Goal: Feedback & Contribution: Submit feedback/report problem

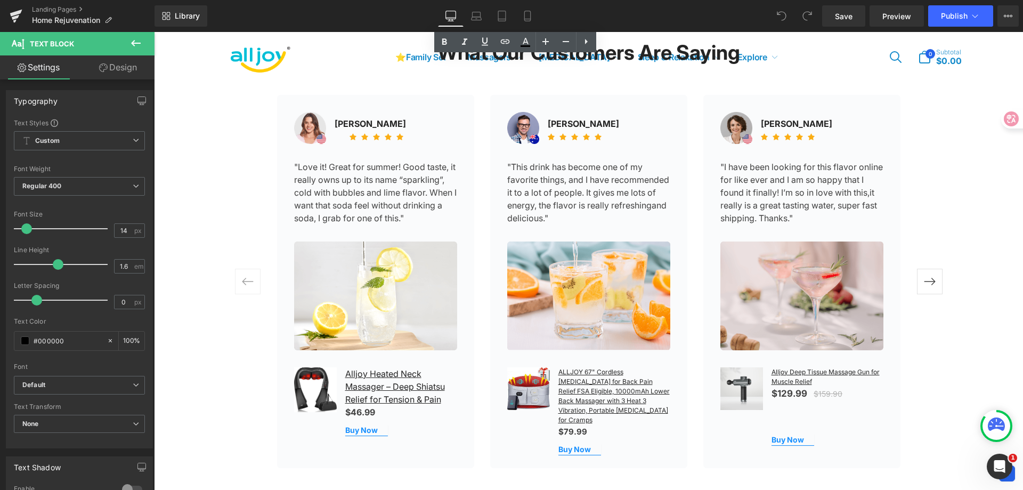
scroll to position [1438, 0]
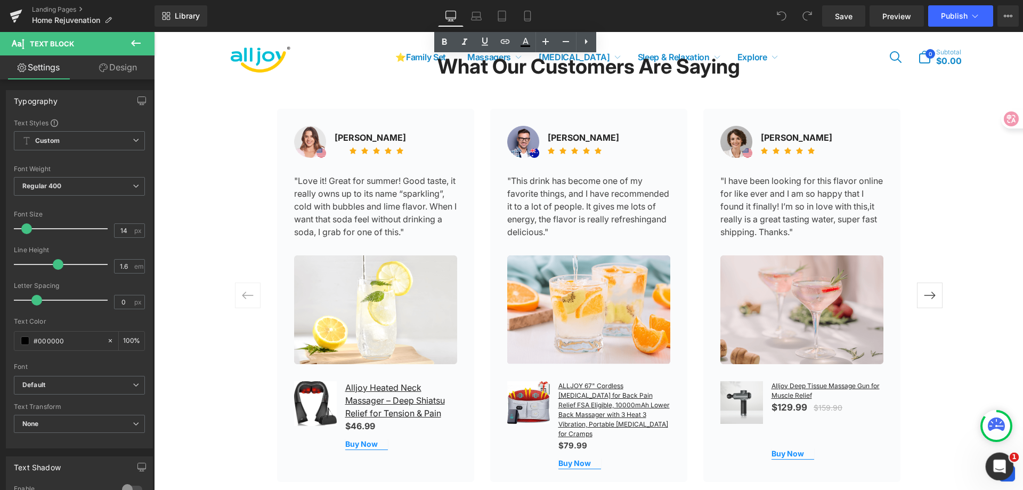
click at [999, 466] on icon "開啟 Intercom Messenger" at bounding box center [998, 465] width 18 height 18
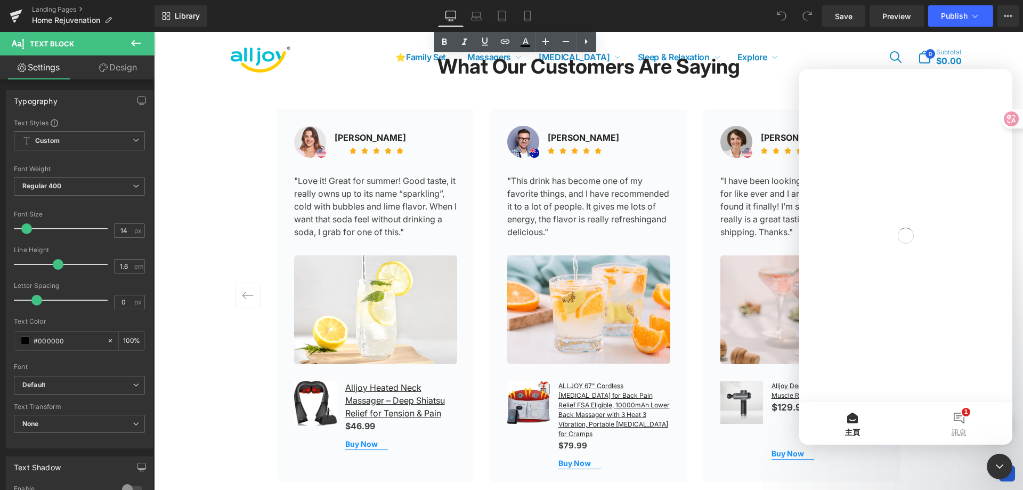
scroll to position [0, 0]
click at [962, 413] on button "1 訊息" at bounding box center [959, 423] width 107 height 43
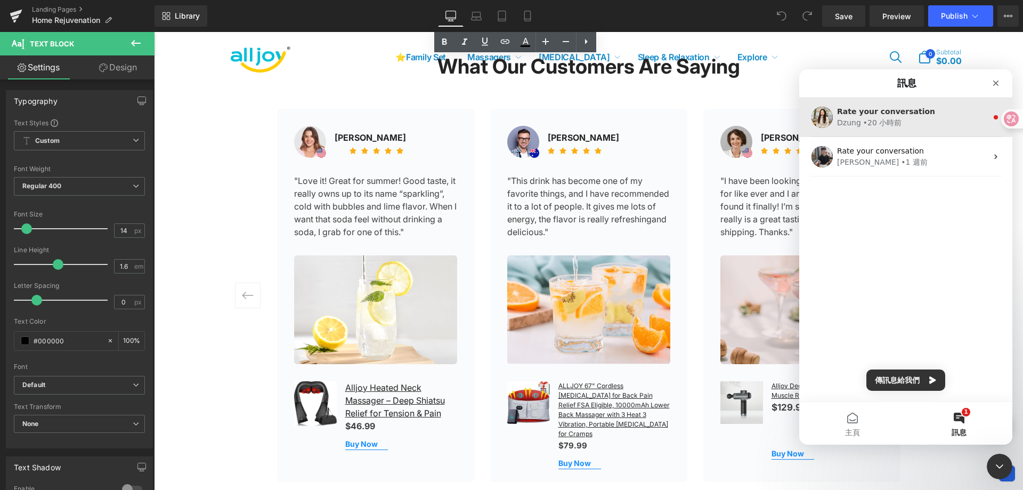
click at [913, 126] on div "Dzung • 20 小時前" at bounding box center [912, 122] width 150 height 11
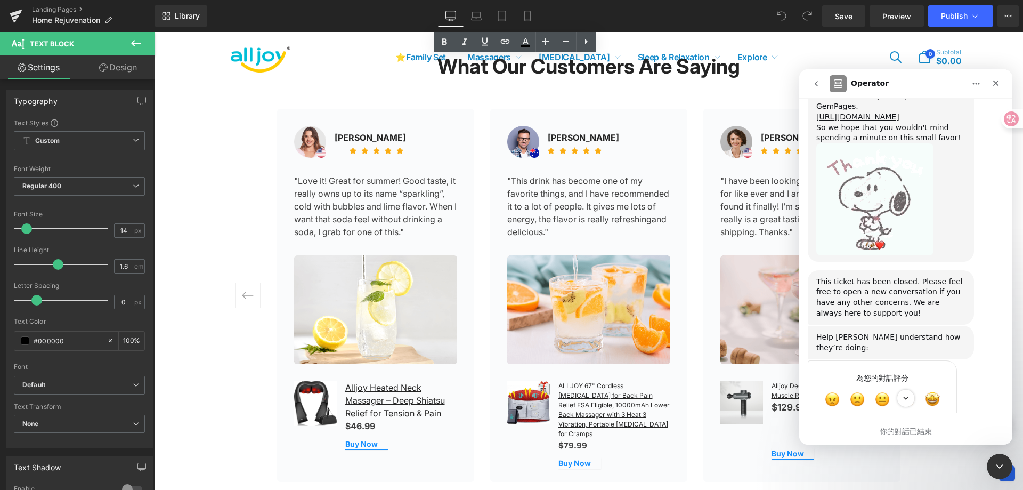
scroll to position [1059, 0]
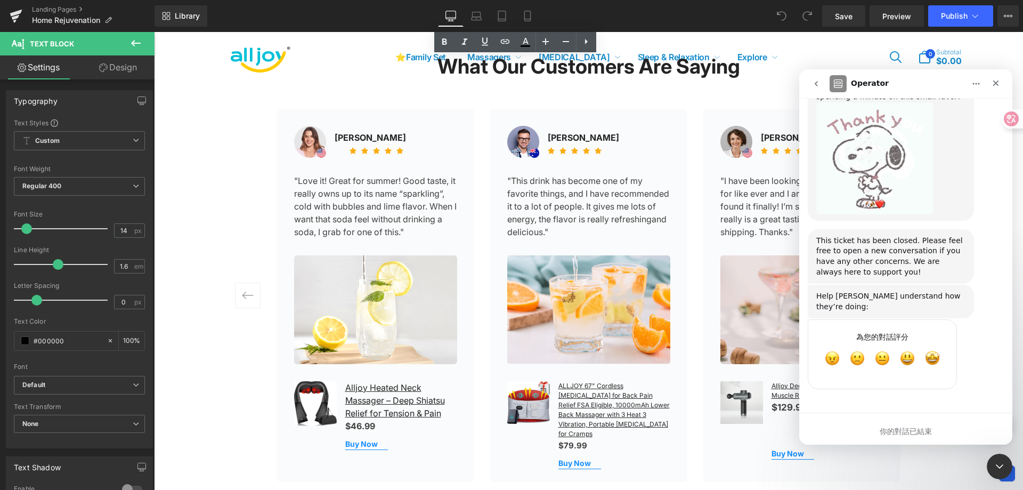
click at [816, 84] on icon "go back" at bounding box center [815, 83] width 3 height 5
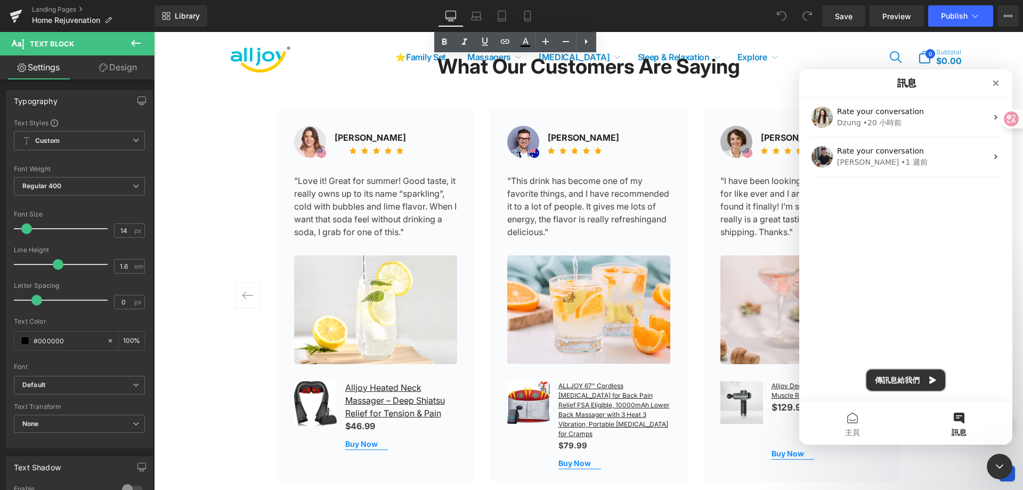
click at [924, 371] on button "傳訊息給我們" at bounding box center [905, 379] width 79 height 21
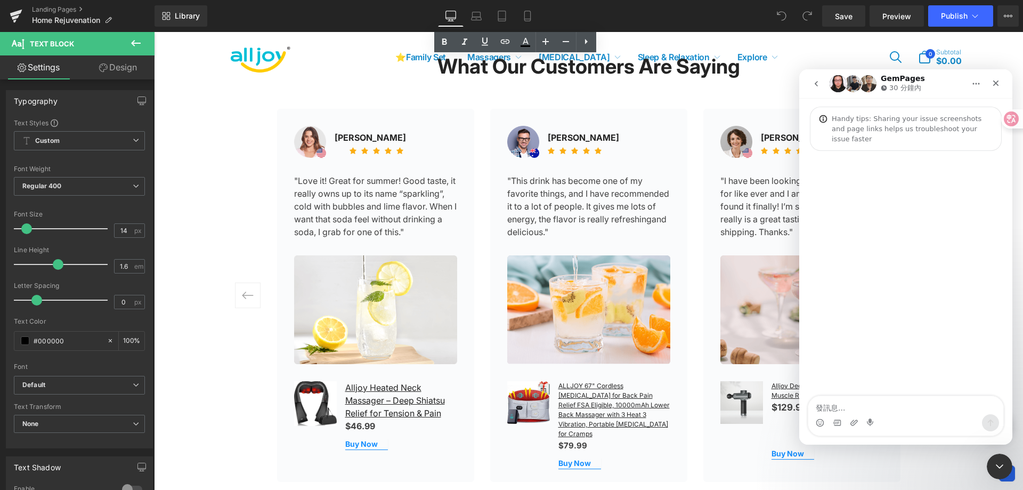
click at [937, 407] on textarea "發訊息..." at bounding box center [905, 405] width 195 height 18
type textarea "Hello dear"
click at [836, 382] on img "Image previews" at bounding box center [830, 379] width 33 height 33
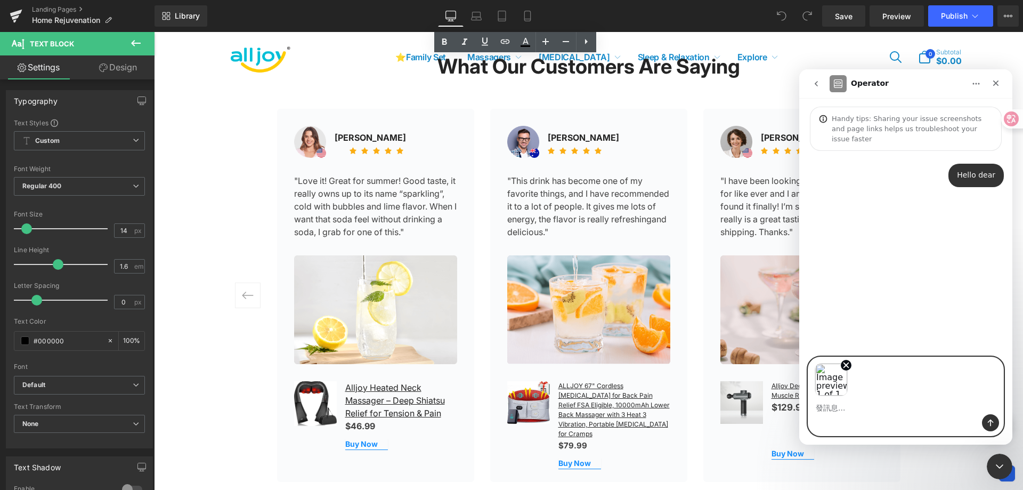
click at [879, 411] on textarea "發訊息..." at bounding box center [905, 405] width 195 height 18
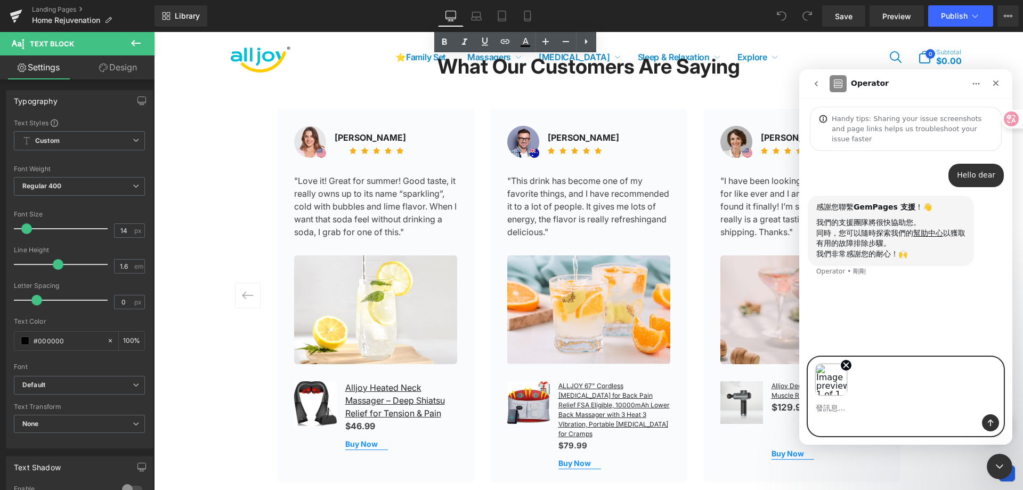
paste textarea "Why can't the rating stars be displayed?"
type textarea "Why can't the rating stars be displayed?"
click at [990, 422] on icon "傳送訊息…" at bounding box center [991, 422] width 6 height 7
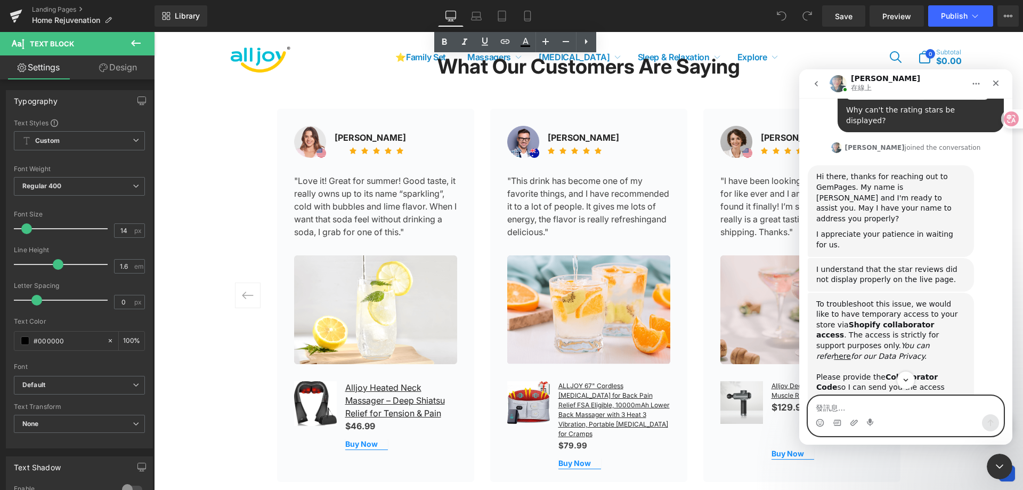
scroll to position [231, 0]
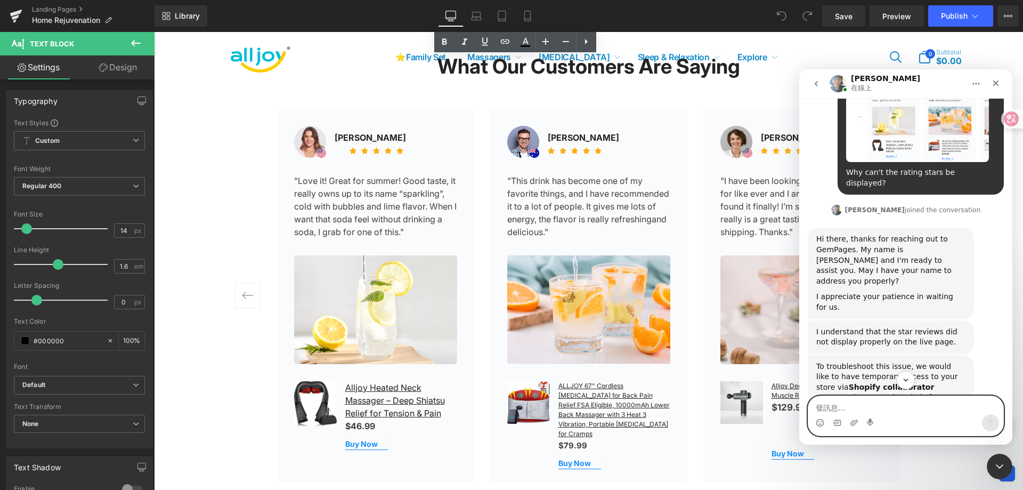
click at [1008, 121] on icon at bounding box center [1011, 119] width 9 height 9
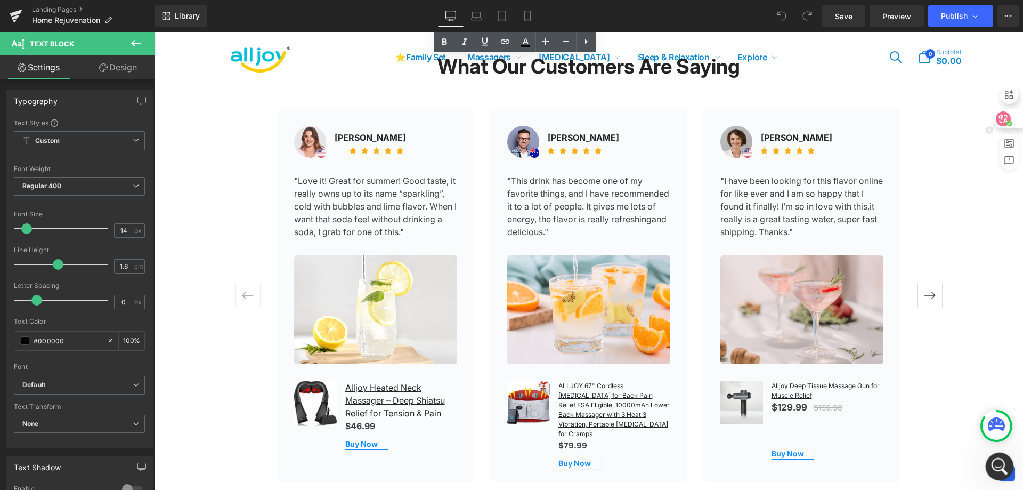
click at [995, 462] on icon "開啟 Intercom Messenger" at bounding box center [998, 465] width 18 height 18
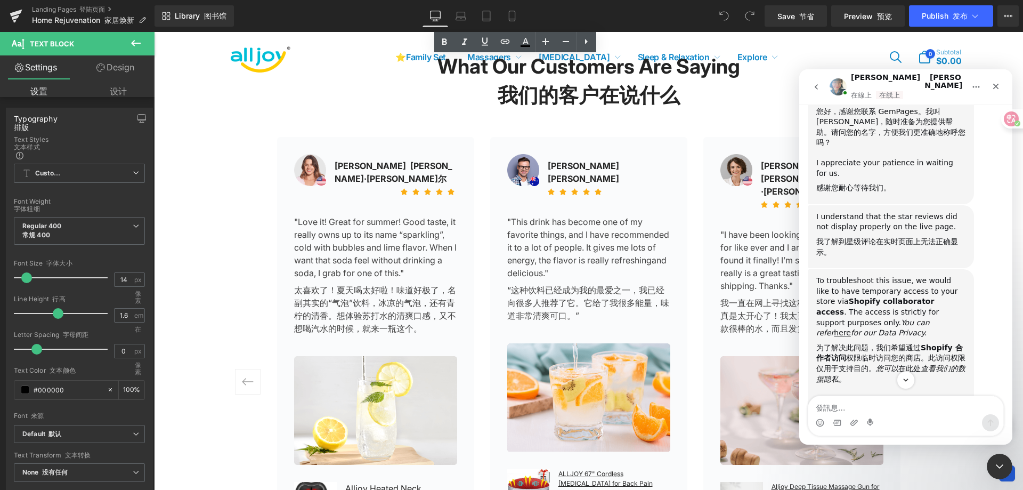
scroll to position [361, 0]
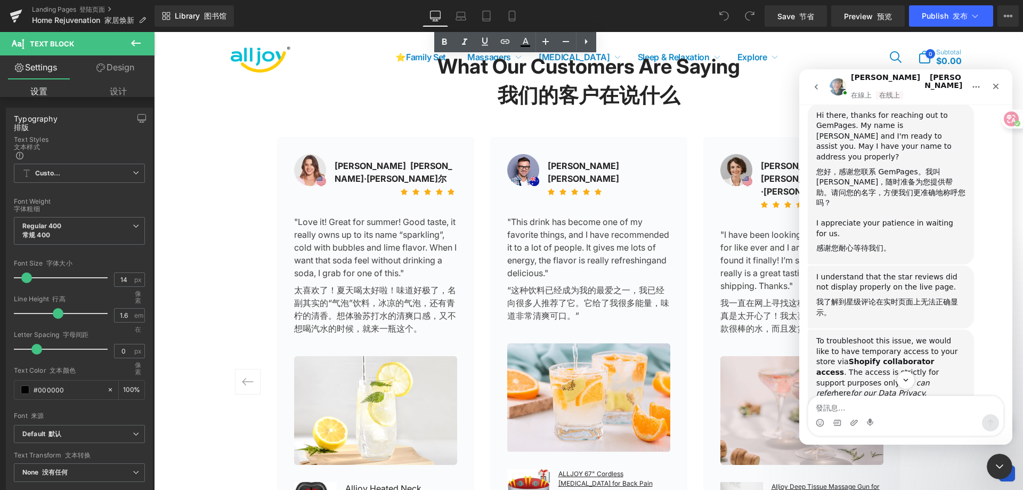
click at [892, 409] on textarea "發訊息..." at bounding box center [905, 405] width 195 height 18
click at [284, 118] on div at bounding box center [511, 229] width 1023 height 458
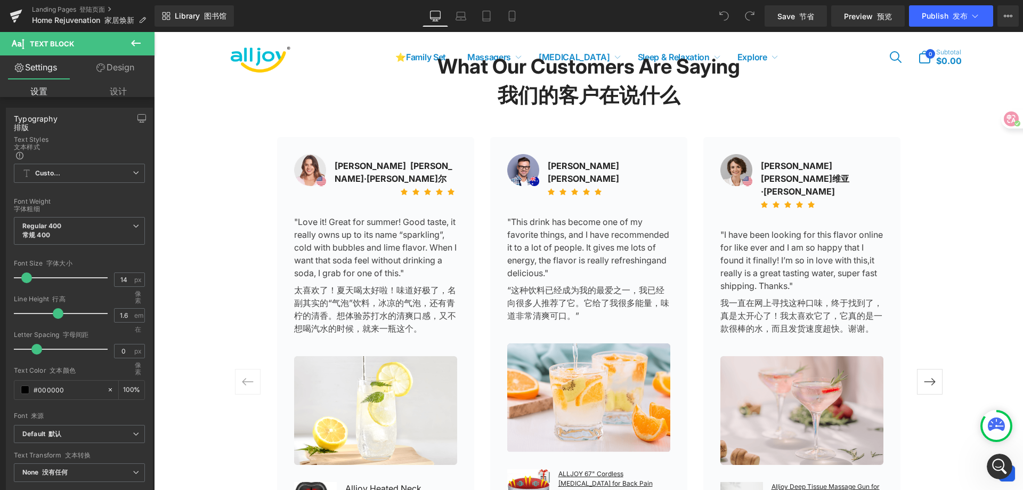
scroll to position [390, 0]
drag, startPoint x: 994, startPoint y: 458, endPoint x: 1139, endPoint y: 639, distance: 231.9
click at [993, 458] on icon "開啟 Intercom Messenger" at bounding box center [998, 465] width 18 height 18
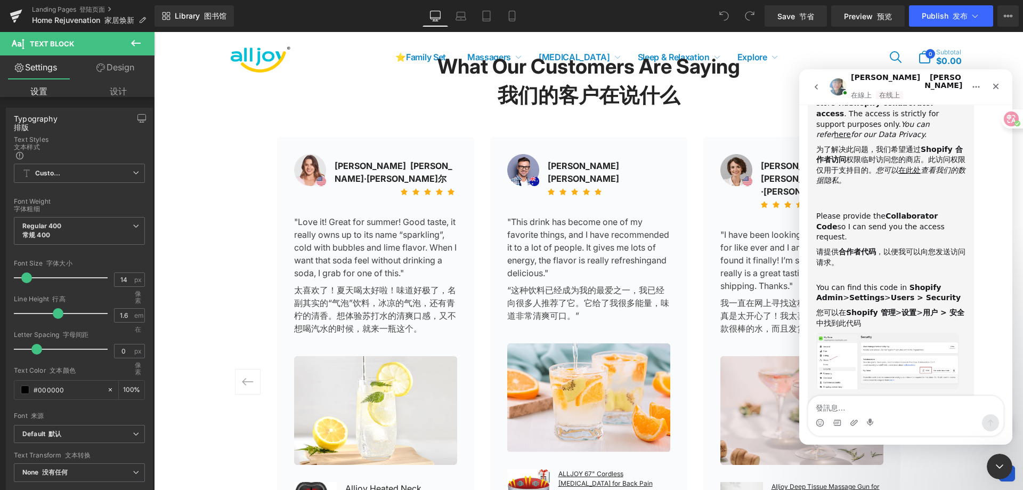
scroll to position [727, 0]
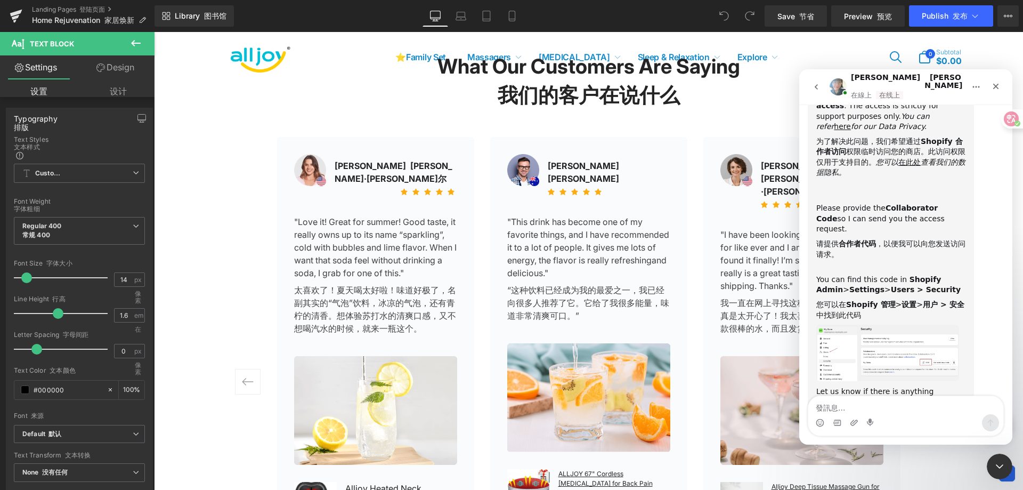
click at [841, 324] on img "Annie 說…" at bounding box center [887, 352] width 143 height 56
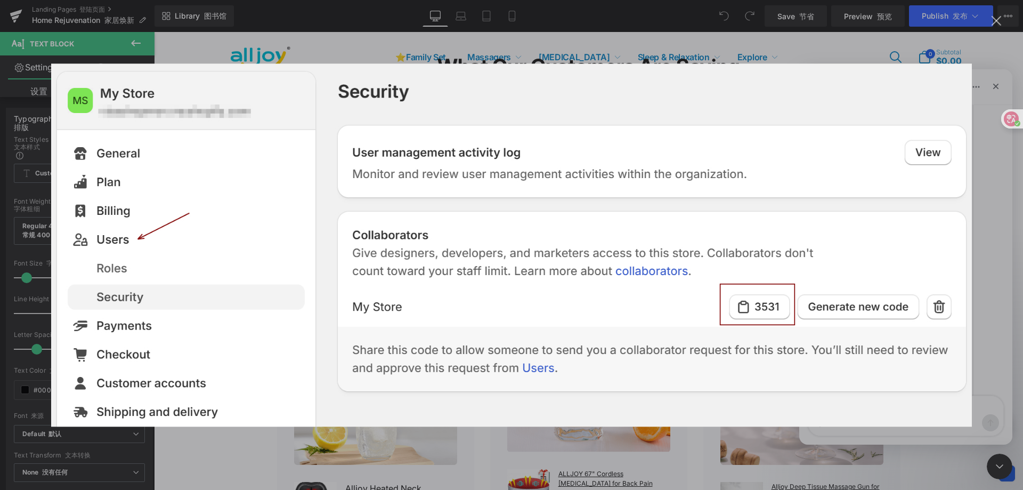
click at [989, 48] on div "Intercom Messenger" at bounding box center [511, 245] width 1023 height 490
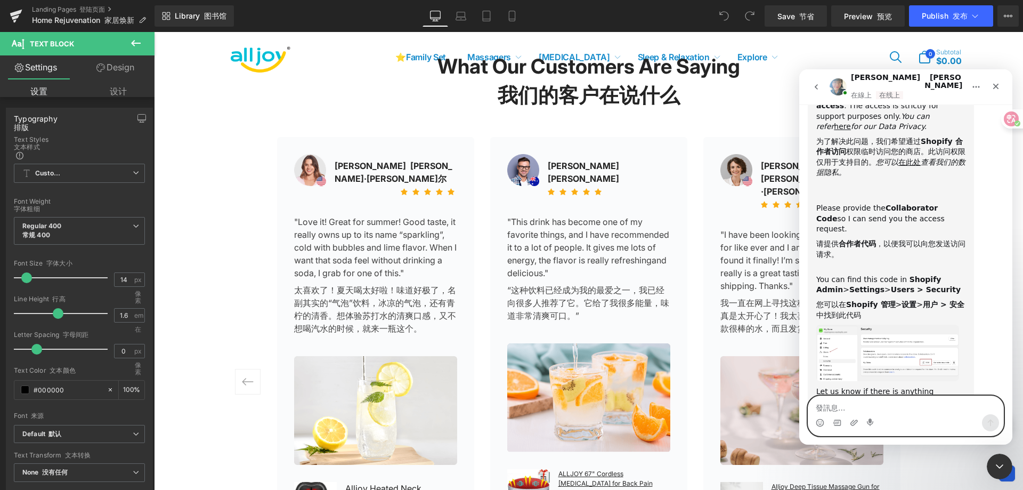
click at [886, 404] on textarea "發訊息..." at bounding box center [905, 405] width 195 height 18
type textarea "0509"
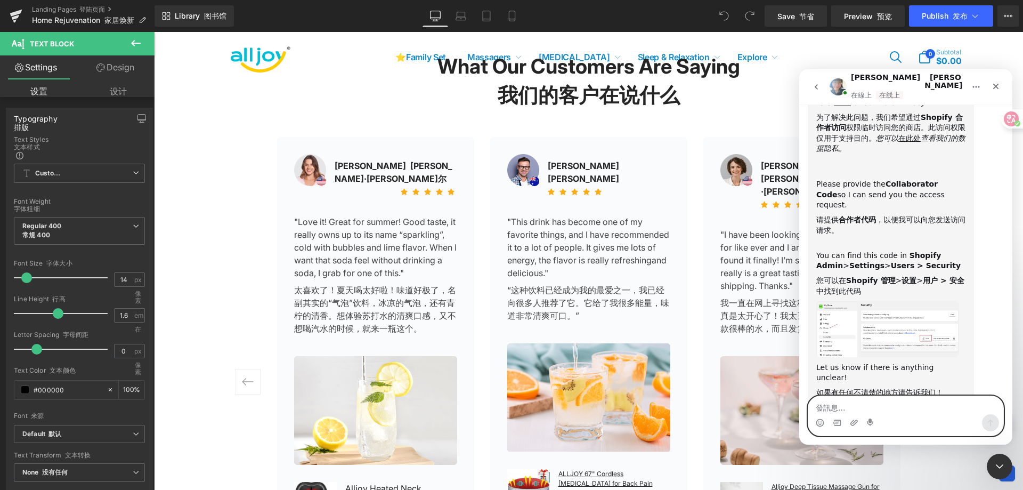
scroll to position [759, 0]
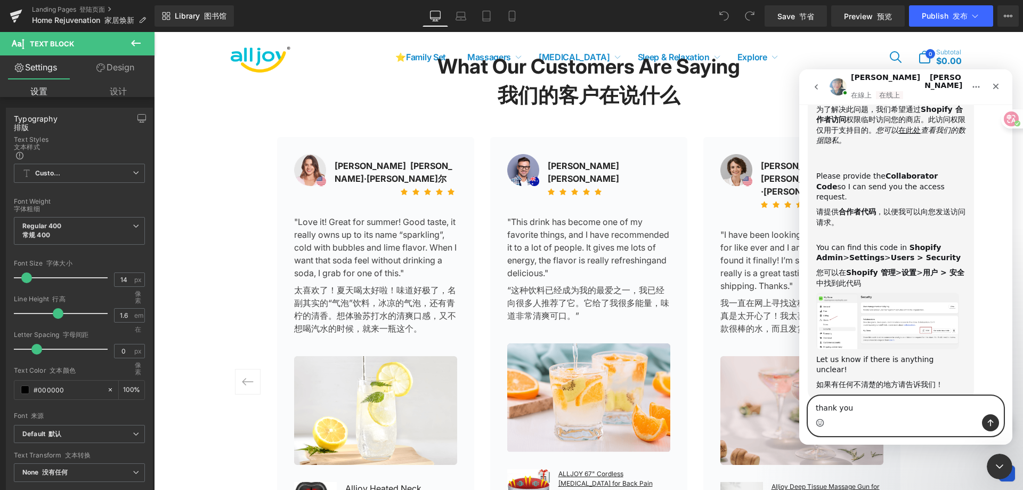
click at [819, 425] on icon "Emoji 選擇器" at bounding box center [820, 422] width 9 height 9
type textarea "thank you👍"
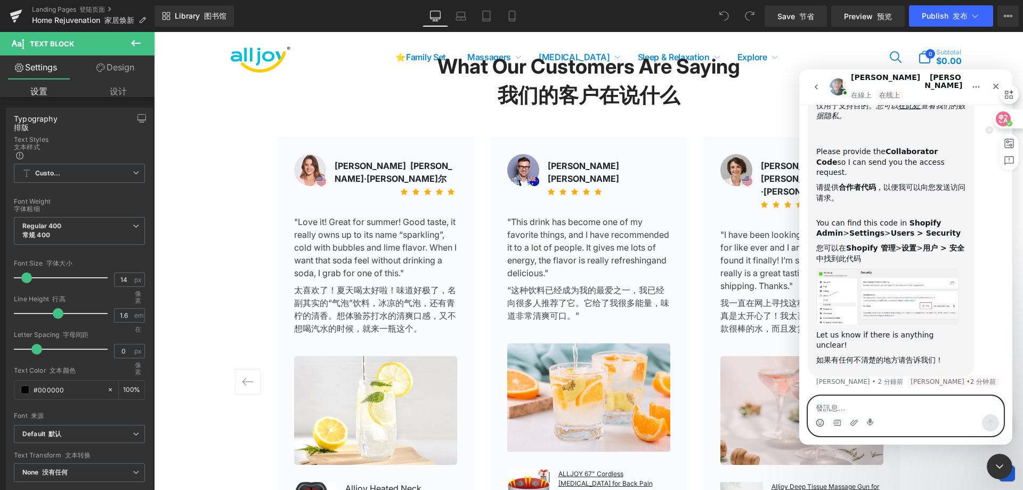
click at [1008, 121] on circle at bounding box center [1009, 123] width 6 height 6
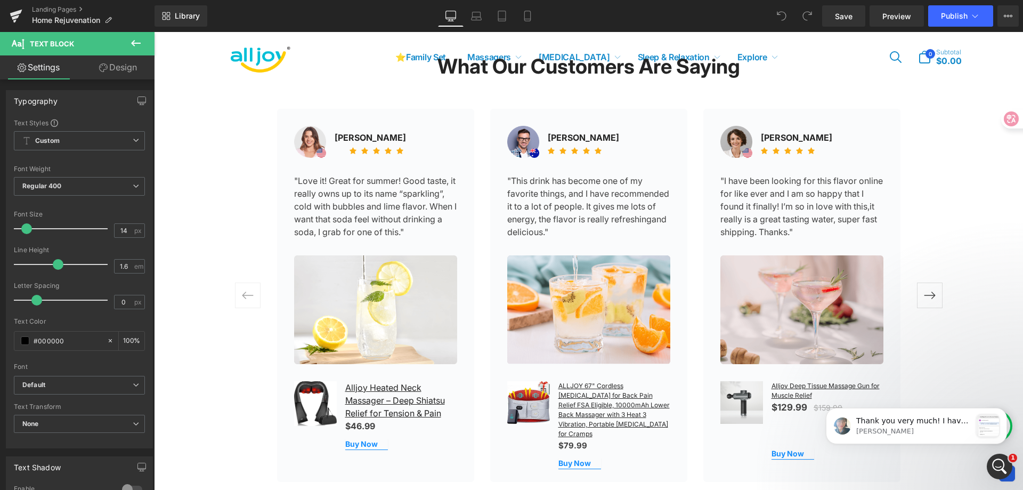
scroll to position [671, 0]
click at [995, 462] on icon "開啟 Intercom Messenger" at bounding box center [998, 465] width 18 height 18
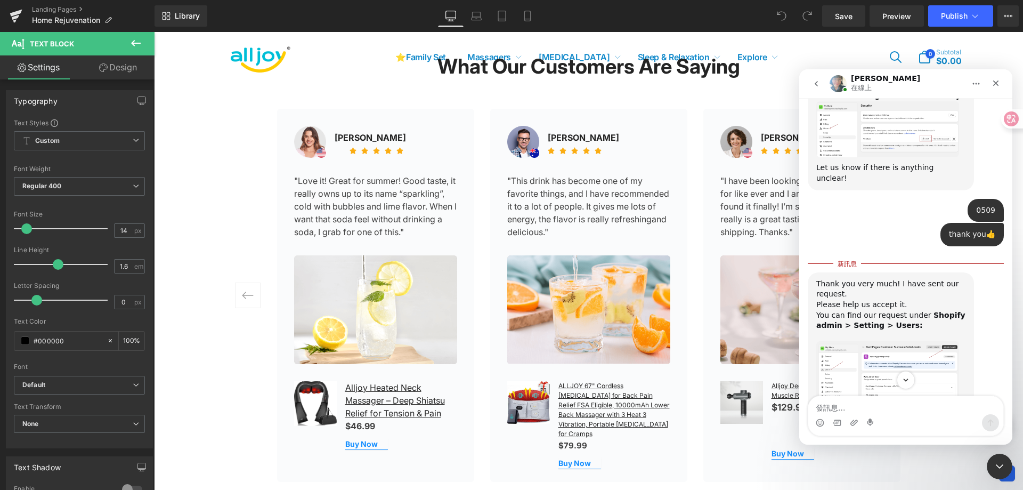
scroll to position [688, 0]
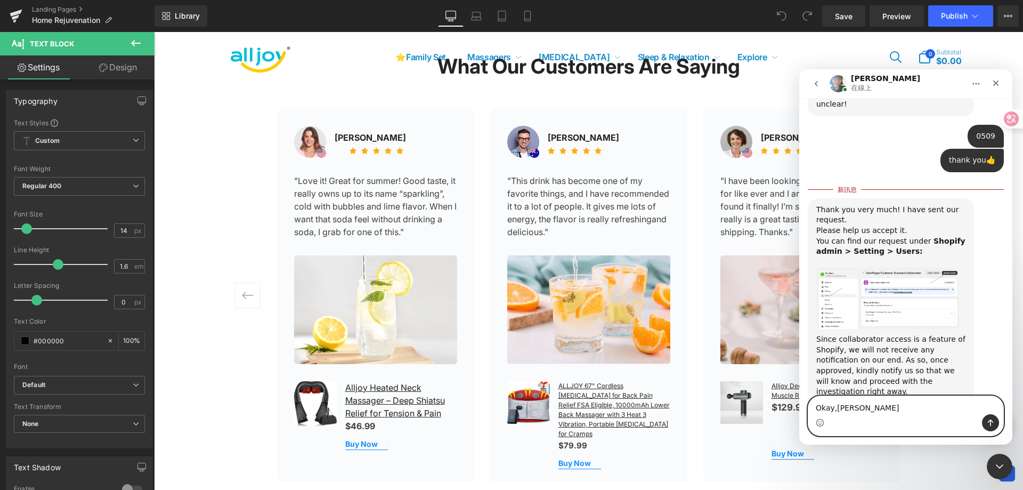
type textarea "Okay,done"
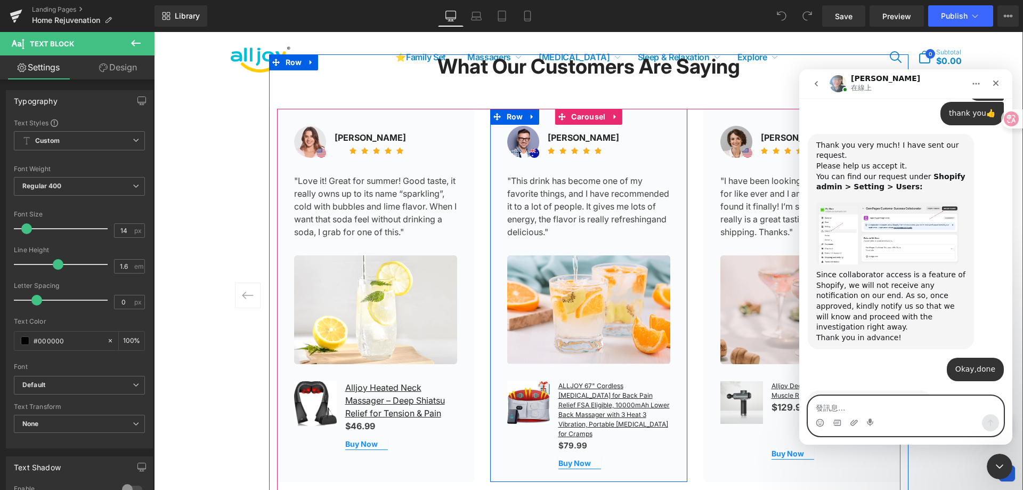
scroll to position [734, 0]
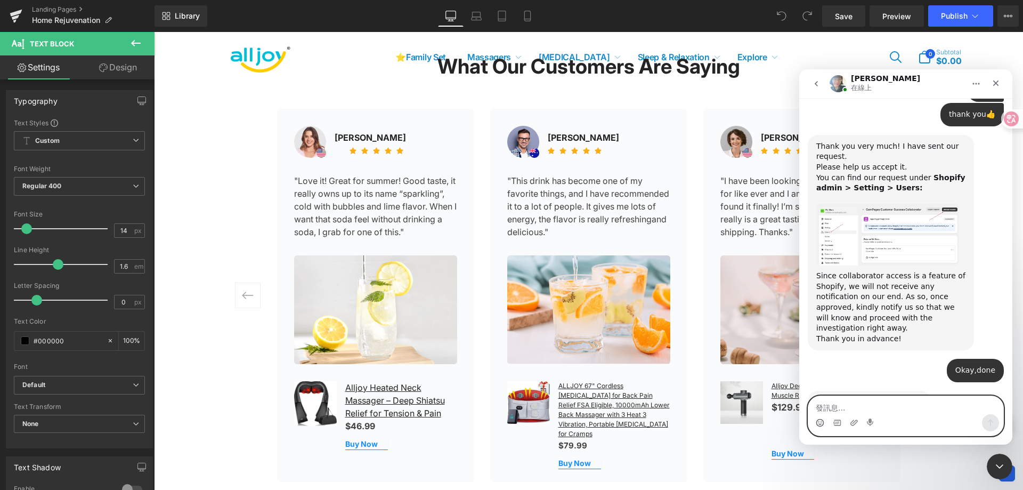
click at [823, 422] on circle "Emoji 選擇器" at bounding box center [819, 422] width 7 height 7
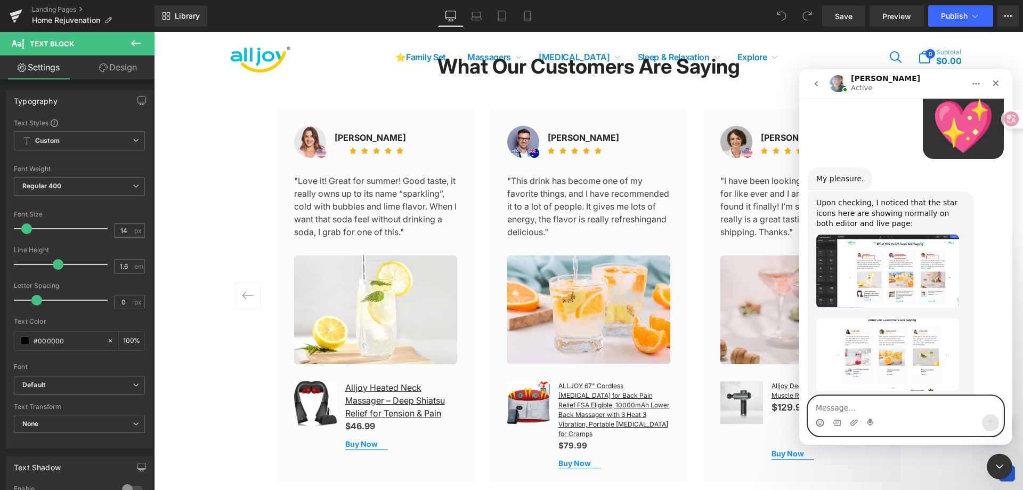
scroll to position [1115, 0]
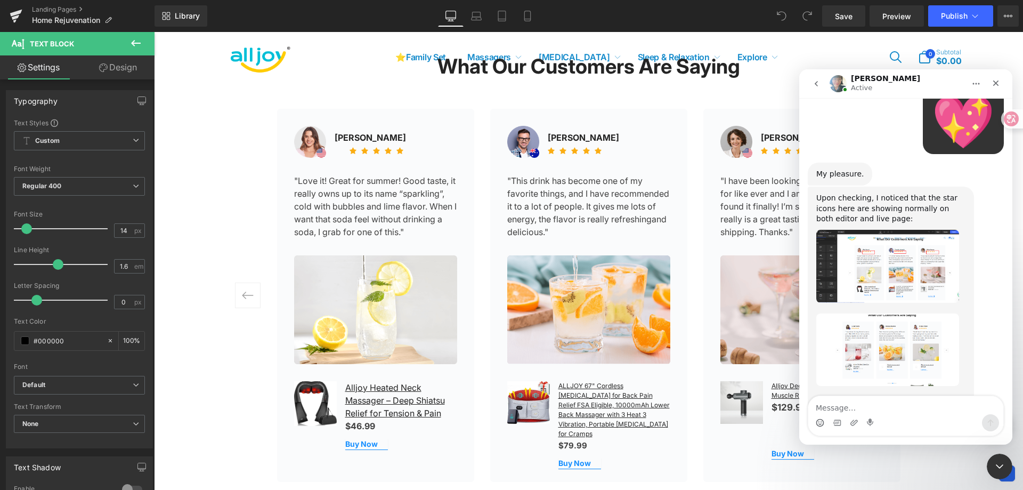
click at [928, 313] on img "Annie 說…" at bounding box center [887, 349] width 143 height 73
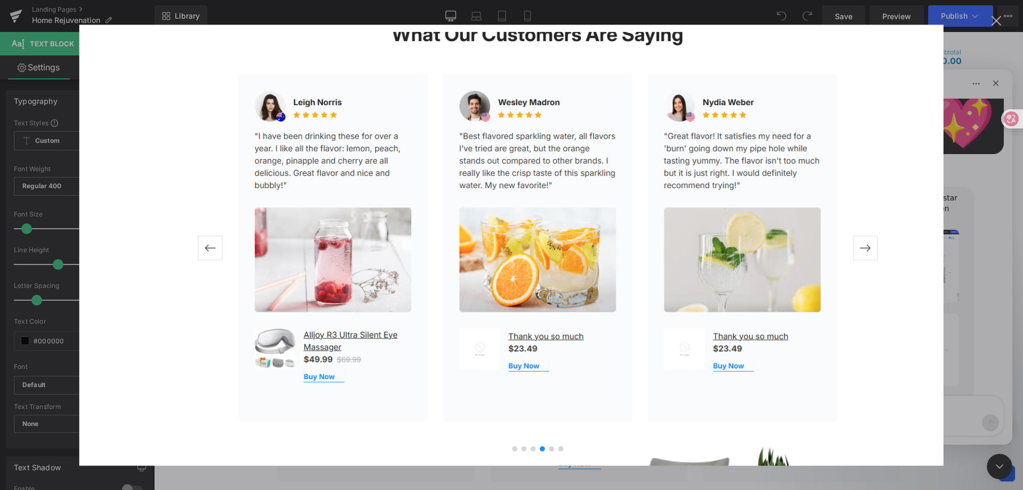
scroll to position [0, 0]
click at [1005, 82] on div "Intercom Messenger" at bounding box center [511, 245] width 1023 height 490
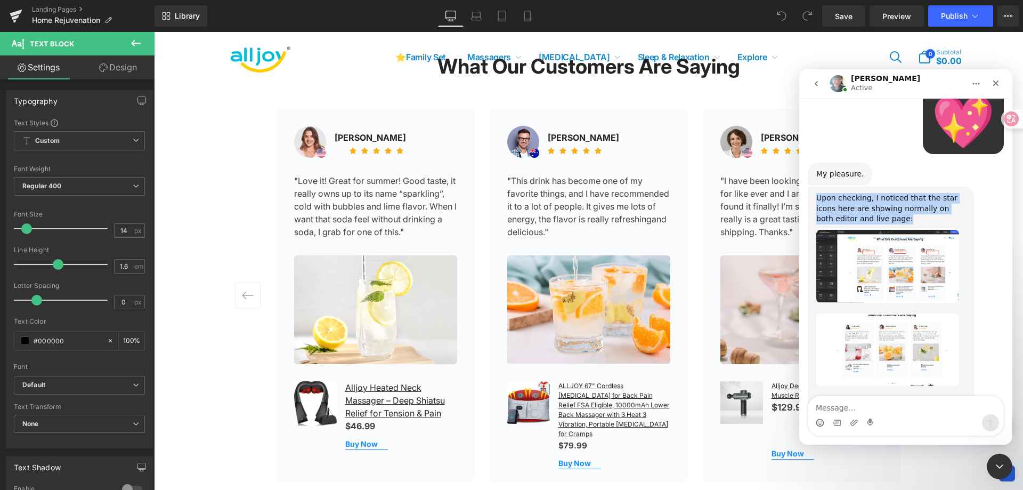
drag, startPoint x: 817, startPoint y: 153, endPoint x: 932, endPoint y: 175, distance: 117.1
click at [932, 193] on div "Upon checking, I noticed that the star icons here are showing normally on both …" at bounding box center [890, 208] width 149 height 31
copy div "Upon checking, I noticed that the star icons here are showing normally on both …"
click at [984, 354] on div "Upon checking, I noticed that the star icons here are showing normally on both …" at bounding box center [906, 316] width 196 height 260
click at [900, 243] on img "Annie 說…" at bounding box center [887, 266] width 143 height 73
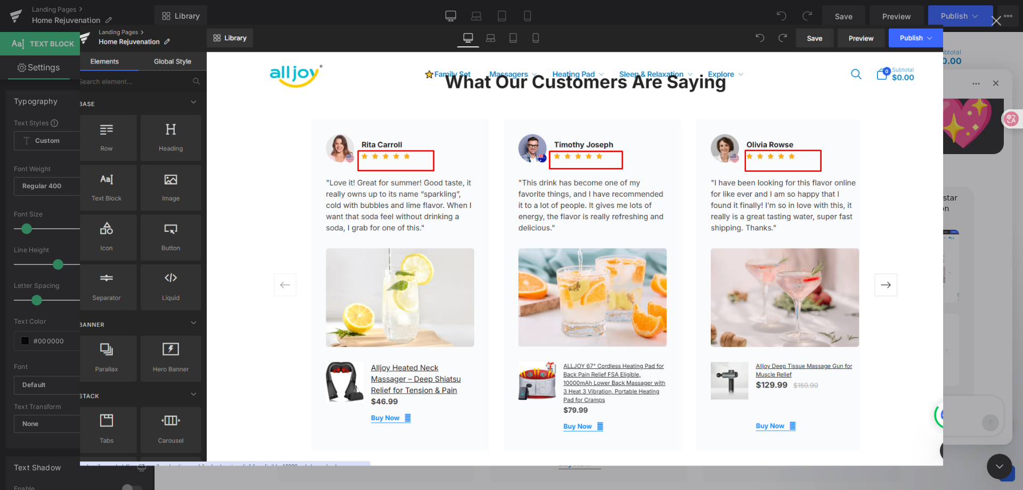
click at [989, 233] on div "Intercom Messenger" at bounding box center [511, 245] width 1023 height 490
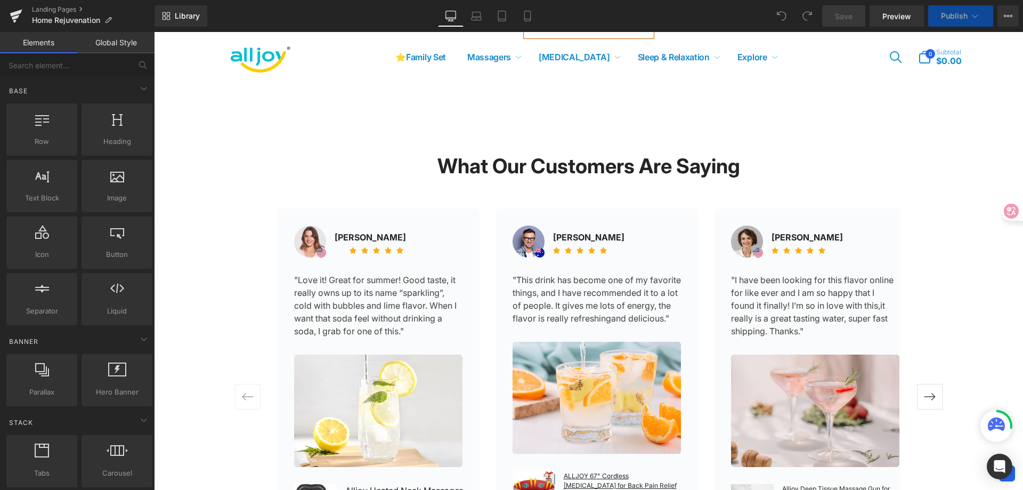
scroll to position [1332, 0]
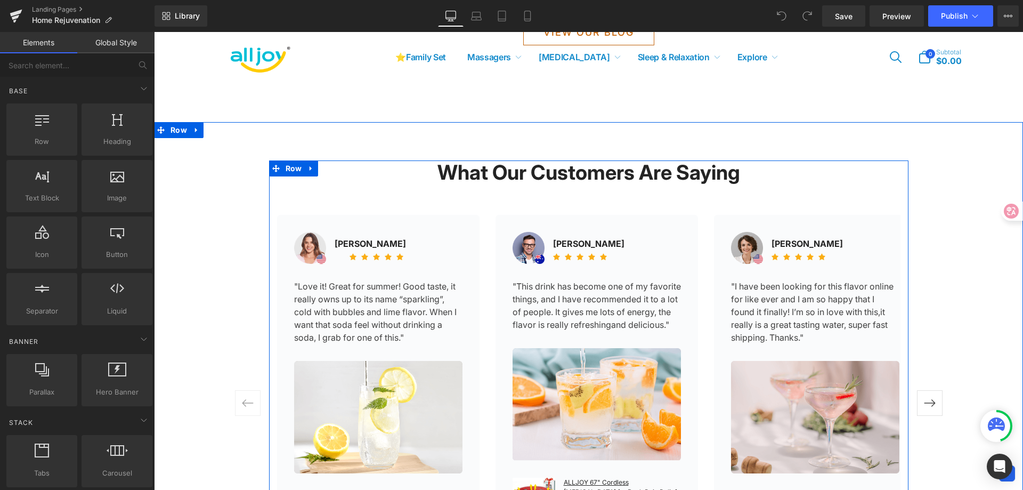
click at [558, 200] on div "What Our Customers Are Saying Heading Image Rita Carroll Text Block Icon Icon I…" at bounding box center [588, 390] width 639 height 460
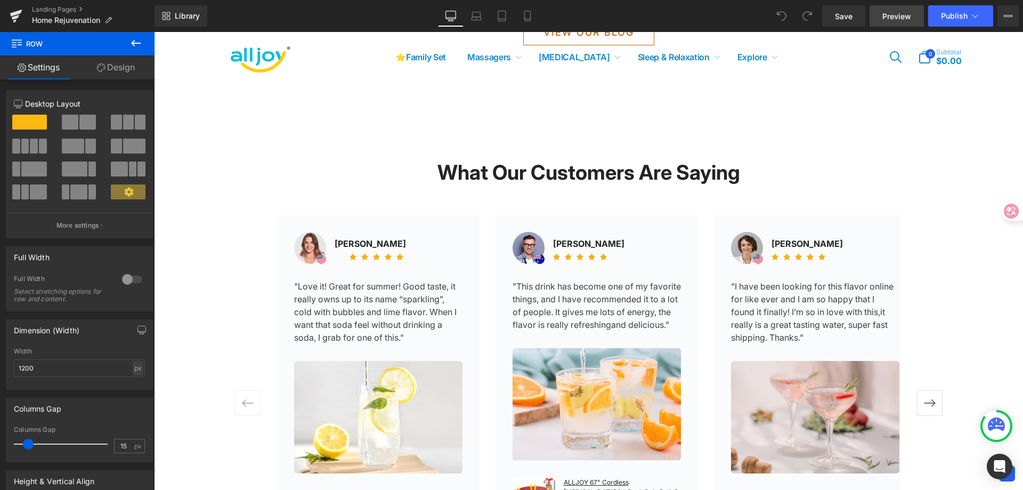
click at [894, 17] on span "Preview" at bounding box center [896, 16] width 29 height 11
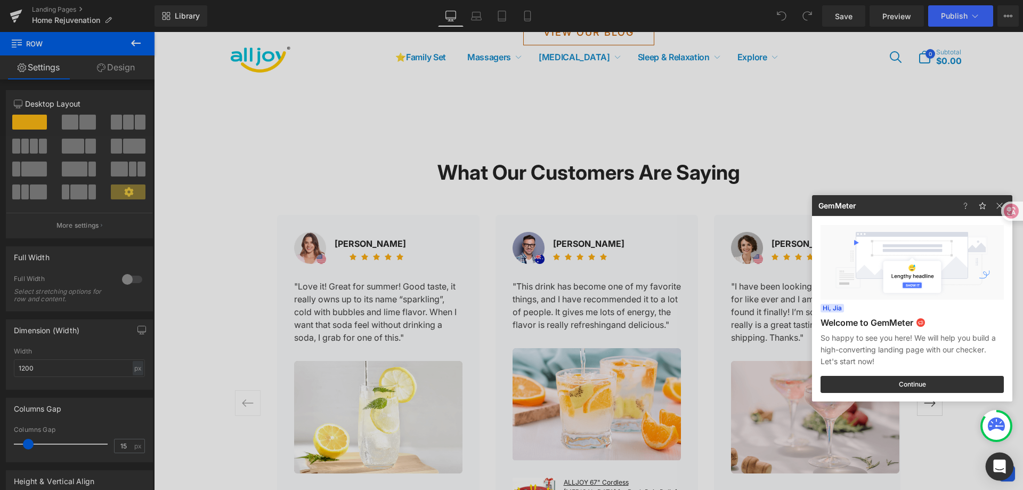
click at [997, 457] on div "Open Intercom Messenger" at bounding box center [999, 466] width 28 height 28
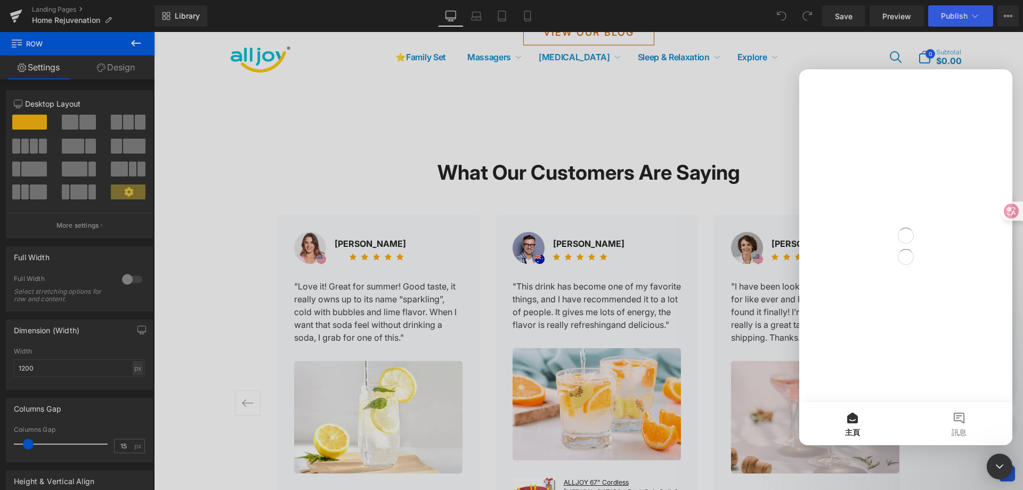
scroll to position [0, 0]
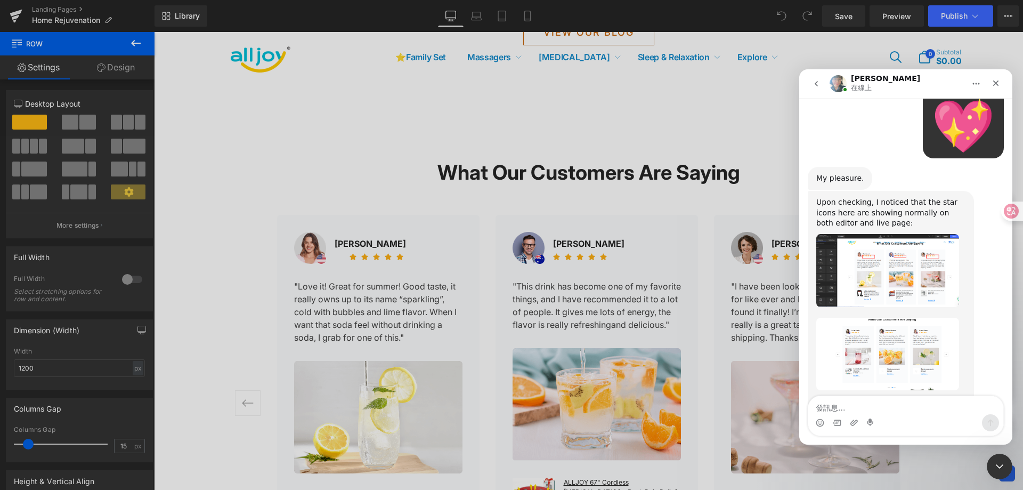
scroll to position [1073, 0]
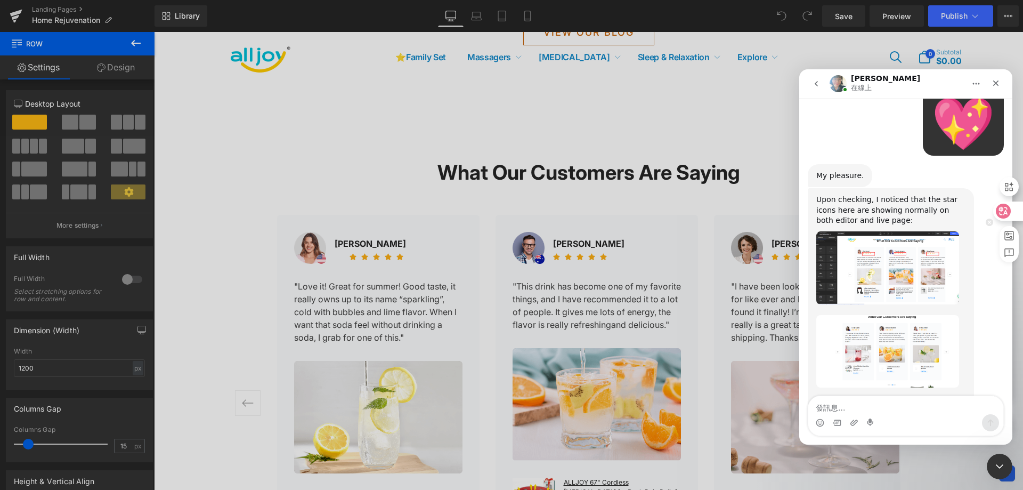
click at [1009, 210] on icon at bounding box center [1003, 210] width 15 height 15
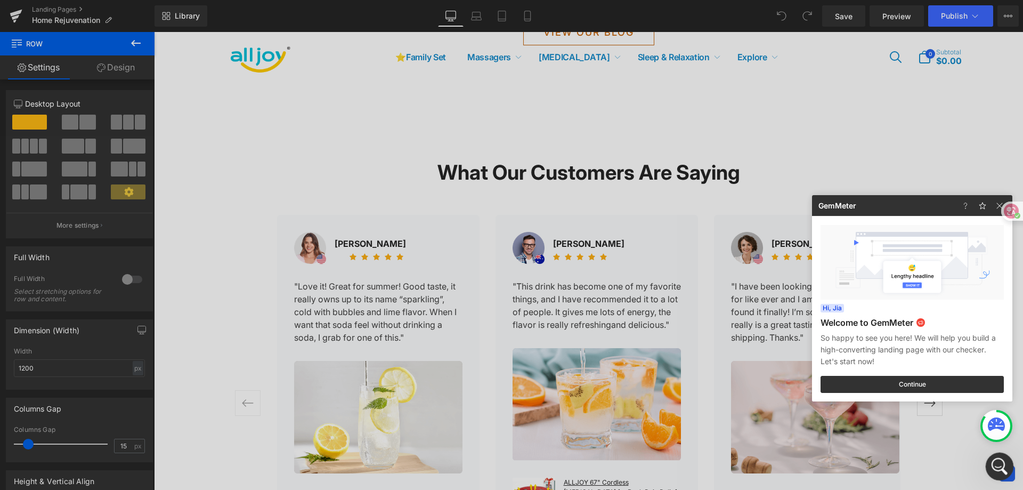
click at [998, 467] on icon "開啟 Intercom Messenger" at bounding box center [998, 465] width 18 height 18
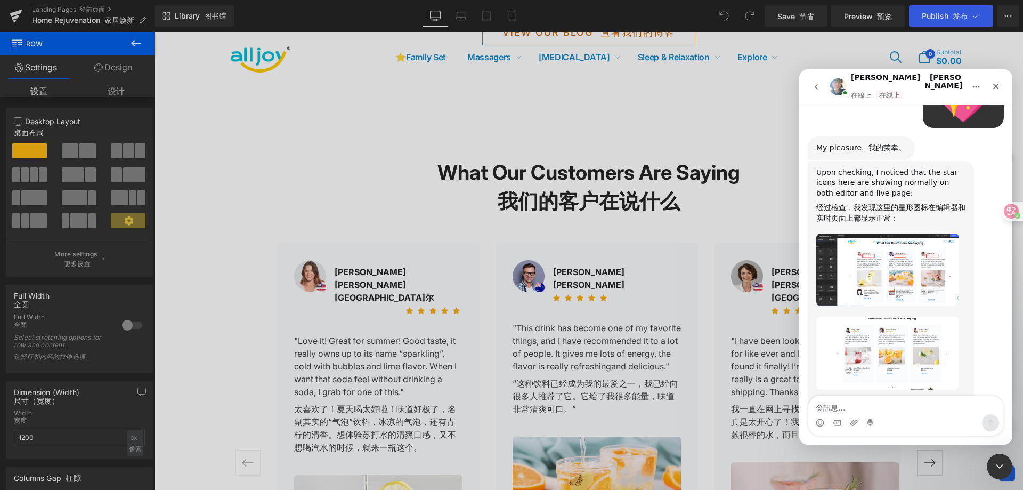
scroll to position [1457, 0]
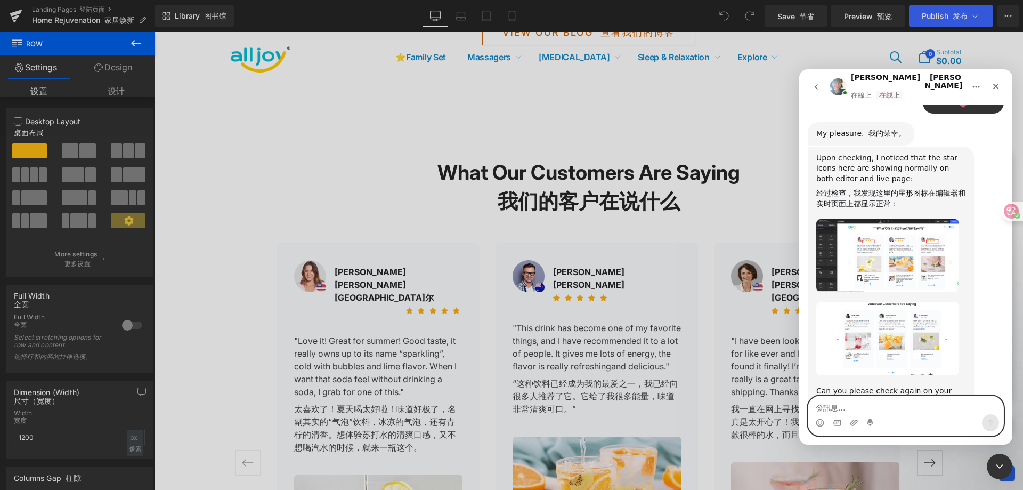
click at [863, 404] on textarea "發訊息..." at bounding box center [905, 405] width 195 height 18
click at [894, 405] on textarea "發訊息..." at bounding box center [905, 405] width 195 height 18
paste textarea "Yes! It works now, thanks!"
type textarea "Yes! It works now, thanks!"
click at [993, 422] on icon "傳送訊息…" at bounding box center [990, 422] width 9 height 9
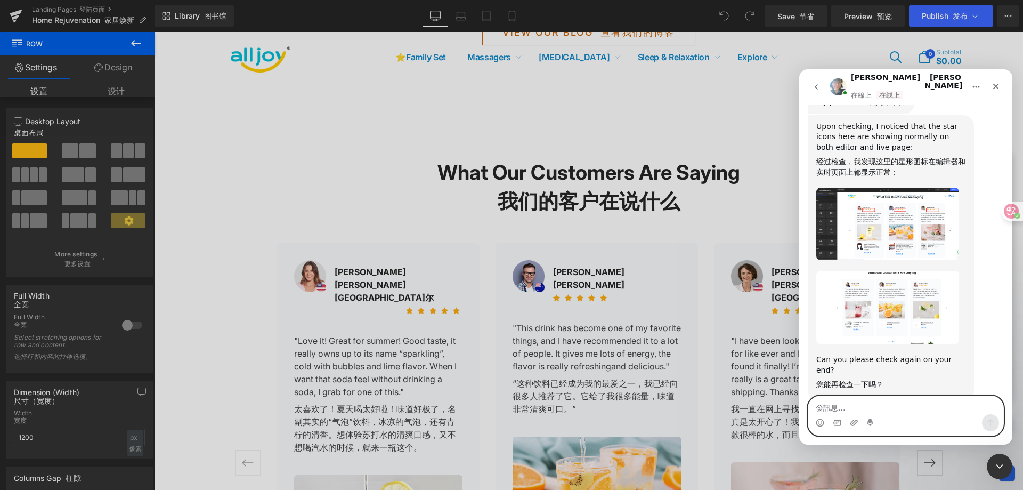
scroll to position [1508, 0]
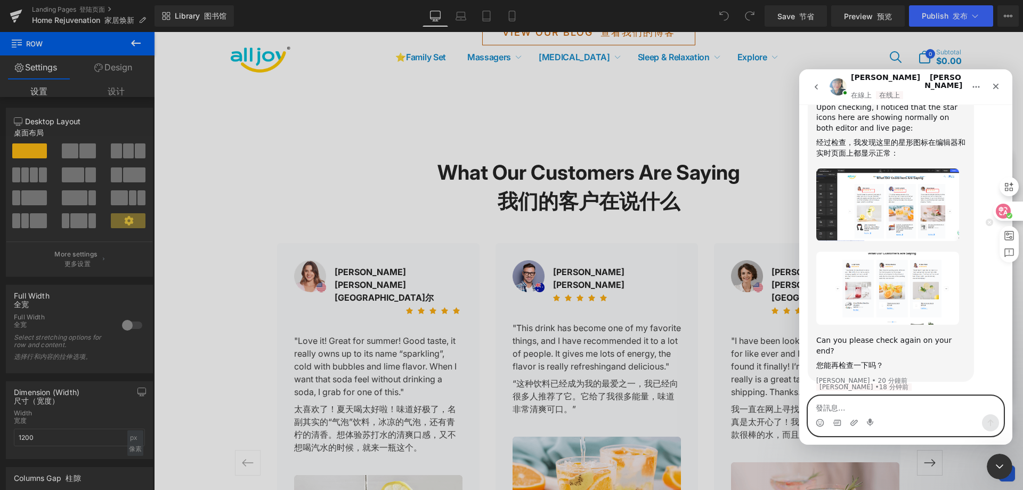
click at [1011, 213] on circle at bounding box center [1009, 216] width 6 height 6
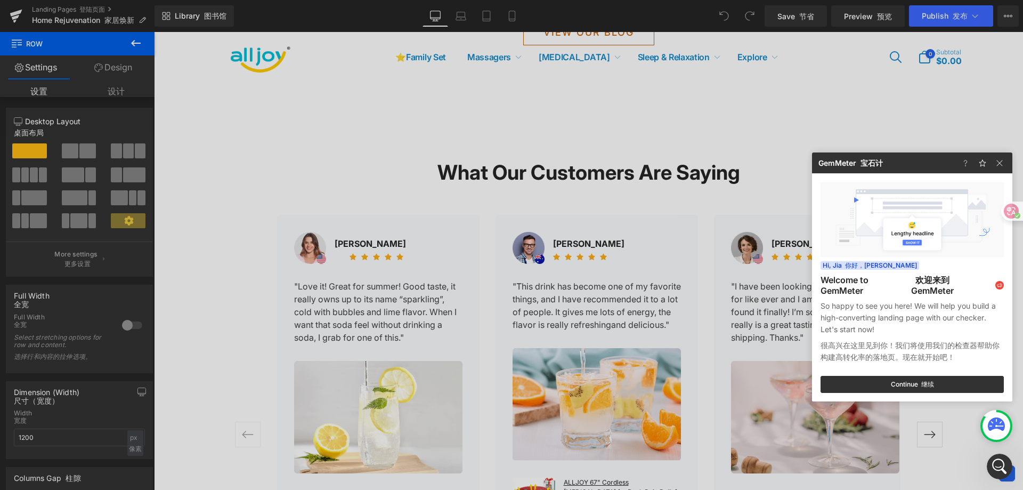
scroll to position [1104, 0]
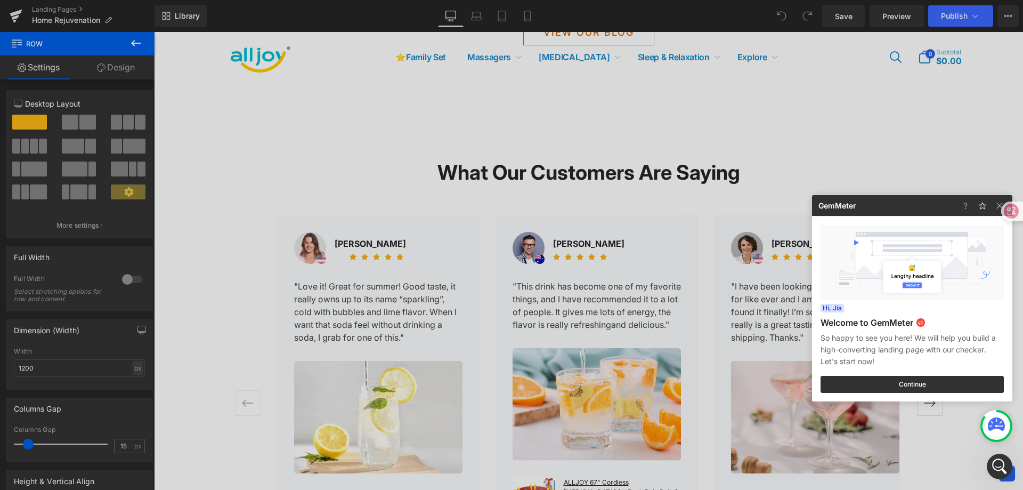
click at [983, 423] on div at bounding box center [996, 426] width 28 height 28
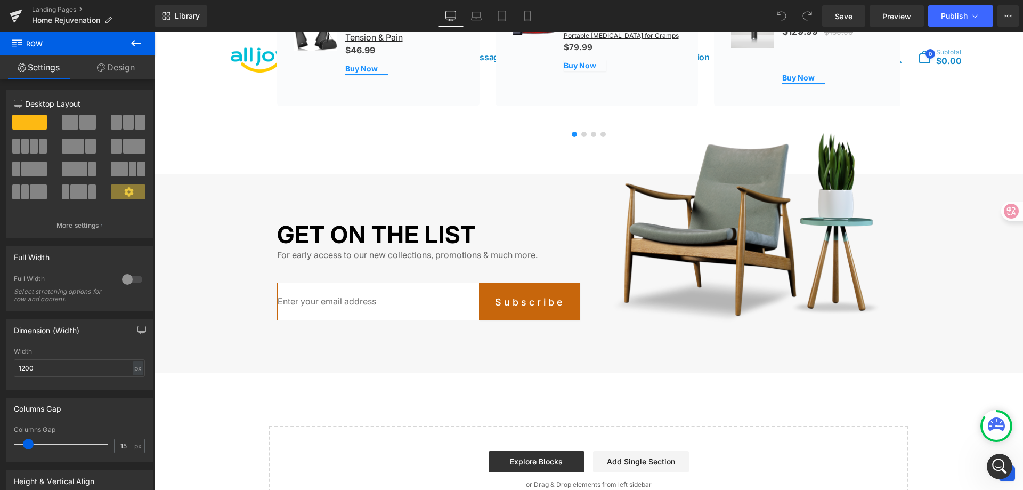
scroll to position [1811, 0]
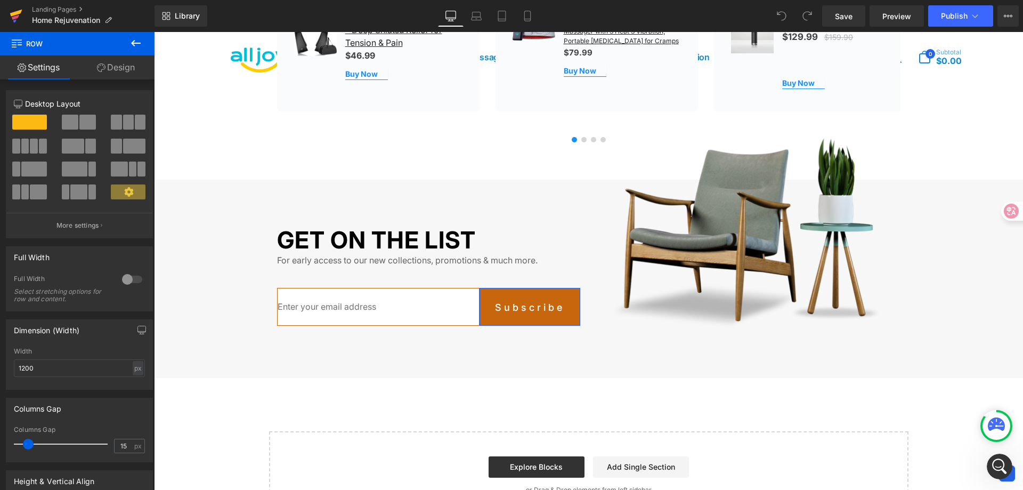
click at [12, 9] on icon at bounding box center [16, 16] width 13 height 27
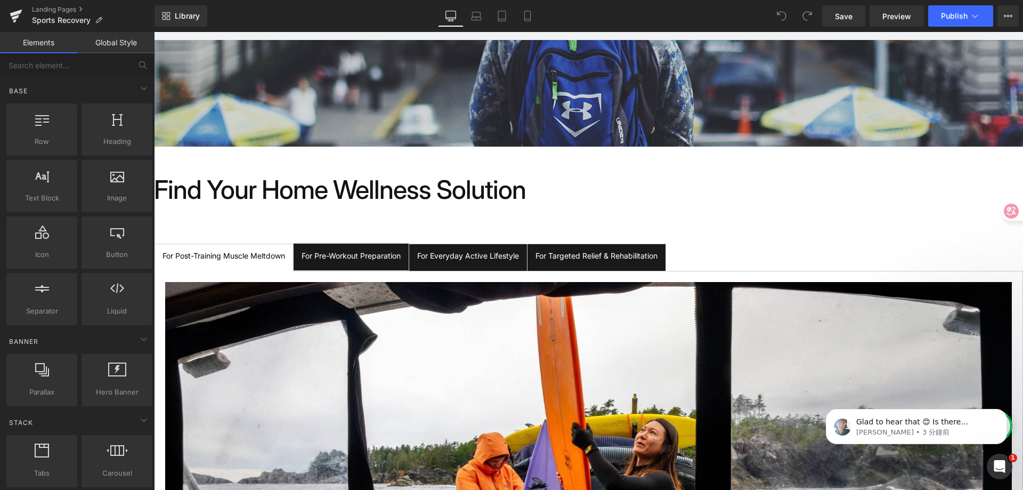
scroll to position [213, 0]
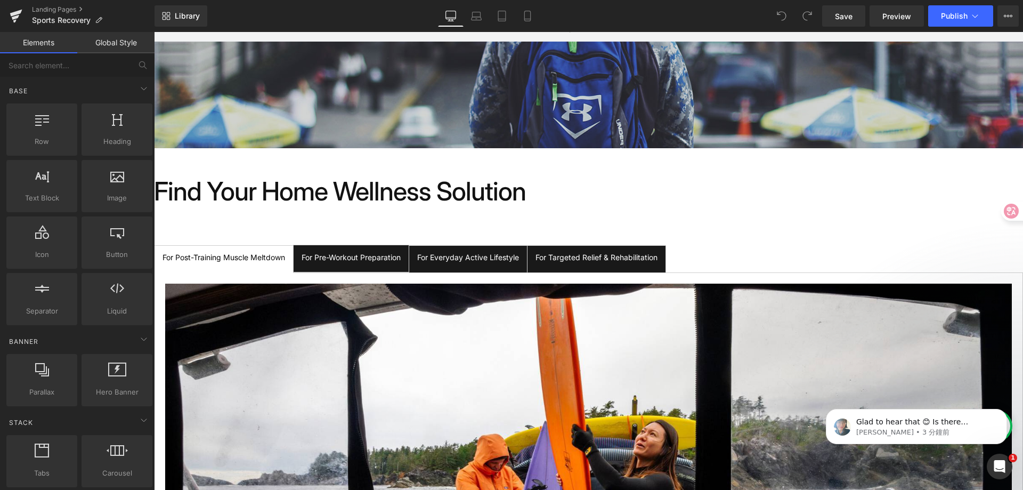
click at [370, 192] on h1 "Find Your Home Wellness Solution" at bounding box center [588, 191] width 869 height 31
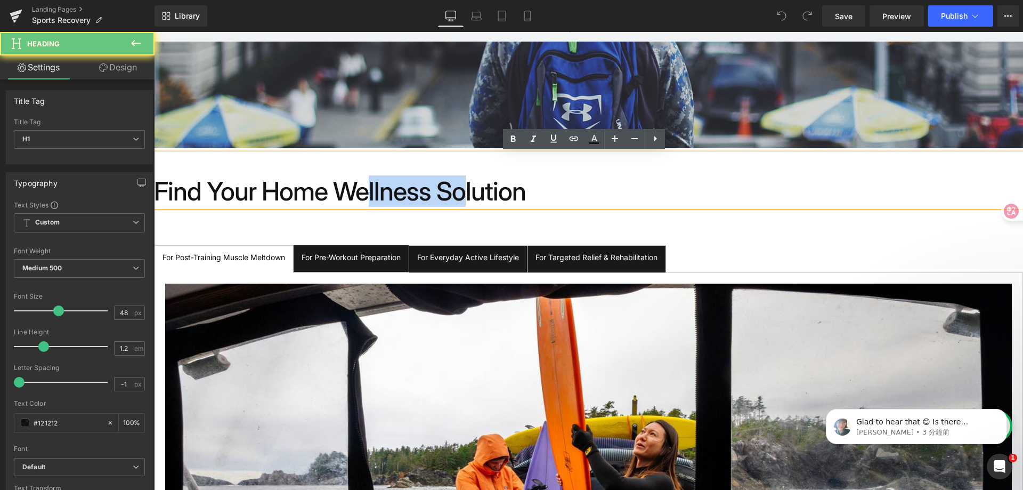
click at [370, 192] on h1 "Find Your Home Wellness Solution" at bounding box center [588, 191] width 869 height 31
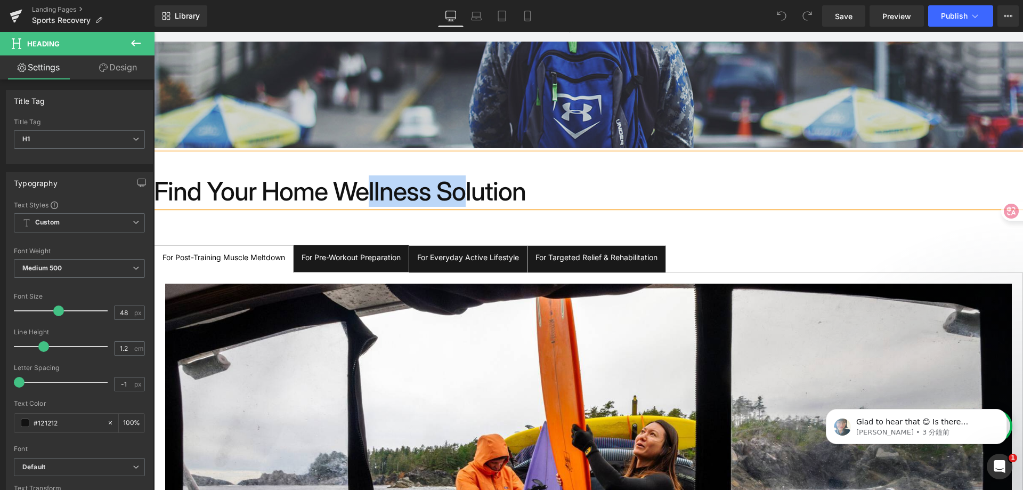
paste div
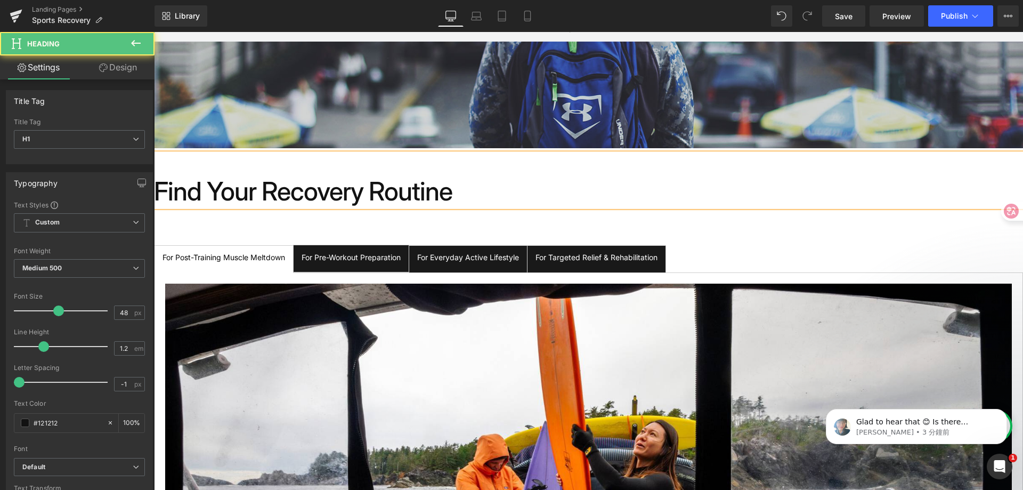
click at [166, 192] on h1 "Find Your Recovery Routine" at bounding box center [588, 191] width 869 height 31
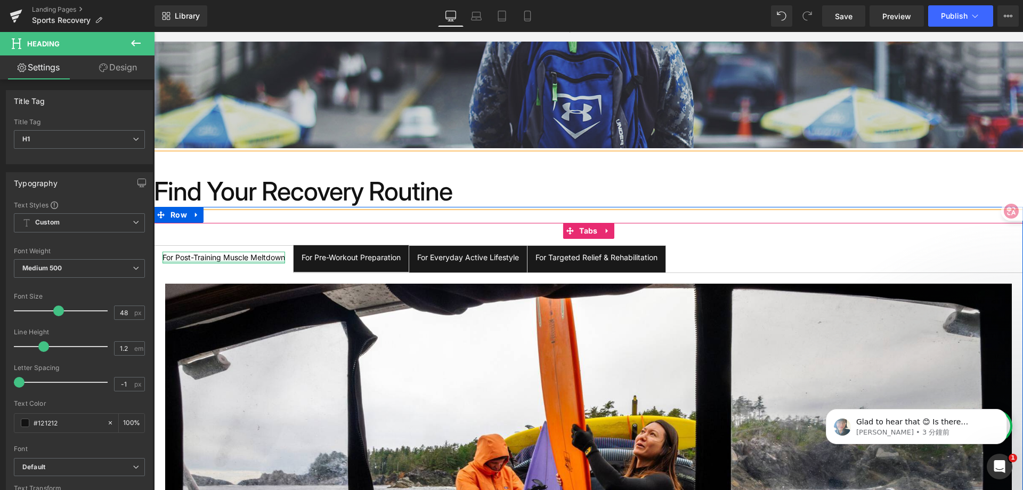
click at [247, 259] on div "For Post-Training Muscle Meltdown" at bounding box center [223, 257] width 123 height 12
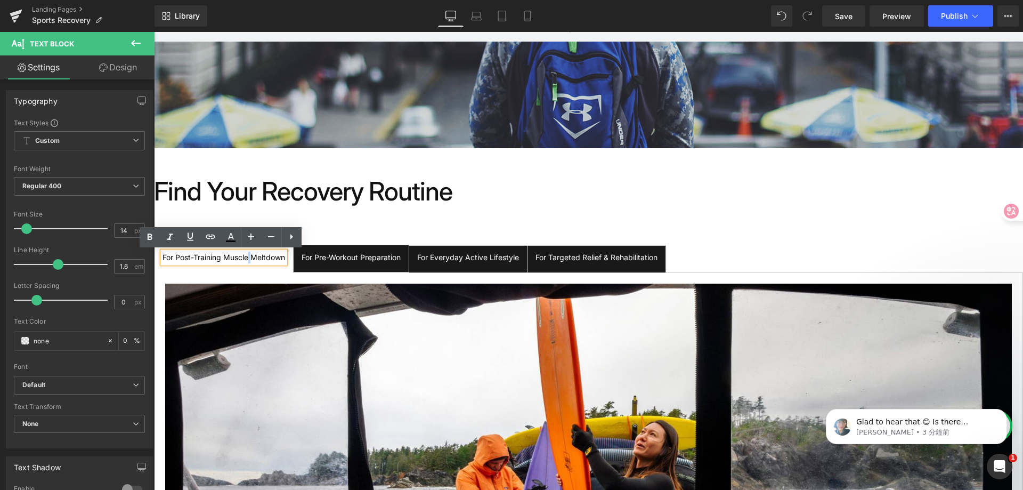
click at [247, 255] on div "For Post-Training Muscle Meltdown" at bounding box center [223, 257] width 123 height 12
copy div "Meltdown"
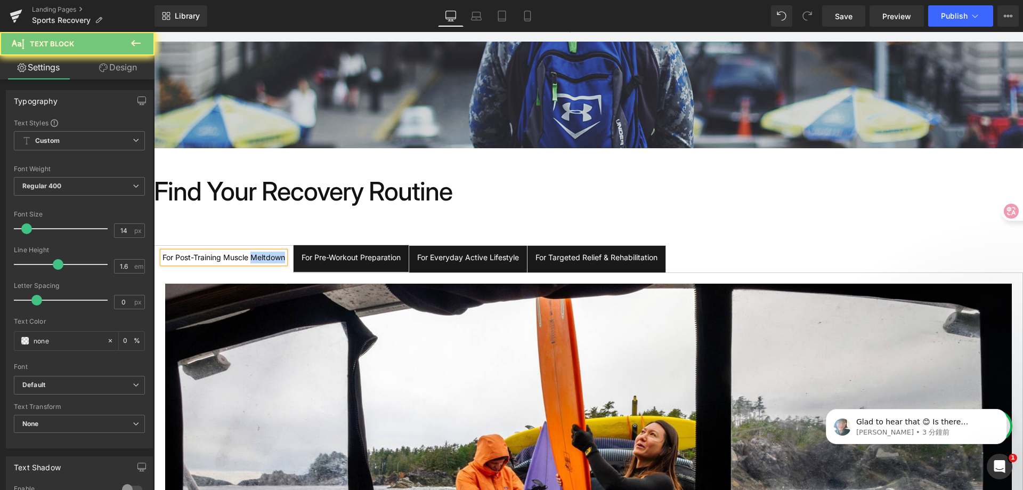
paste div
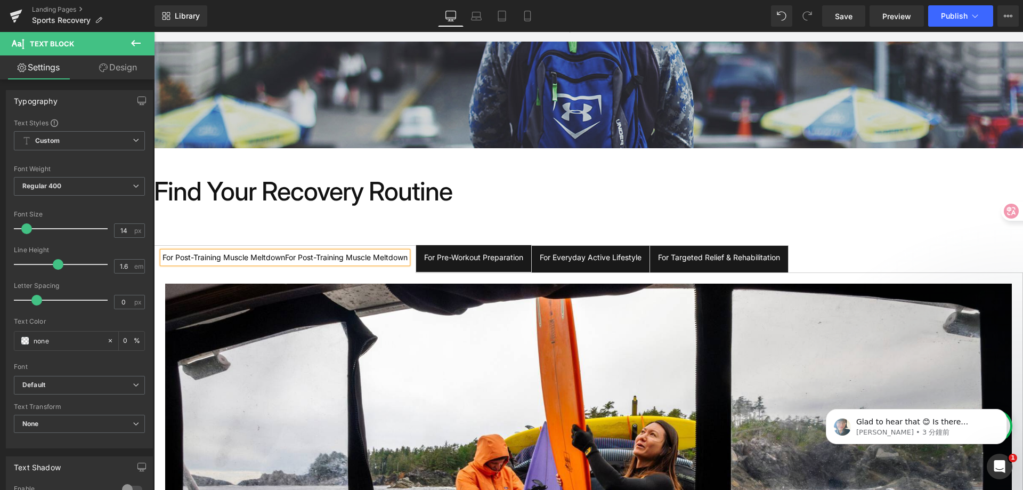
click at [288, 252] on div "For Post-Training Muscle MeltdownFor Post-Training Muscle Meltdown" at bounding box center [284, 257] width 245 height 12
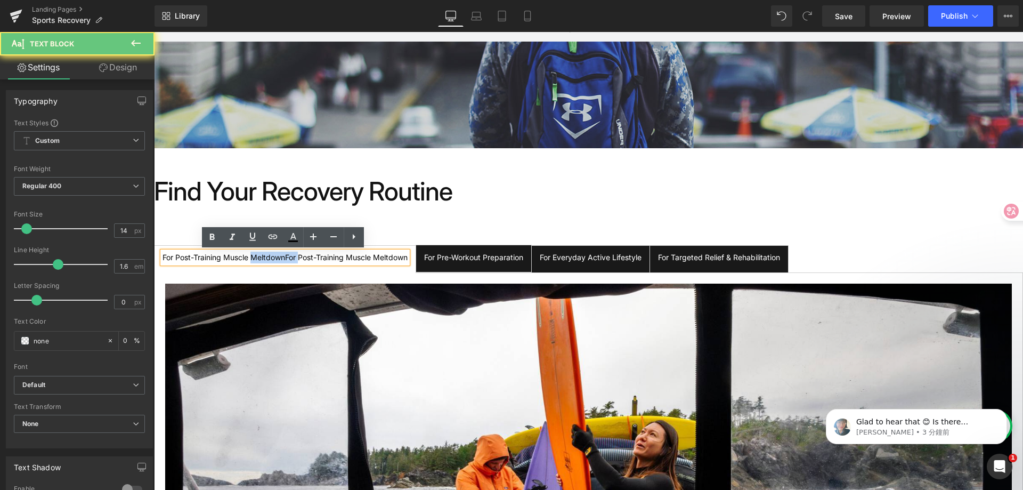
copy div "MeltdownFor"
click at [314, 256] on div "For Post-Training Muscle MeltdownFor Post-Training Muscle Meltdown" at bounding box center [284, 257] width 245 height 12
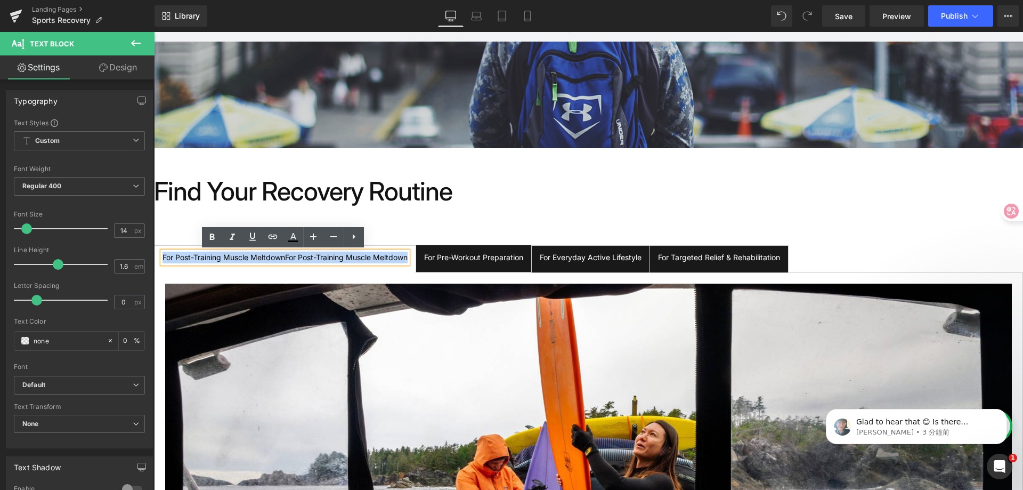
drag, startPoint x: 406, startPoint y: 257, endPoint x: 158, endPoint y: 256, distance: 247.7
click at [162, 256] on div "For Post-Training Muscle MeltdownFor Post-Training Muscle Meltdown" at bounding box center [284, 257] width 245 height 12
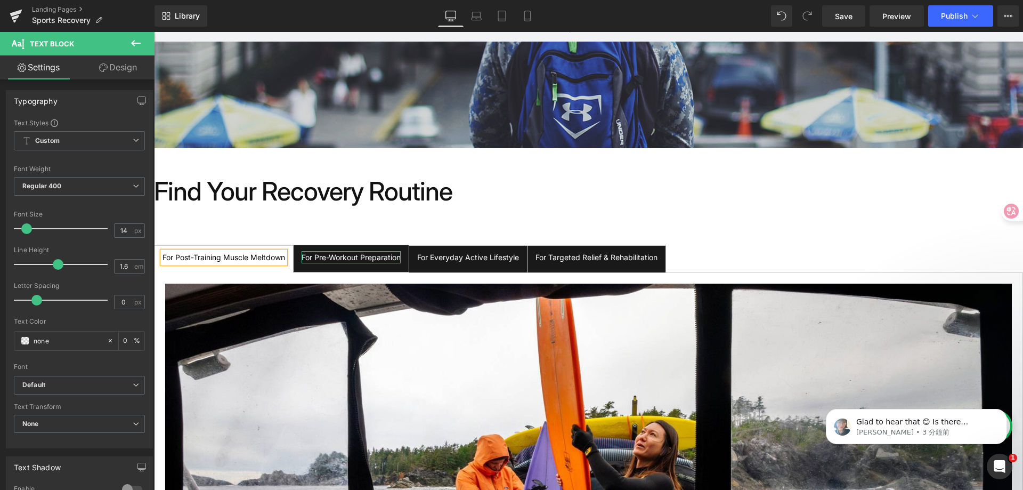
click at [368, 256] on div "For Pre-Workout Preparation" at bounding box center [351, 257] width 99 height 12
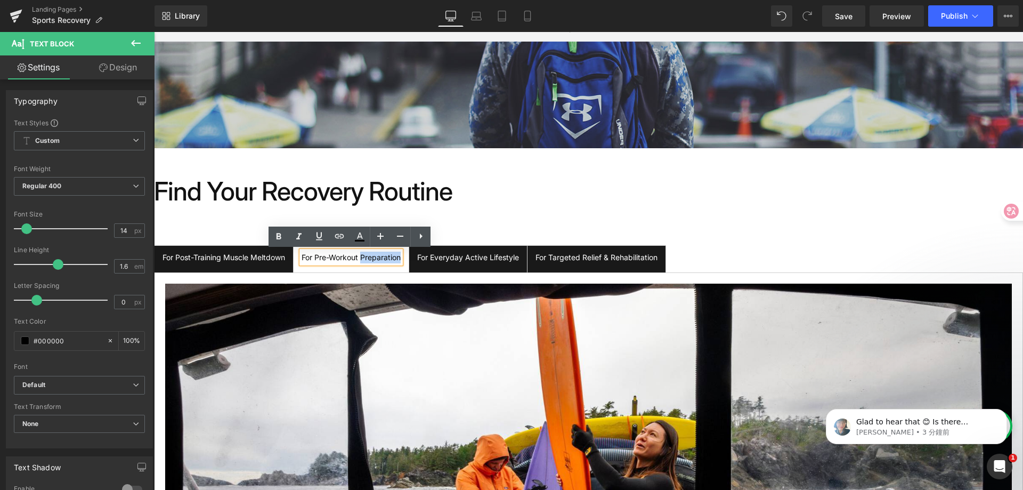
click at [361, 256] on div "For Pre-Workout Preparation" at bounding box center [351, 257] width 99 height 12
paste div
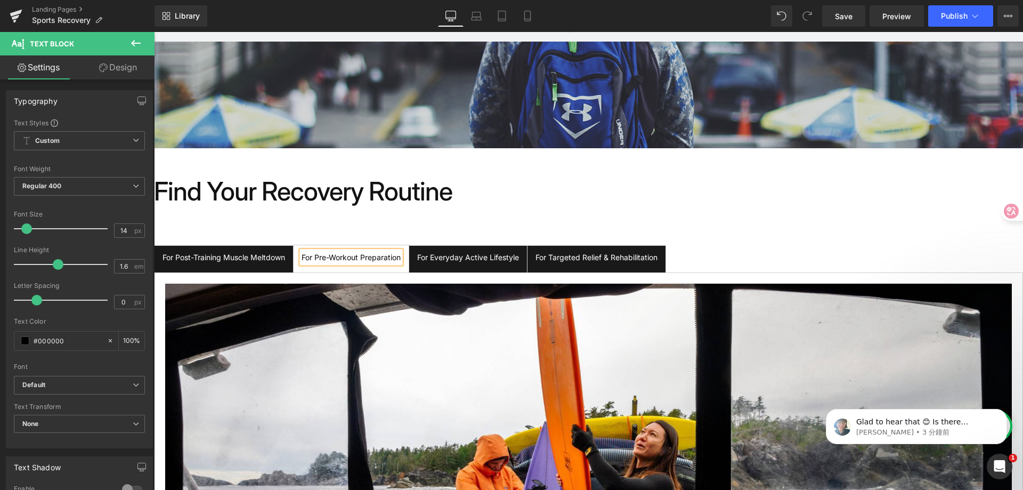
click at [460, 259] on div "For Everyday Active Lifestyle" at bounding box center [468, 257] width 102 height 12
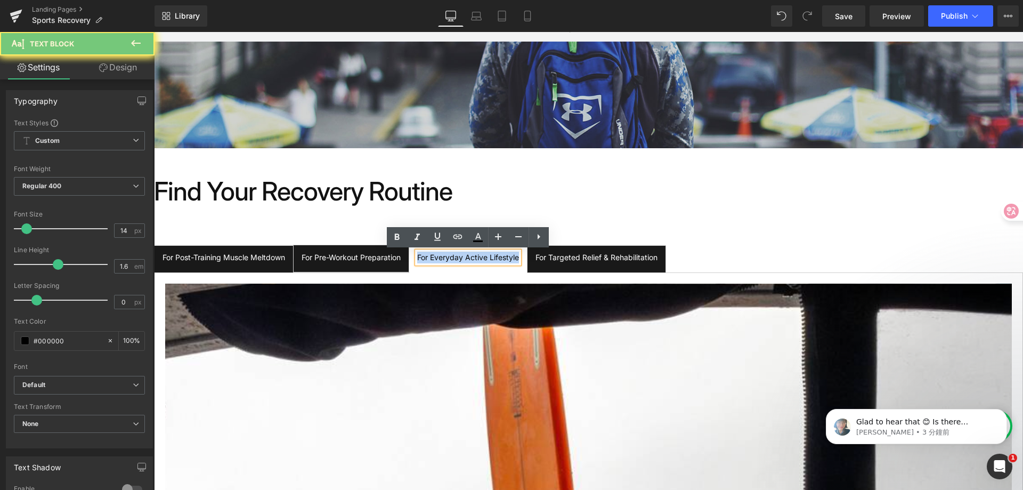
paste div
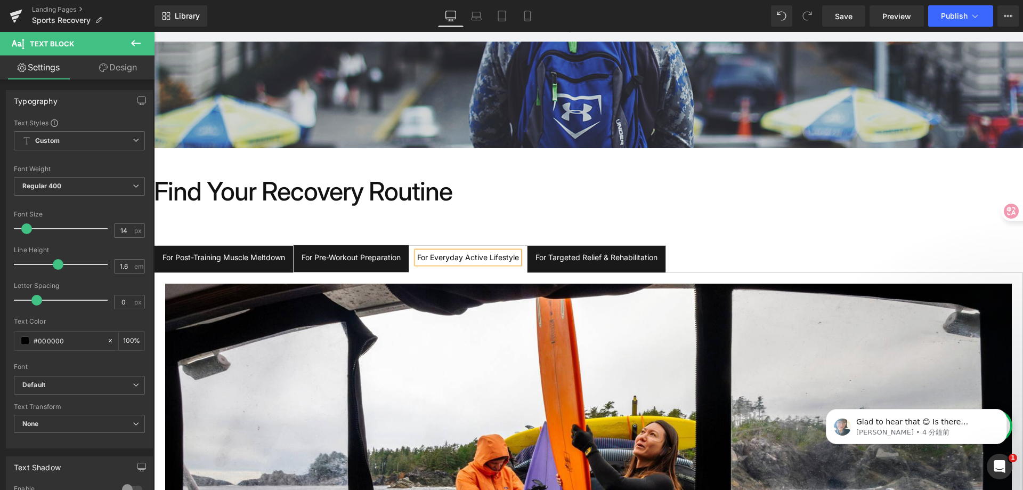
click at [559, 259] on div "For Targeted Relief & Rehabilitation" at bounding box center [596, 257] width 122 height 12
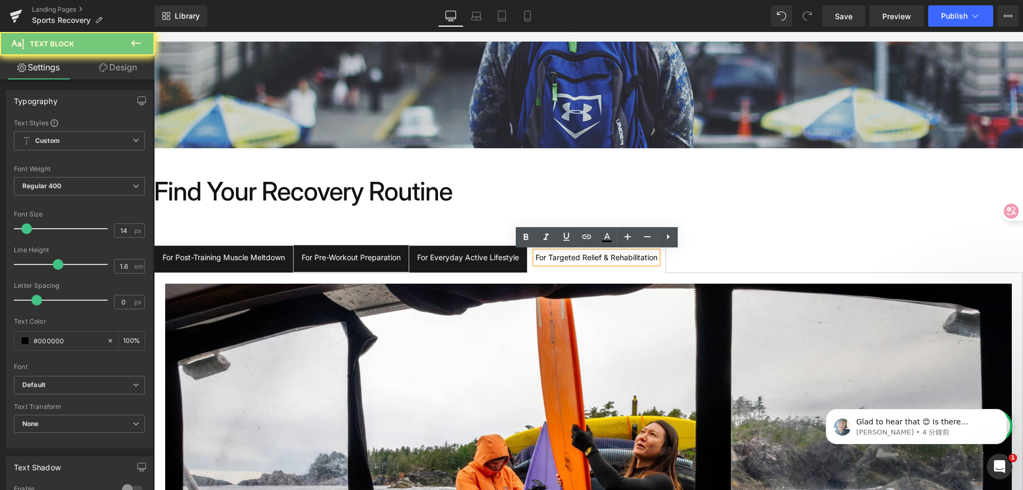
paste div
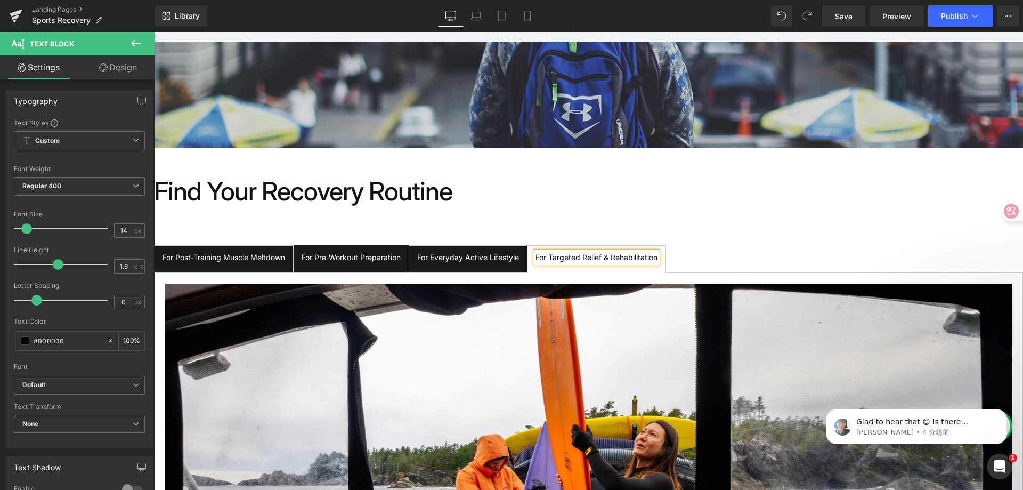
click at [787, 248] on ul "For Post-Training Muscle Meltdown Text Block For Pre-Workout Preparation Text B…" at bounding box center [588, 259] width 869 height 28
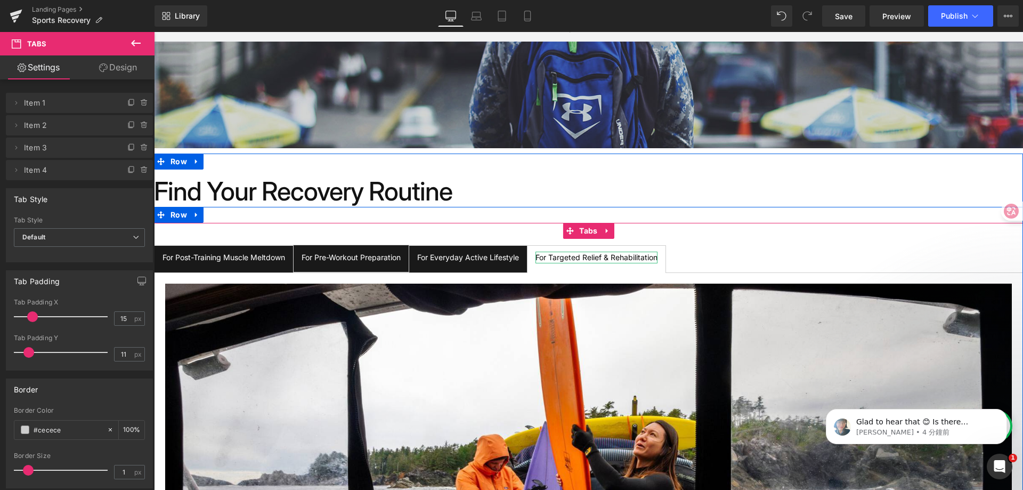
click at [591, 256] on div "For Targeted Relief & Rehabilitation" at bounding box center [596, 257] width 122 height 12
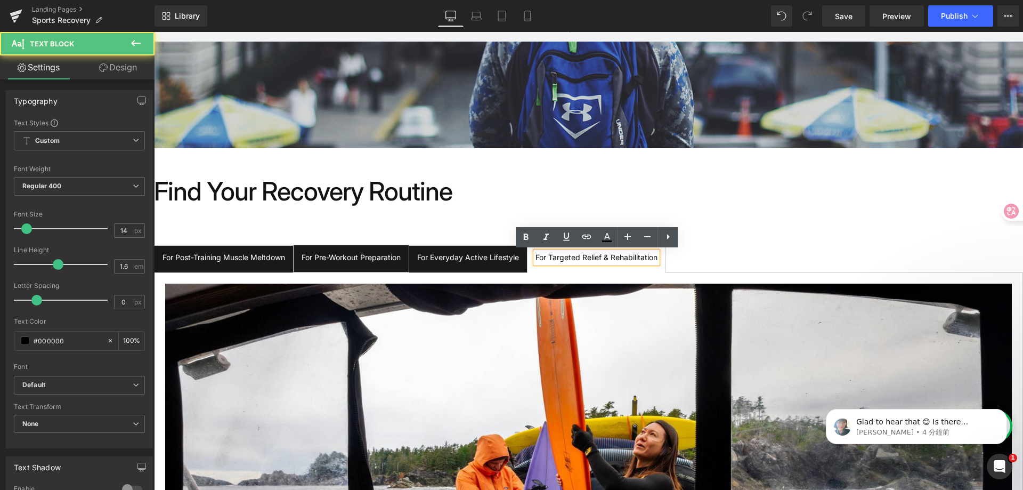
click at [673, 263] on ul "For Post-Training Muscle Meltdown Text Block For Pre-Workout Preparation Text B…" at bounding box center [588, 259] width 869 height 28
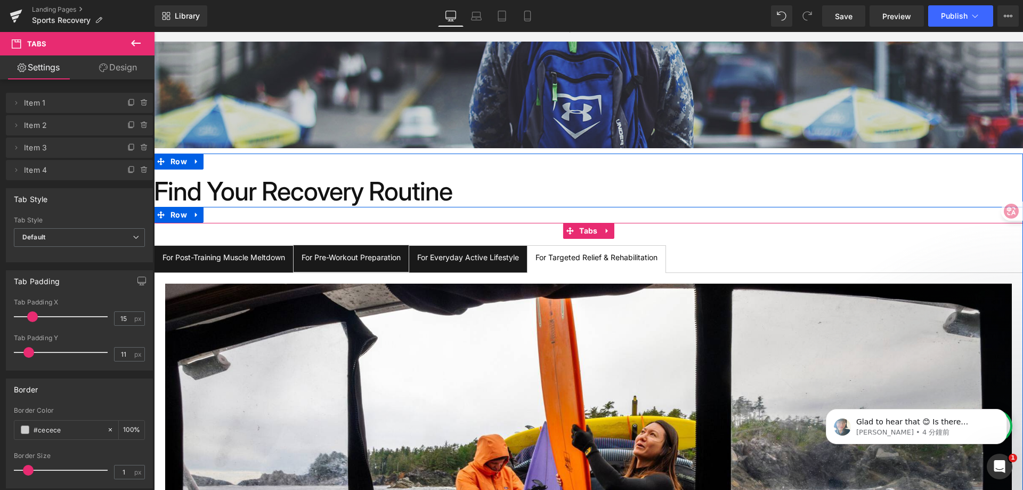
click at [665, 254] on span "For Targeted Relief & Rehabilitation Text Block" at bounding box center [596, 259] width 138 height 27
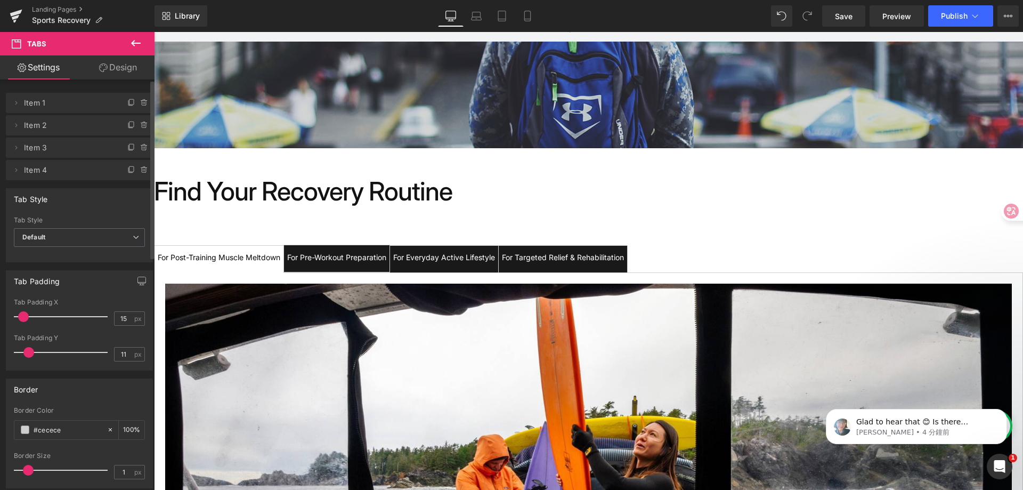
drag, startPoint x: 30, startPoint y: 316, endPoint x: 21, endPoint y: 314, distance: 8.8
click at [21, 314] on span at bounding box center [23, 316] width 11 height 11
click at [27, 347] on span at bounding box center [28, 352] width 11 height 11
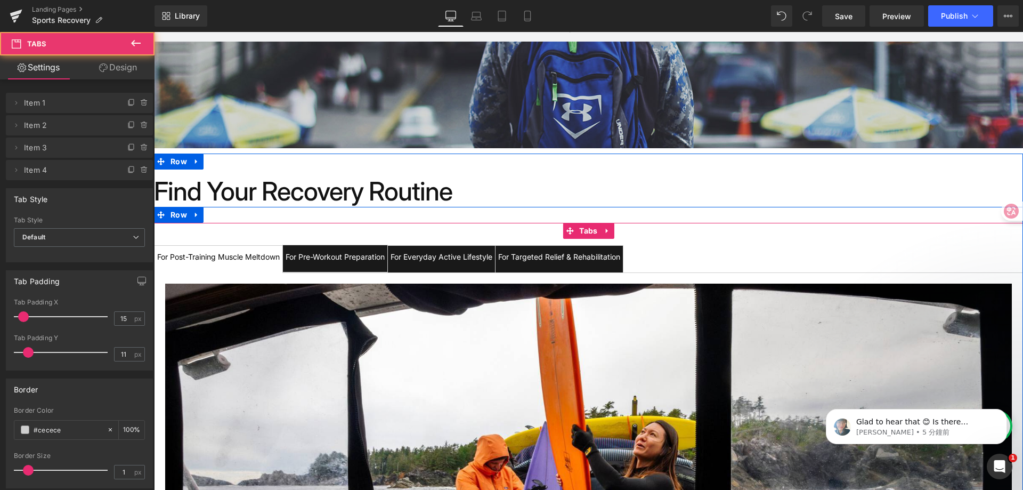
click at [721, 259] on ul "For Post-Training Muscle Meltdown Text Block For Pre-Workout Preparation Text B…" at bounding box center [588, 259] width 869 height 28
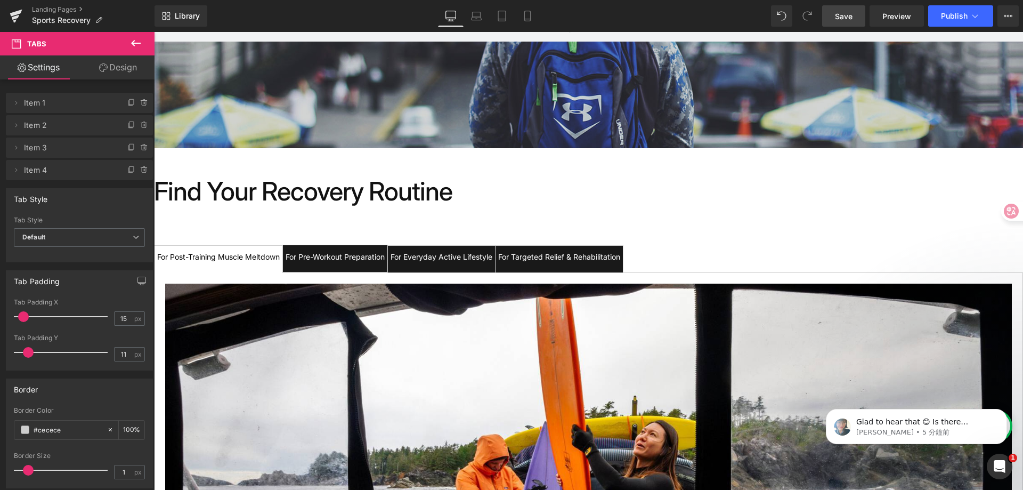
click at [844, 18] on span "Save" at bounding box center [844, 16] width 18 height 11
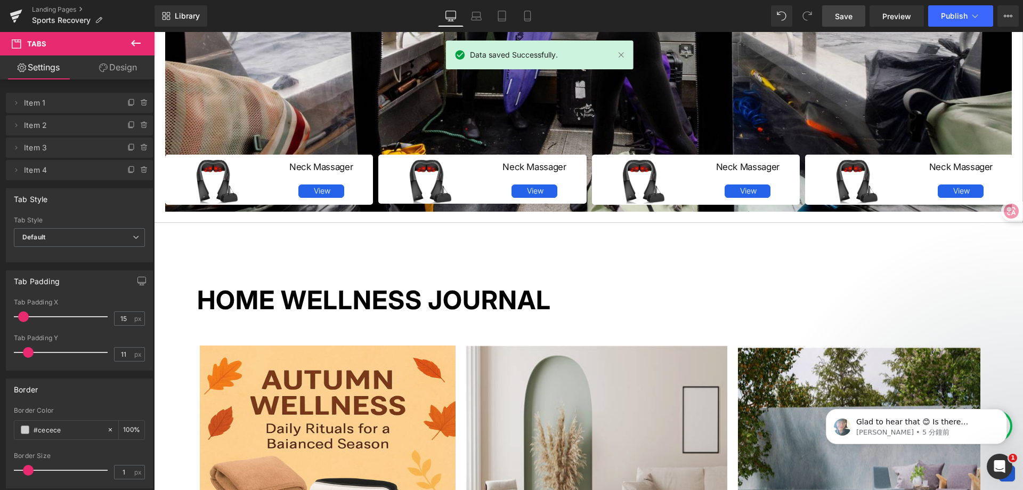
scroll to position [746, 0]
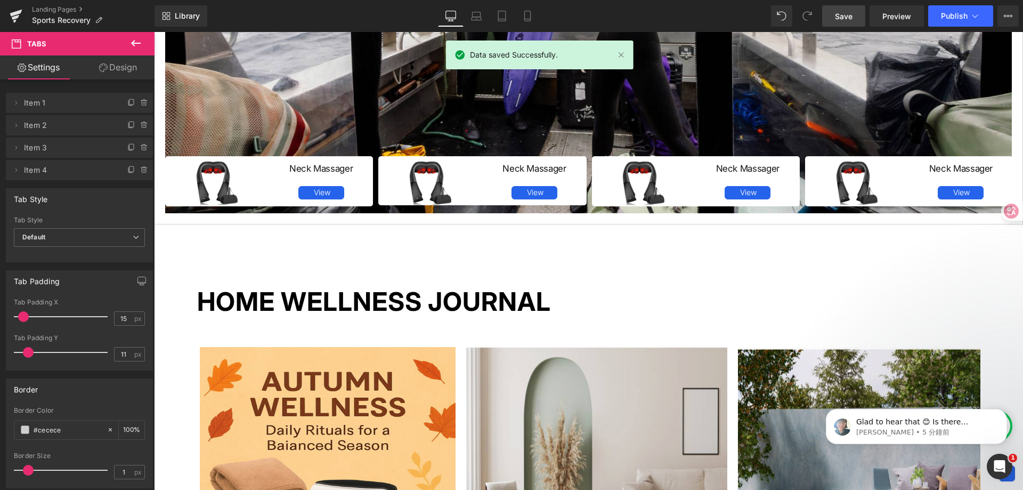
click at [428, 293] on strong "Home Wellness Journal" at bounding box center [374, 301] width 354 height 31
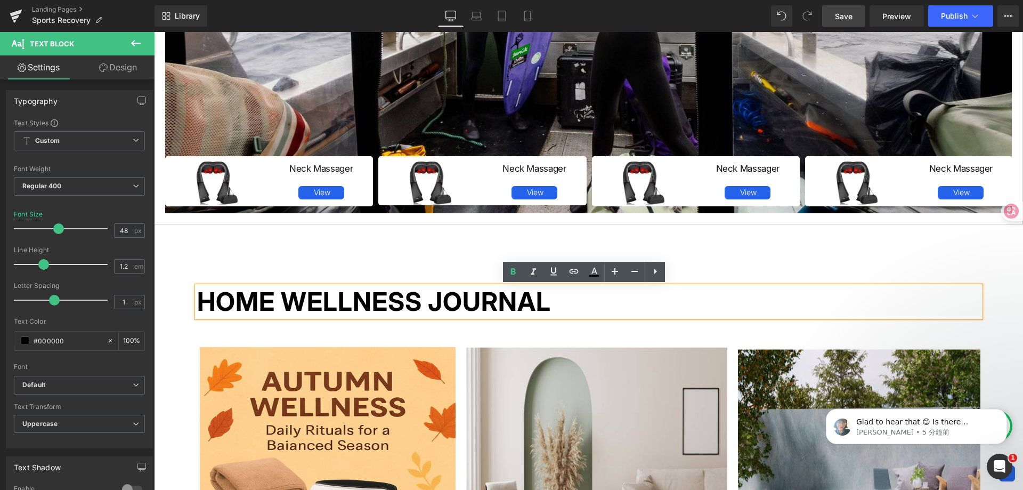
click at [463, 290] on strong "Home Wellness Journal" at bounding box center [374, 301] width 354 height 31
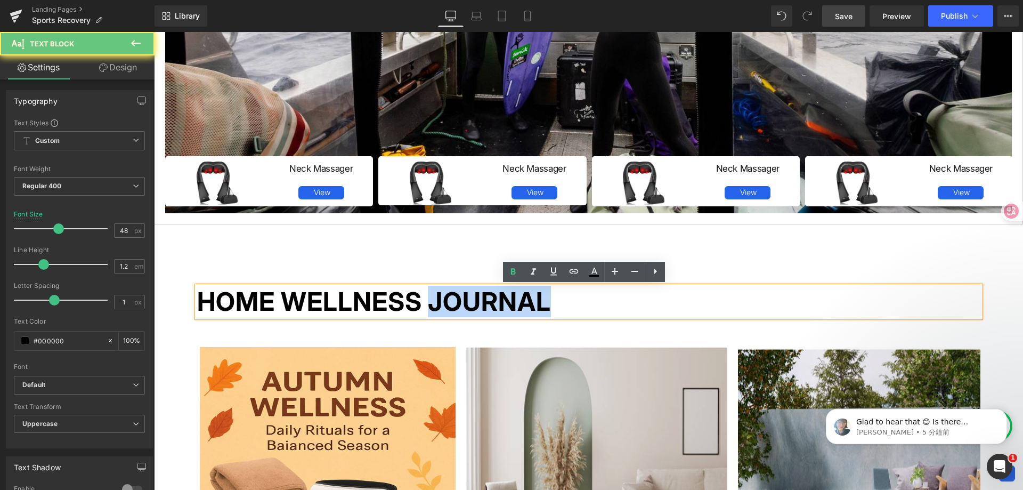
click at [463, 290] on strong "Home Wellness Journal" at bounding box center [374, 301] width 354 height 31
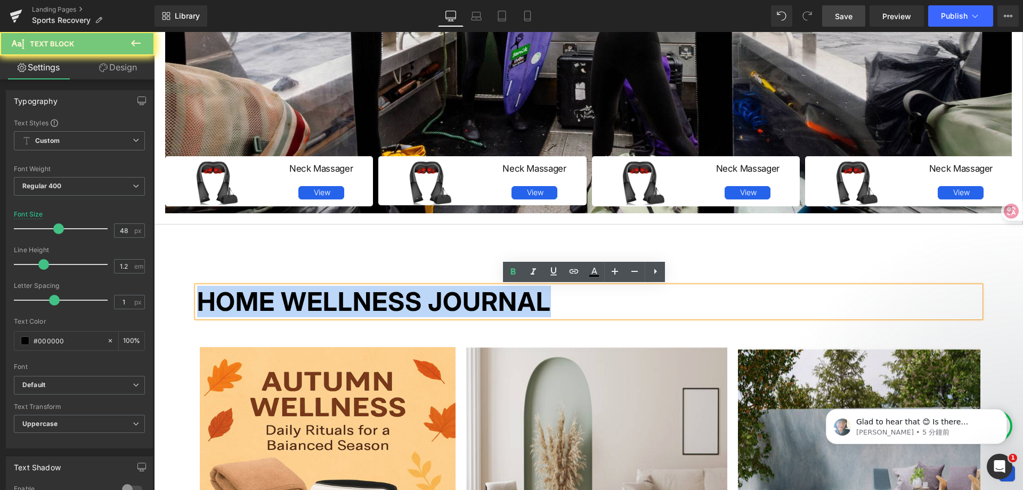
paste div
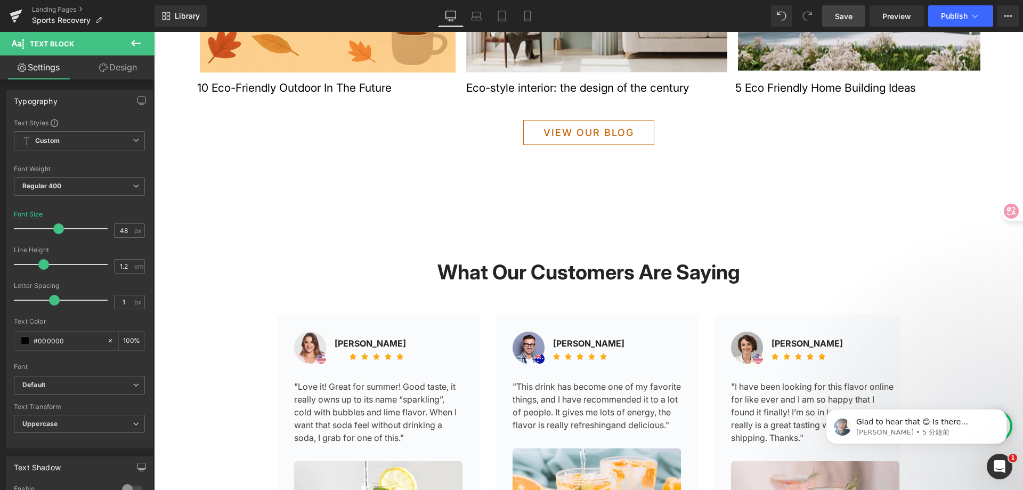
scroll to position [1332, 0]
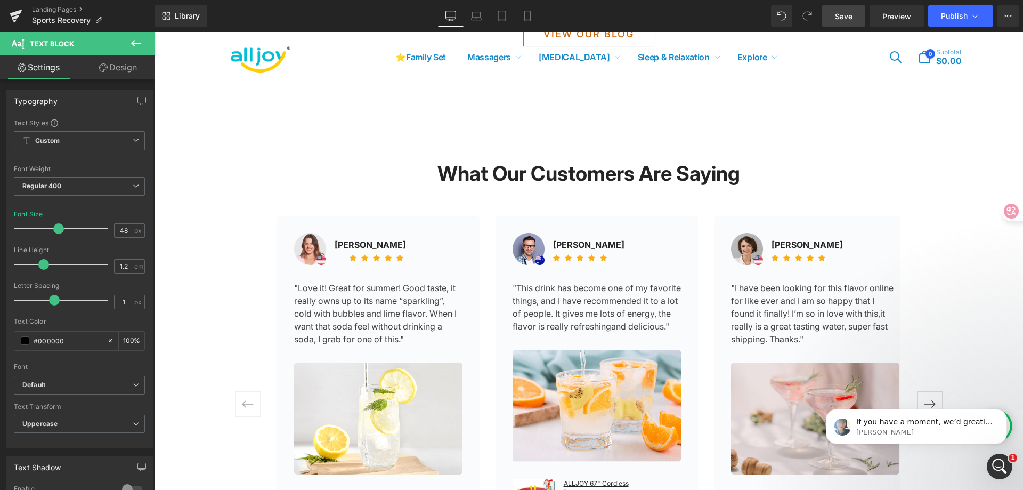
click at [832, 16] on link "Save" at bounding box center [843, 15] width 43 height 21
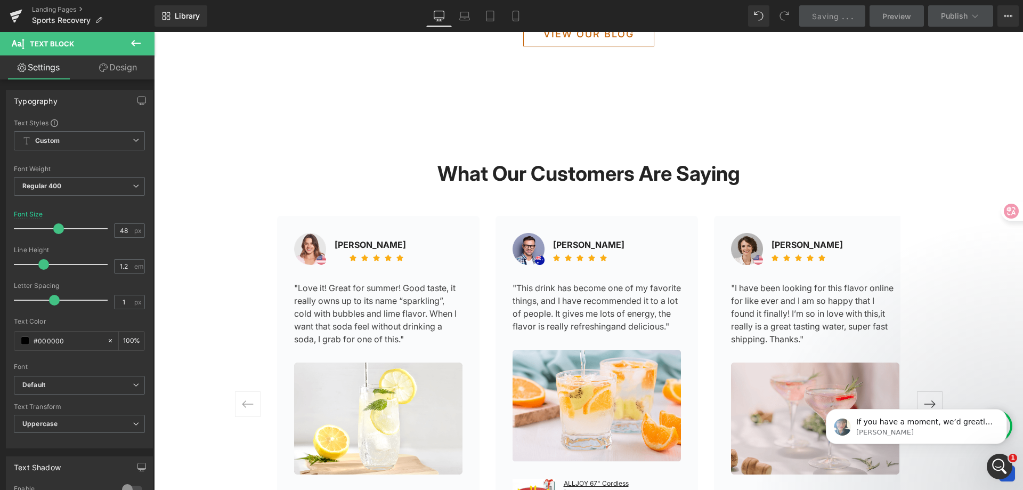
scroll to position [160, 0]
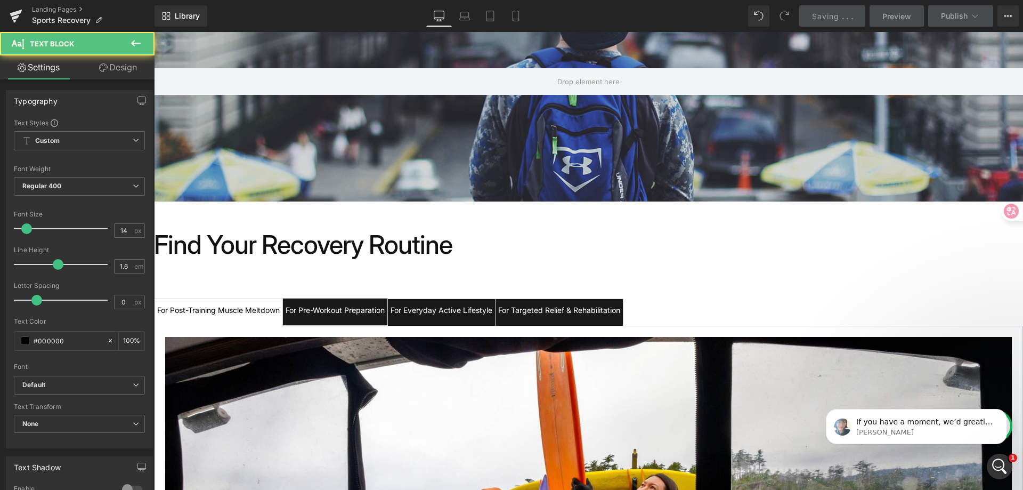
click at [339, 307] on div "For Pre-Workout Preparation" at bounding box center [335, 310] width 99 height 12
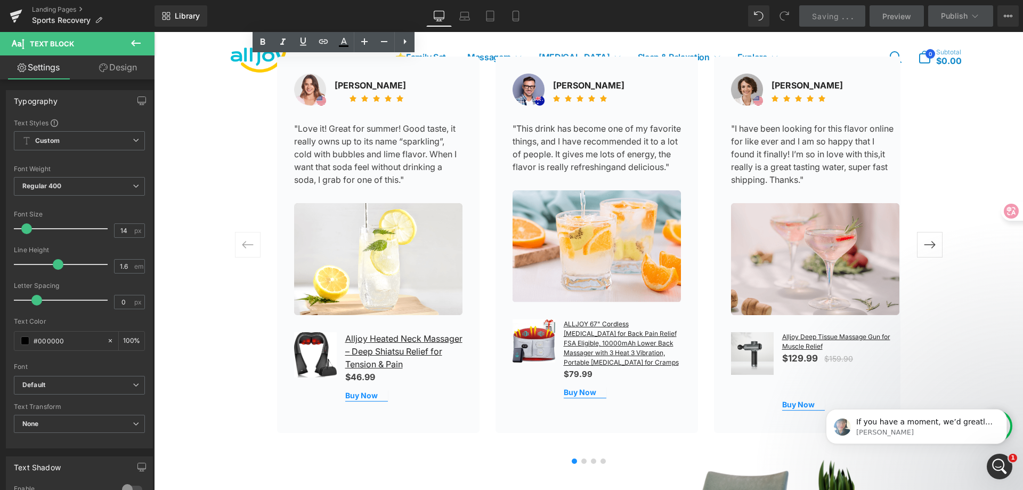
scroll to position [1492, 0]
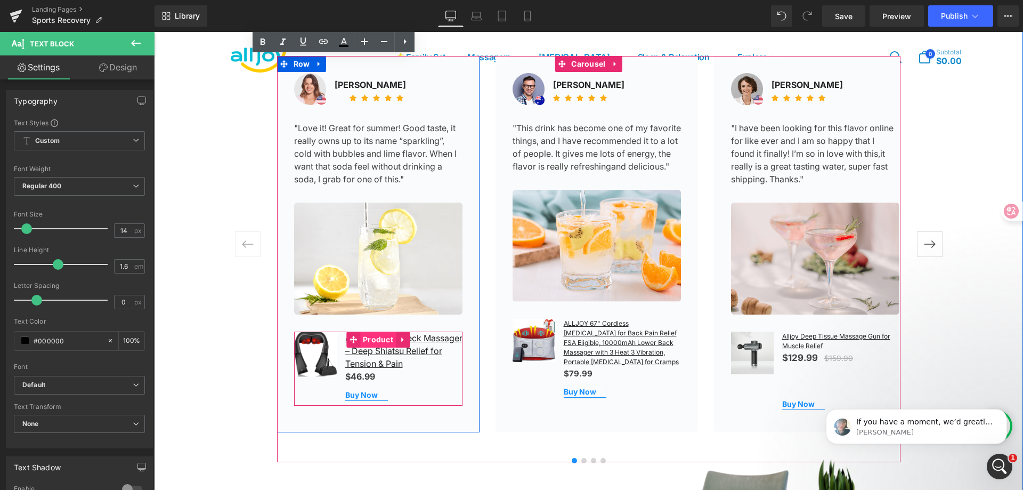
click at [375, 338] on span "Product" at bounding box center [378, 339] width 36 height 16
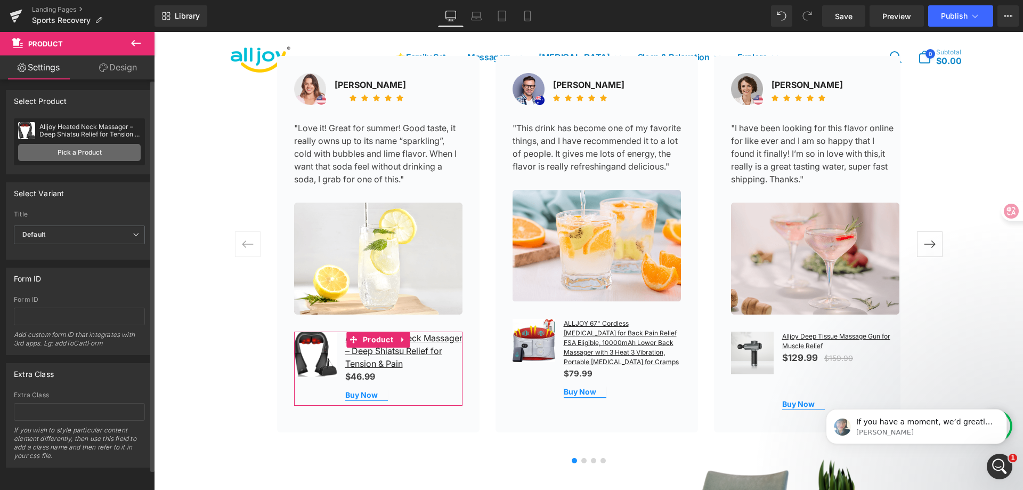
click at [100, 152] on link "Pick a Product" at bounding box center [79, 152] width 123 height 17
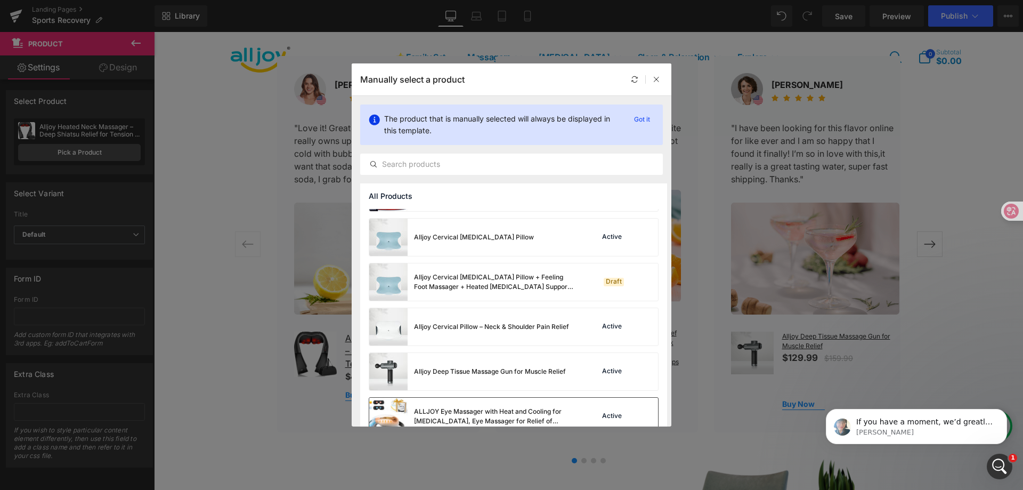
scroll to position [160, 0]
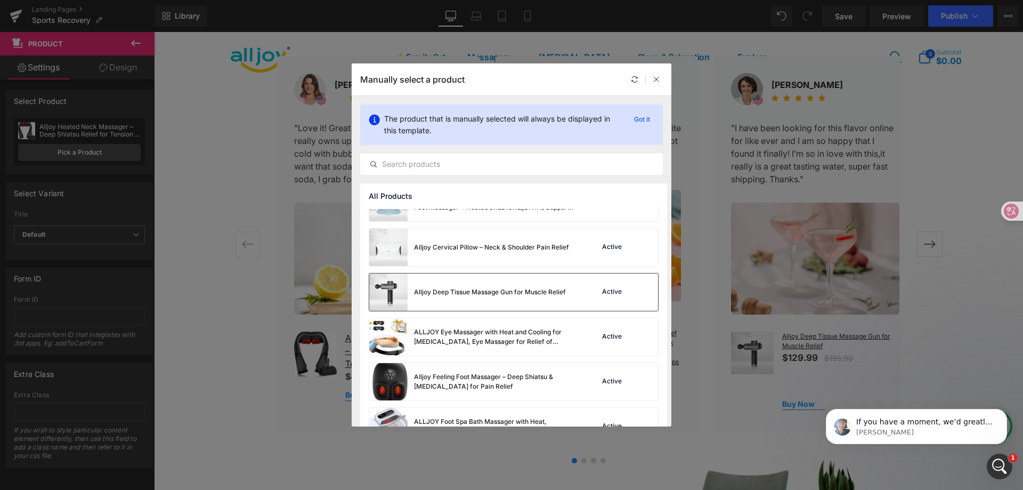
click at [474, 299] on div "Alljoy Deep Tissue Massage Gun for Muscle Relief" at bounding box center [467, 291] width 197 height 37
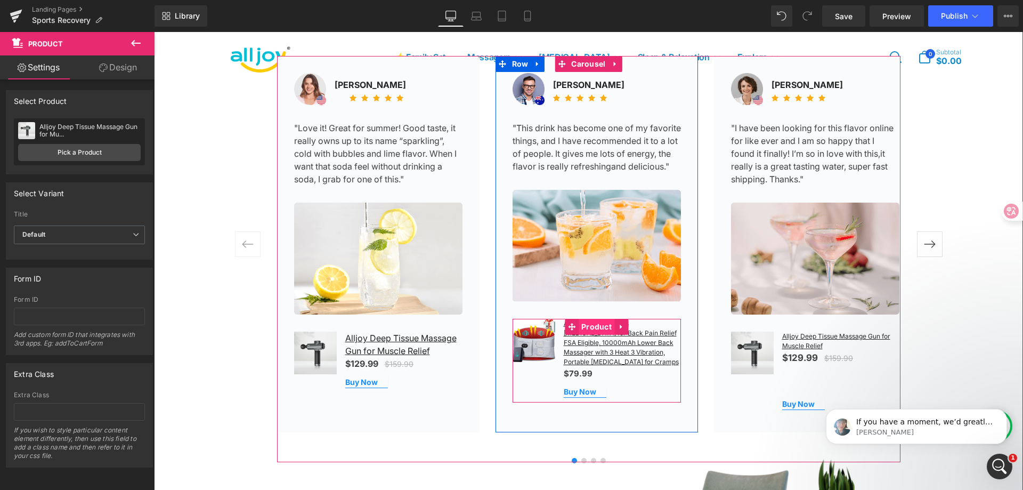
click at [591, 335] on span "Product" at bounding box center [596, 327] width 36 height 16
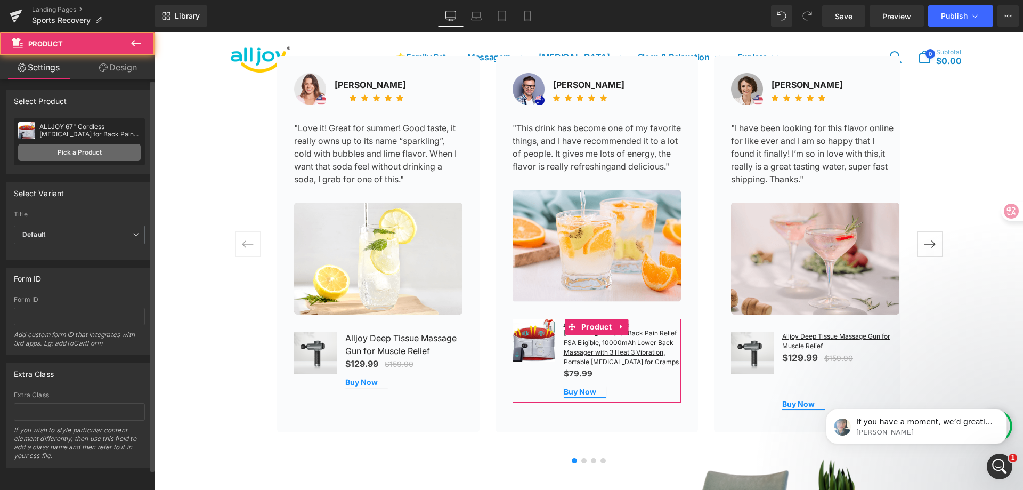
click at [94, 149] on link "Pick a Product" at bounding box center [79, 152] width 123 height 17
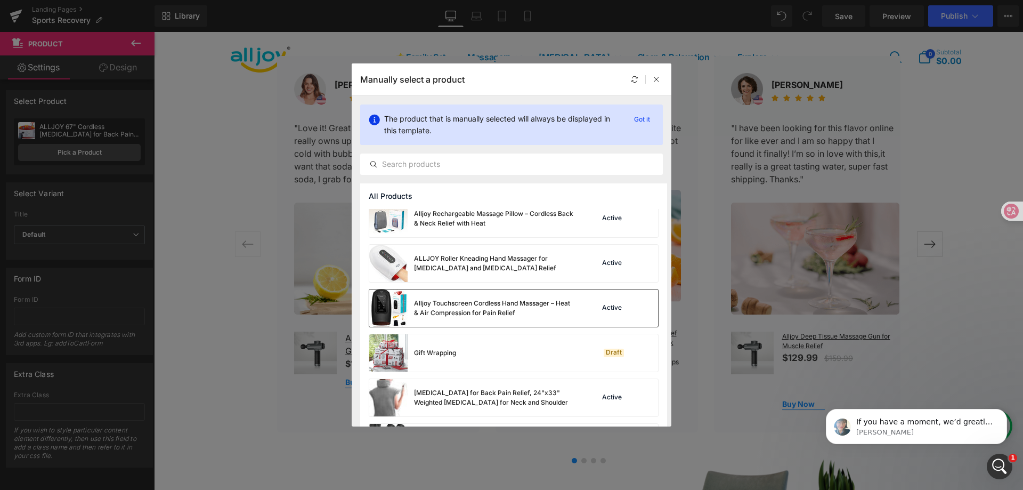
scroll to position [619, 0]
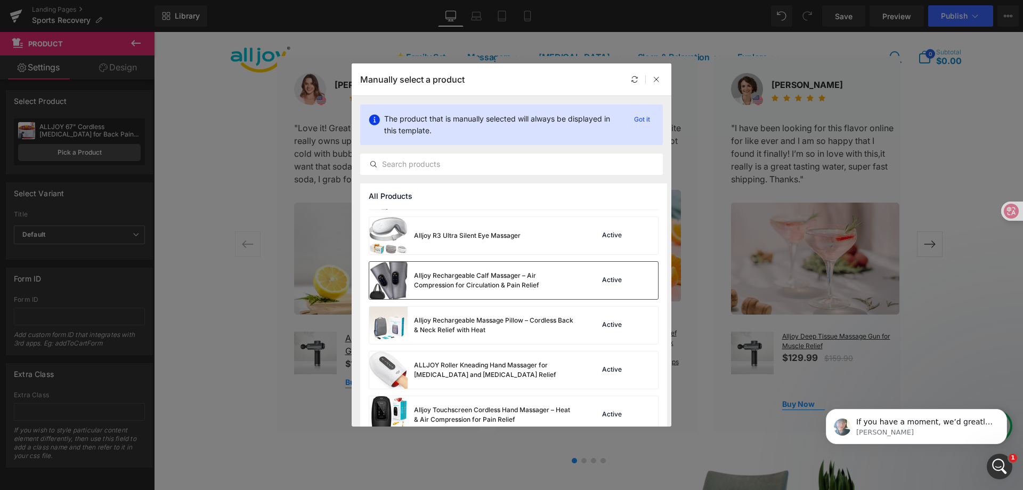
click at [477, 276] on div "Alljoy Rechargeable Calf Massager – Air Compression for Circulation & Pain Reli…" at bounding box center [494, 280] width 160 height 19
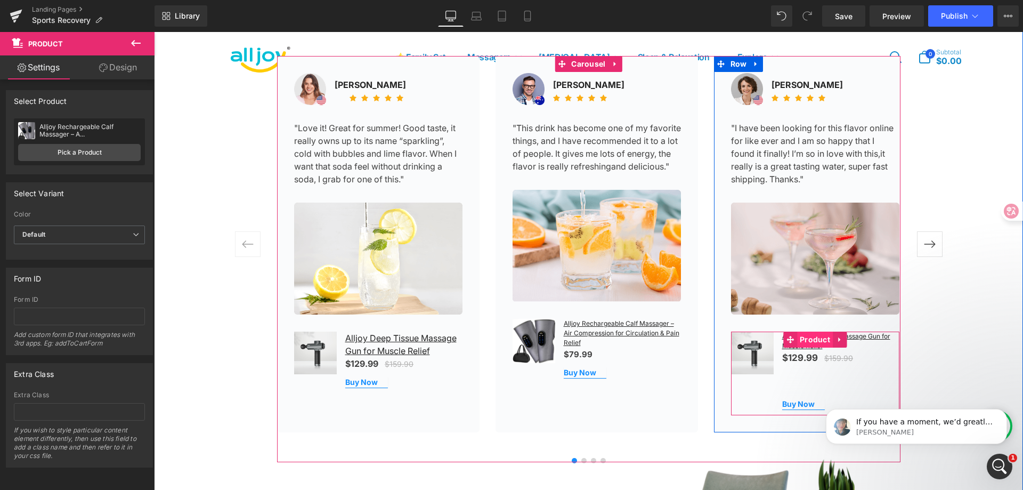
click at [820, 341] on span "Product" at bounding box center [815, 339] width 36 height 16
click at [805, 341] on span "Product" at bounding box center [815, 340] width 36 height 16
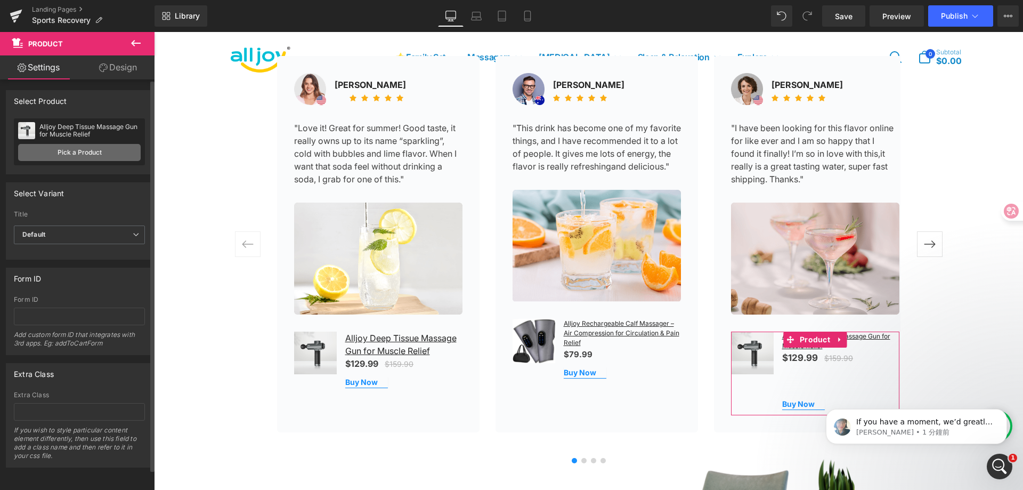
click at [103, 149] on link "Pick a Product" at bounding box center [79, 152] width 123 height 17
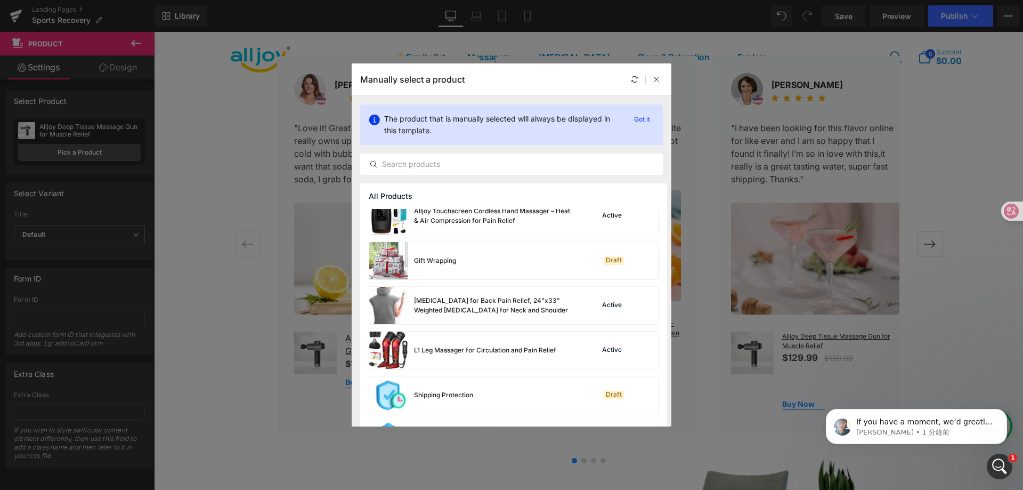
scroll to position [903, 0]
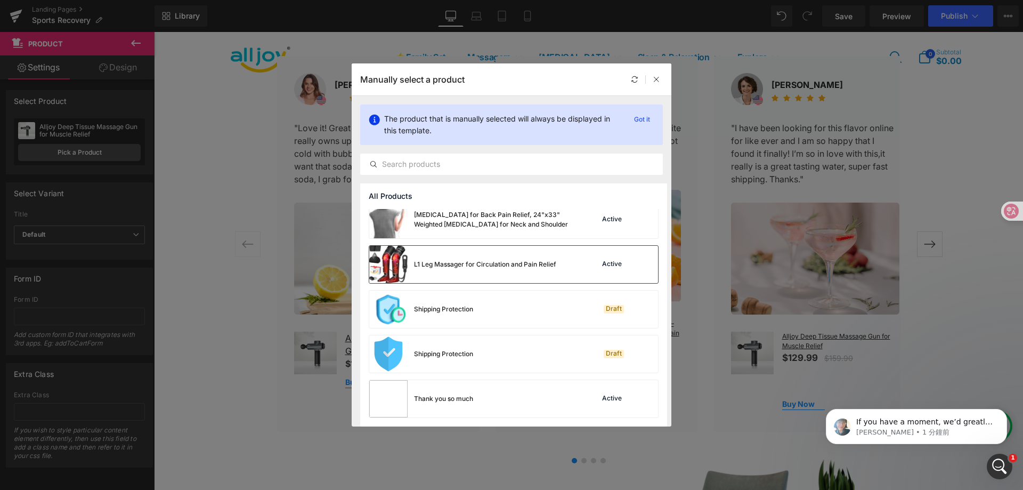
click at [467, 259] on div "L1 Leg Massager for Circulation and Pain Relief" at bounding box center [462, 264] width 187 height 37
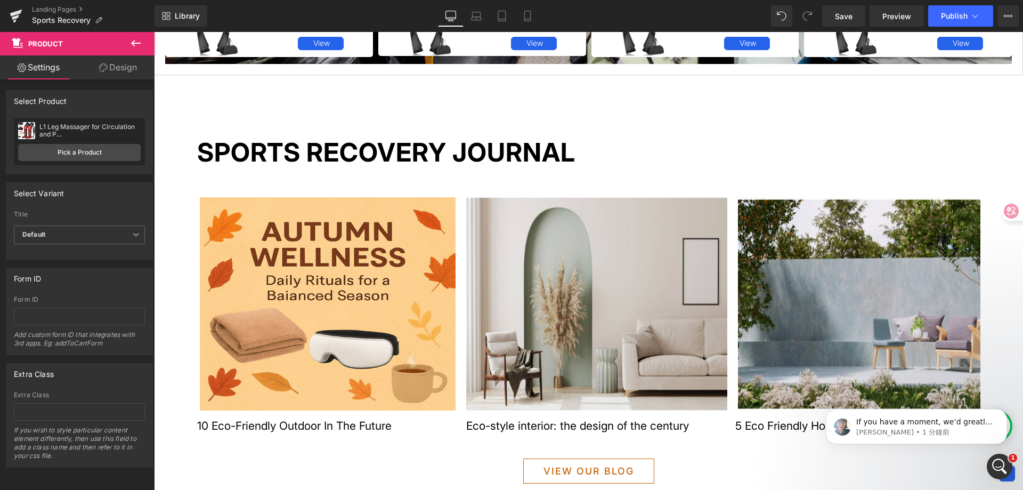
scroll to position [852, 0]
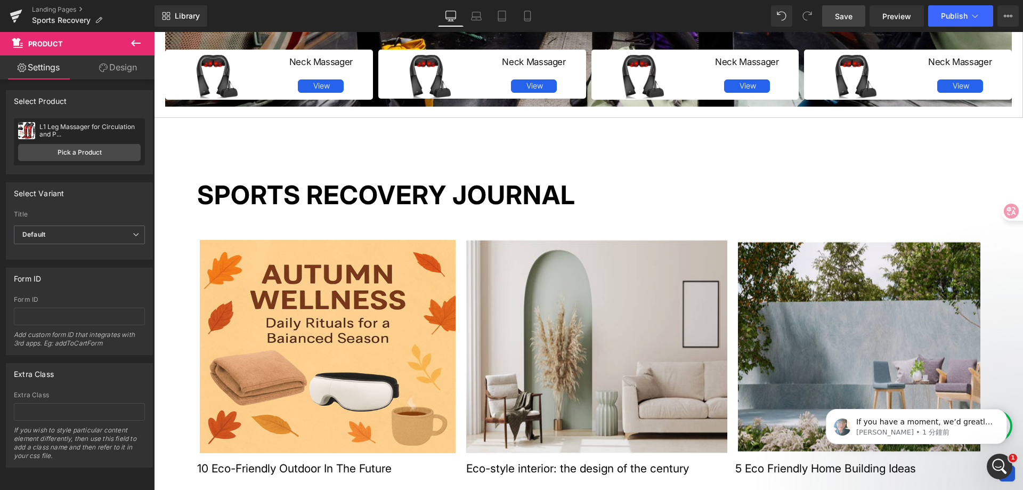
click at [848, 19] on span "Save" at bounding box center [844, 16] width 18 height 11
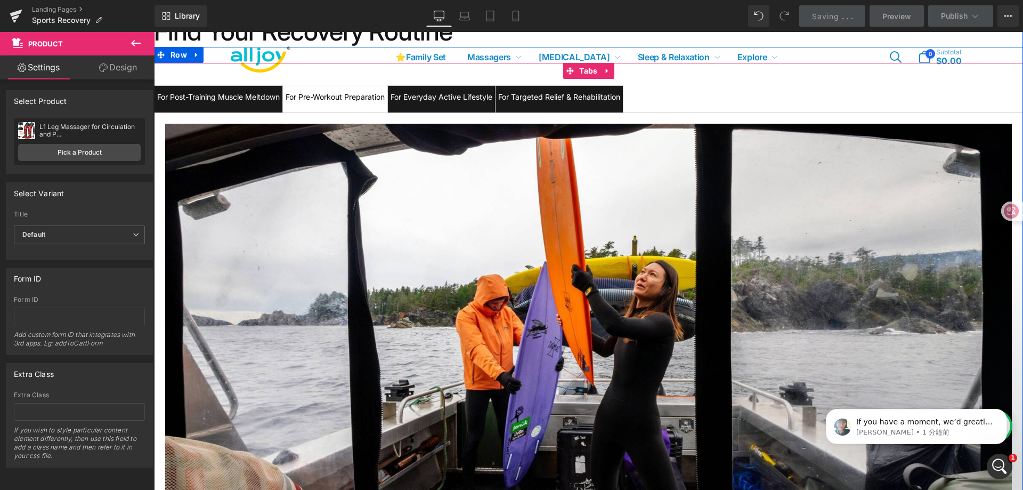
click at [243, 106] on span "For Post-Training Muscle Meltdown Text Block" at bounding box center [218, 99] width 128 height 27
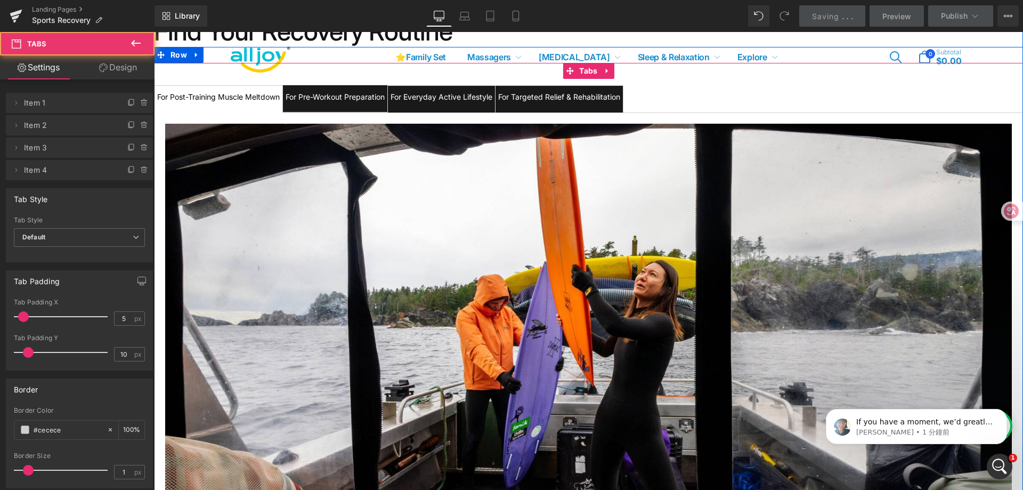
scroll to position [639, 0]
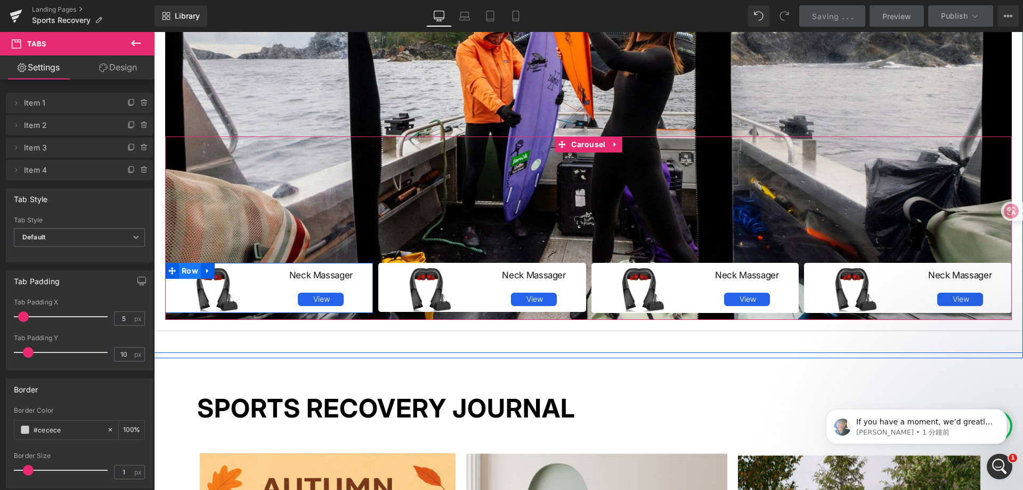
click at [182, 267] on span "Row" at bounding box center [190, 271] width 22 height 16
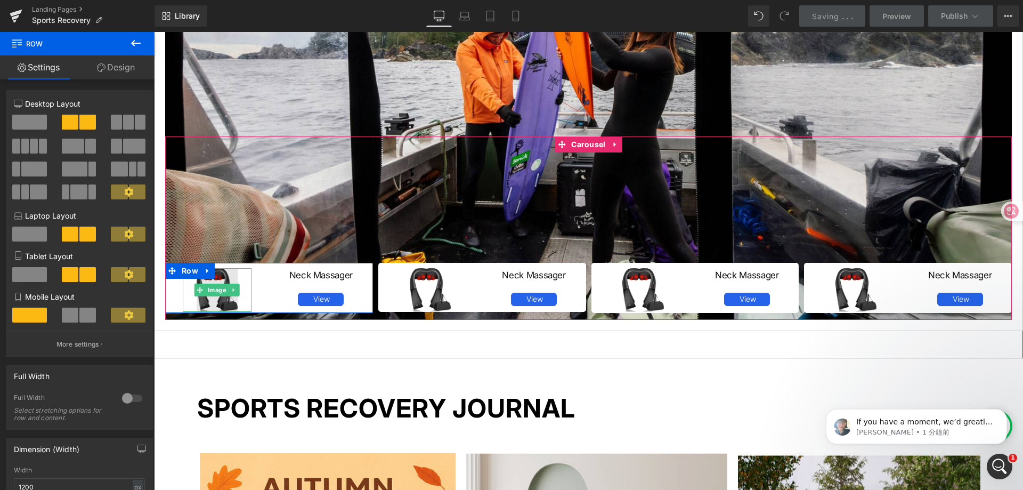
click at [219, 298] on img at bounding box center [217, 290] width 41 height 44
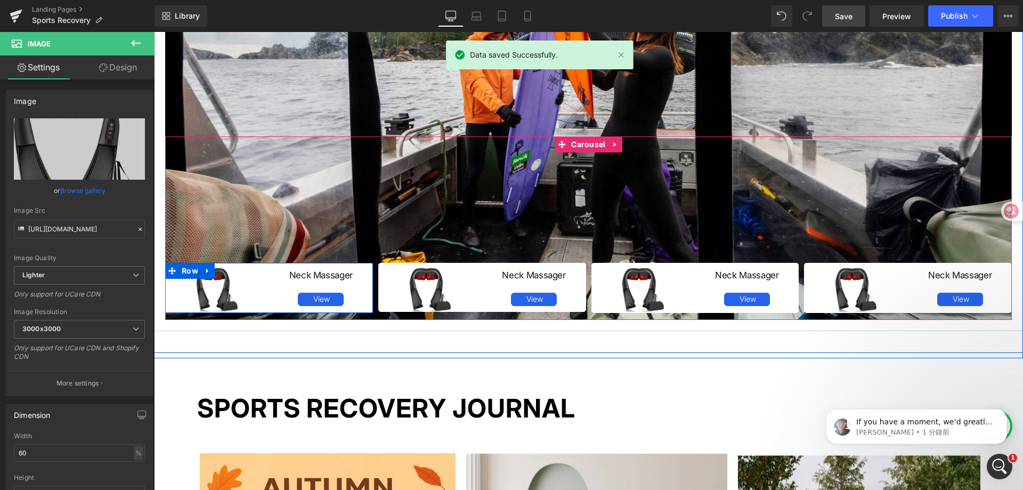
click at [269, 289] on div "Neck Massager Heading View Button" at bounding box center [321, 287] width 104 height 38
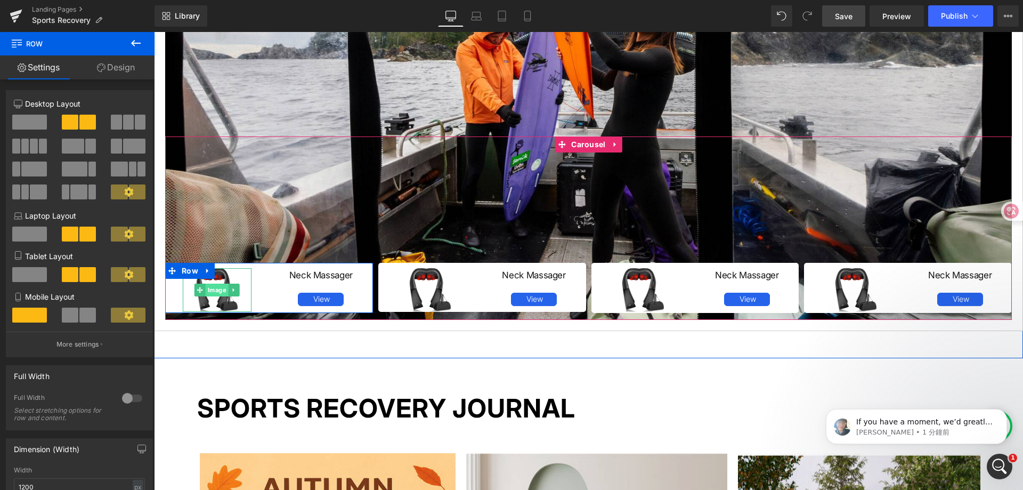
click at [215, 288] on span "Image" at bounding box center [217, 289] width 23 height 13
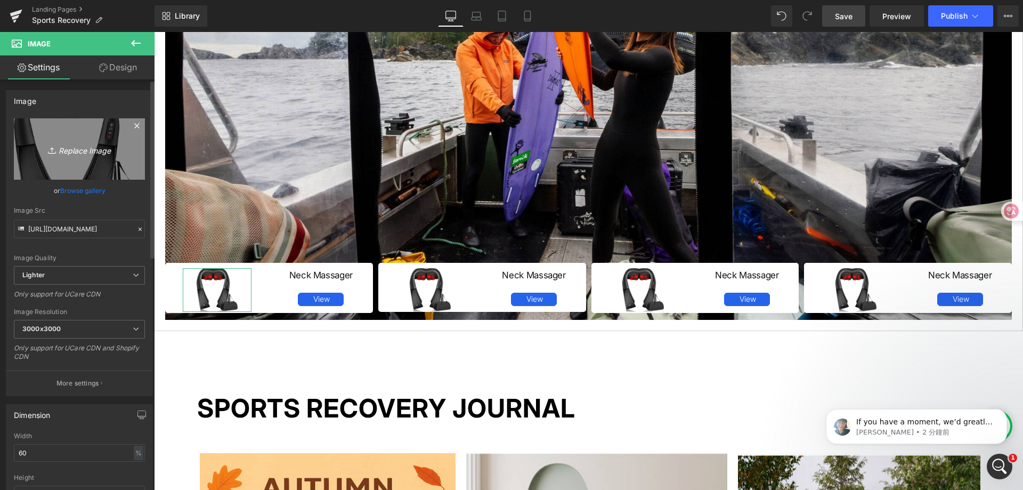
click at [74, 146] on icon "Replace Image" at bounding box center [79, 148] width 85 height 13
click at [76, 155] on icon "Replace Image" at bounding box center [79, 148] width 85 height 13
type input "C:\fakepath\alljoy-p1-stamping-massage-gun-561549.webp"
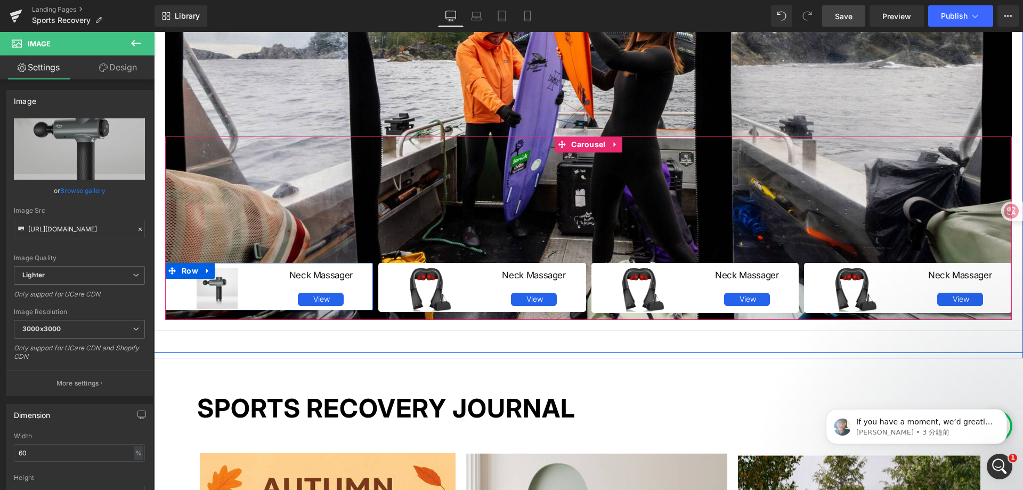
click at [254, 296] on div "Image" at bounding box center [217, 288] width 104 height 41
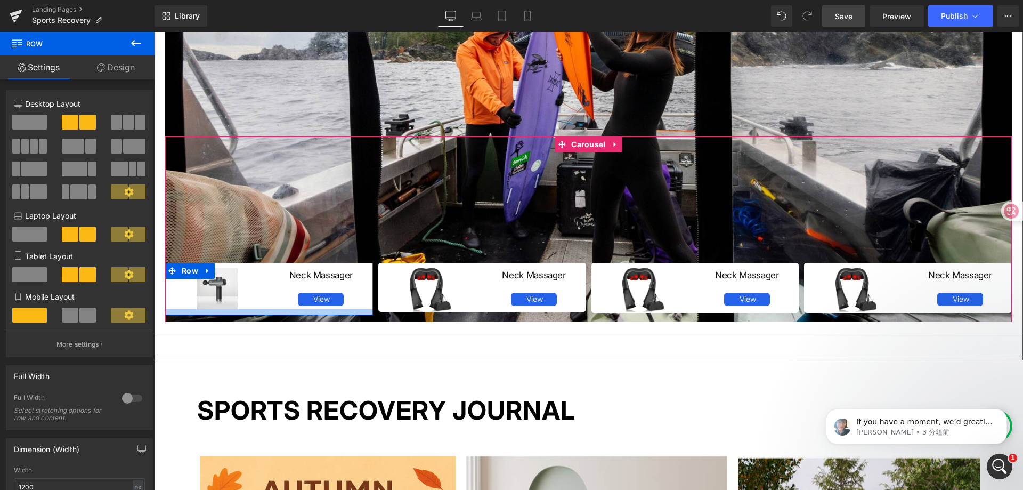
click at [260, 315] on div at bounding box center [269, 312] width 208 height 6
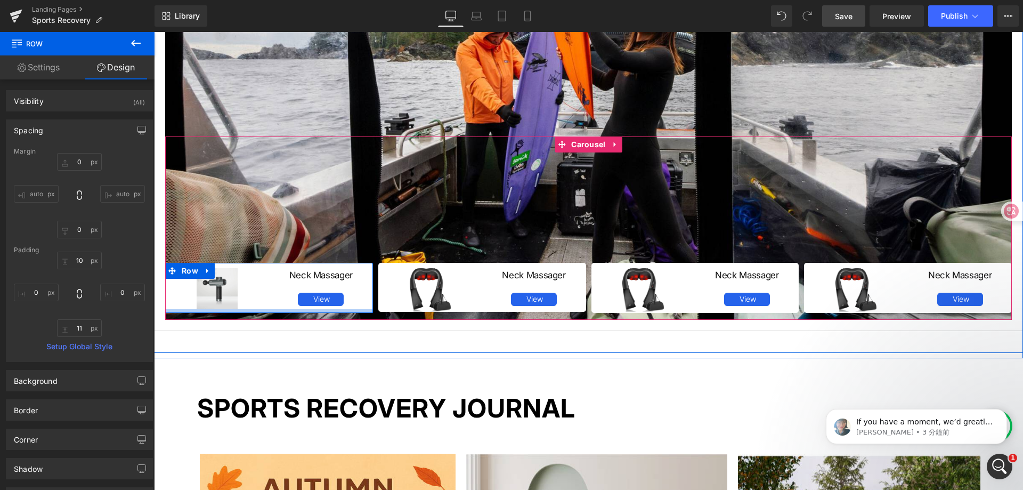
click at [272, 312] on div at bounding box center [269, 311] width 208 height 4
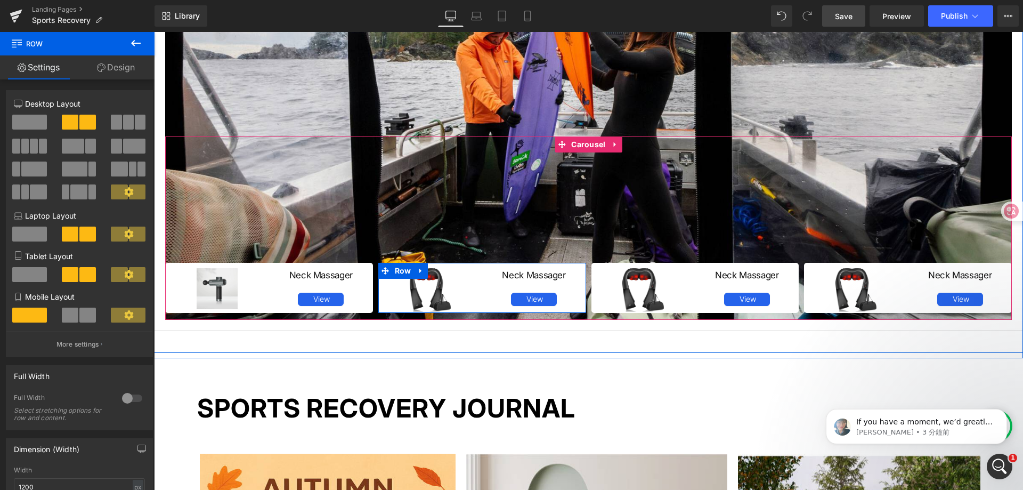
click at [483, 312] on div at bounding box center [482, 312] width 208 height 1
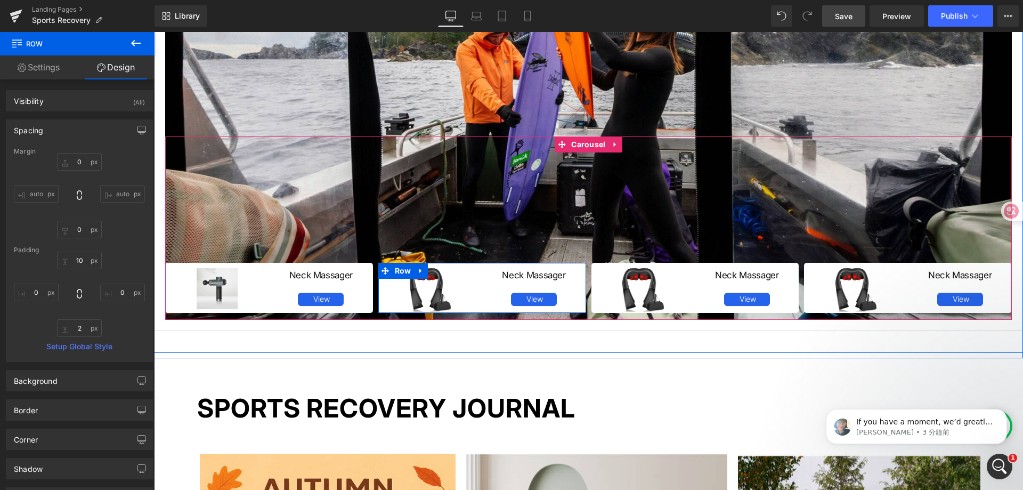
click at [476, 293] on div "Image" at bounding box center [430, 290] width 104 height 44
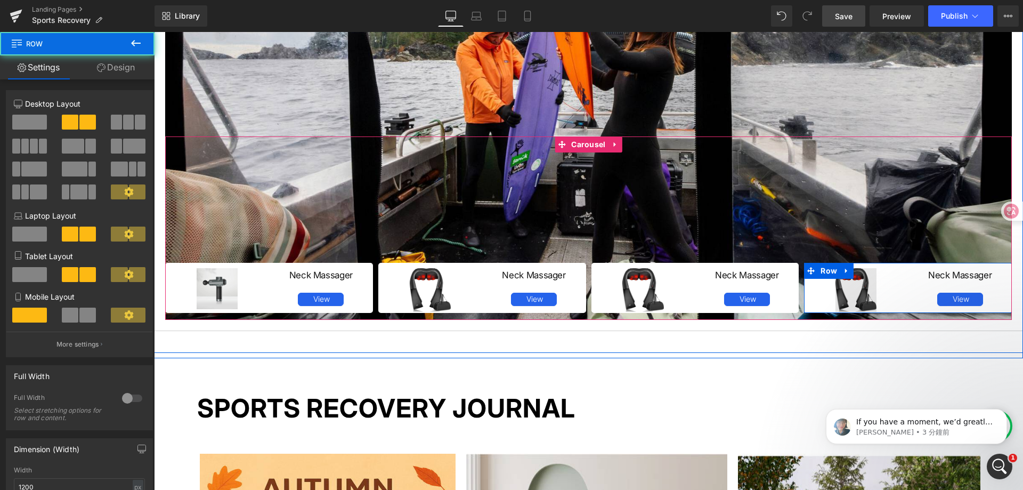
click at [837, 296] on img at bounding box center [855, 290] width 41 height 44
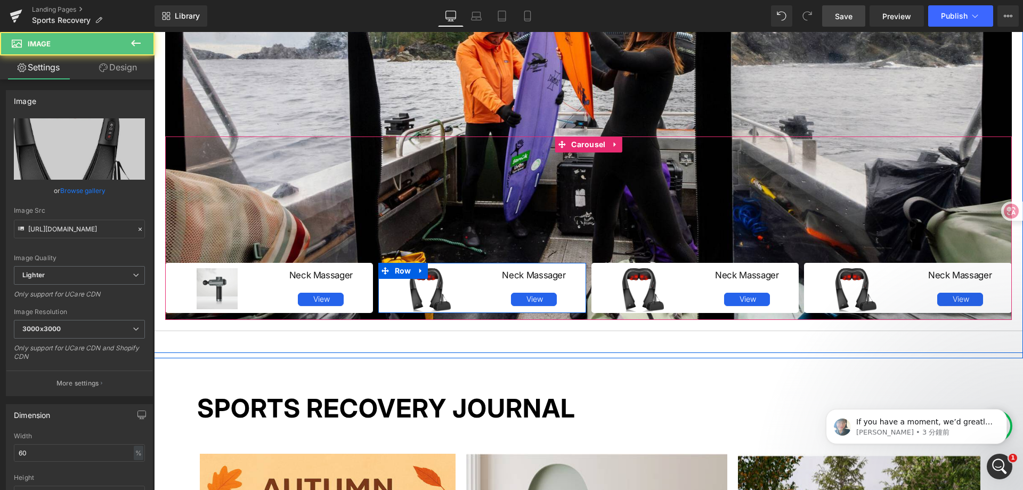
click at [469, 287] on div "Image" at bounding box center [430, 290] width 104 height 44
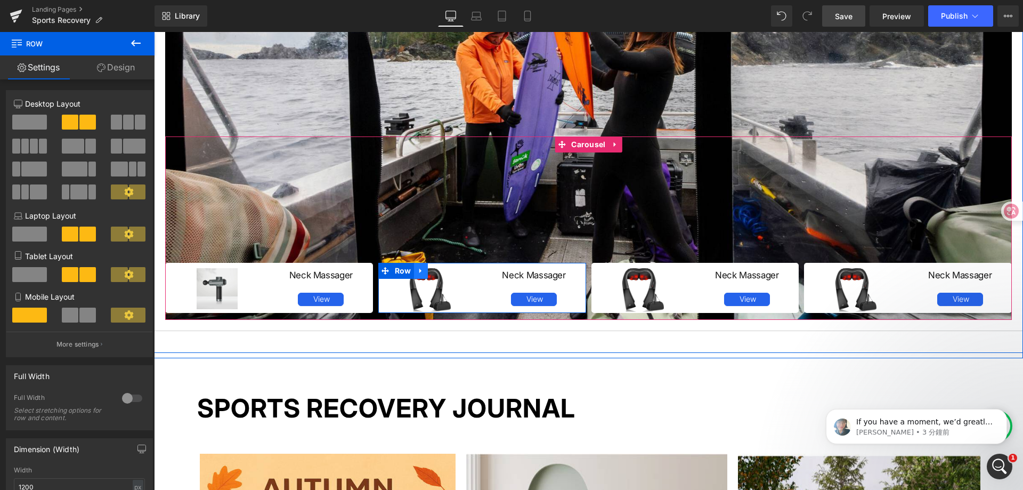
click at [417, 272] on icon at bounding box center [420, 270] width 7 height 8
click at [445, 272] on icon at bounding box center [448, 270] width 7 height 8
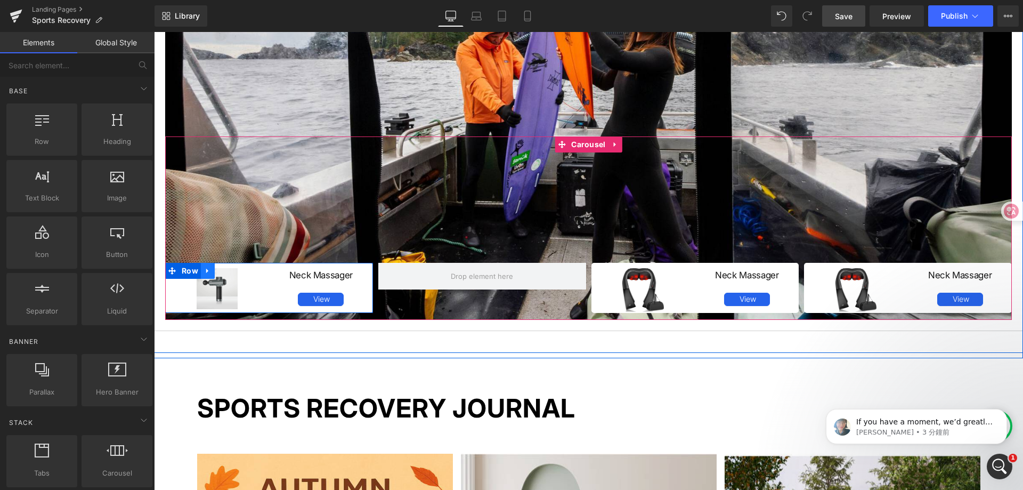
click at [201, 270] on link at bounding box center [208, 271] width 14 height 16
click at [223, 272] on link at bounding box center [222, 271] width 14 height 16
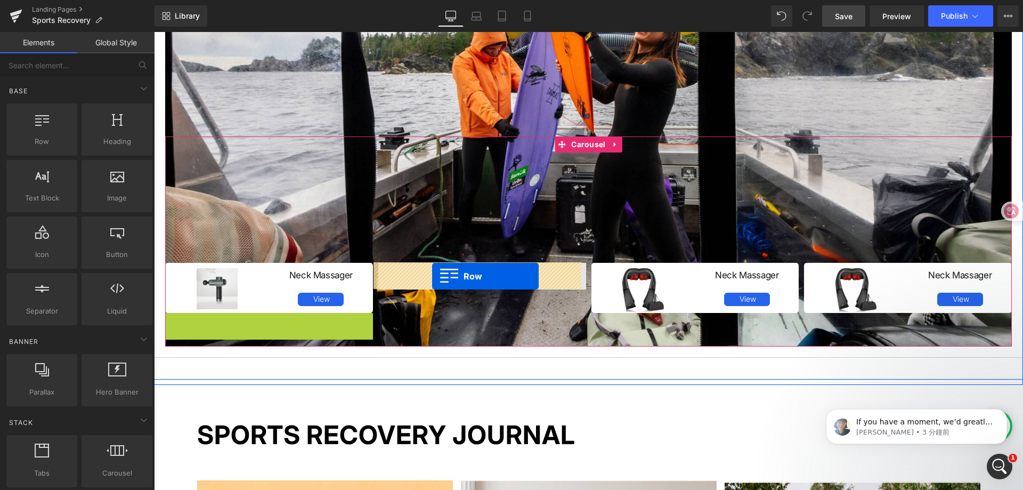
drag, startPoint x: 173, startPoint y: 321, endPoint x: 432, endPoint y: 276, distance: 263.3
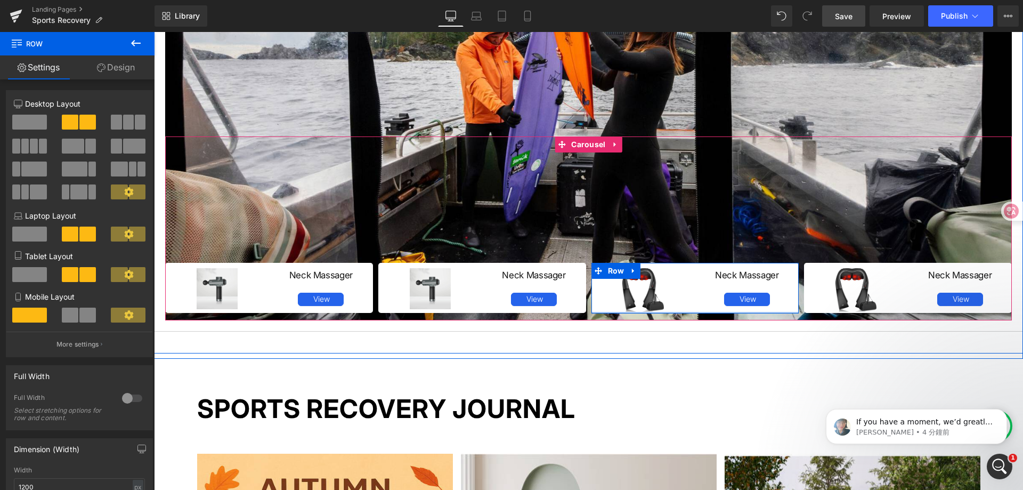
click at [693, 312] on div at bounding box center [695, 313] width 208 height 2
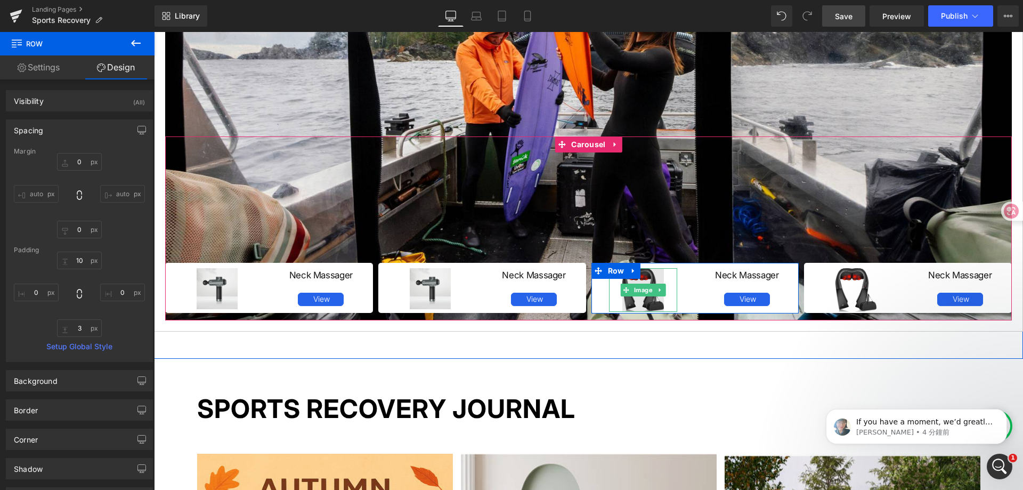
click at [643, 274] on img at bounding box center [642, 290] width 41 height 44
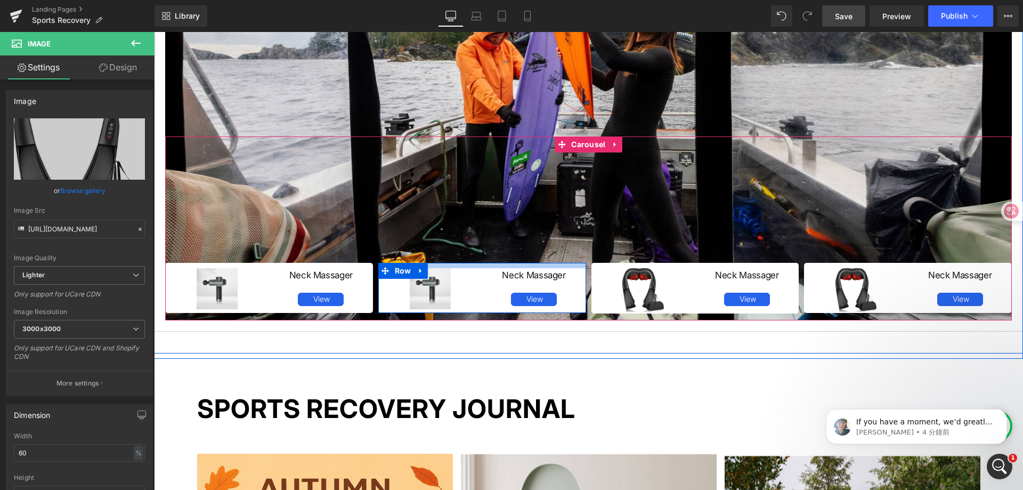
click at [421, 291] on div "Image" at bounding box center [430, 288] width 69 height 41
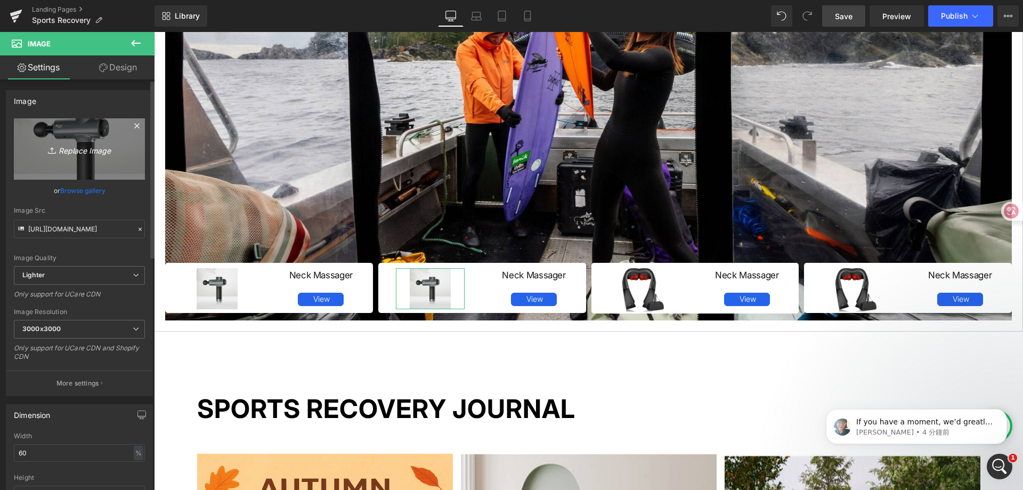
click at [79, 149] on icon "Replace Image" at bounding box center [79, 148] width 85 height 13
type input "C:\fakepath\91r0ajxX5WL._AC_SX679_.jpg"
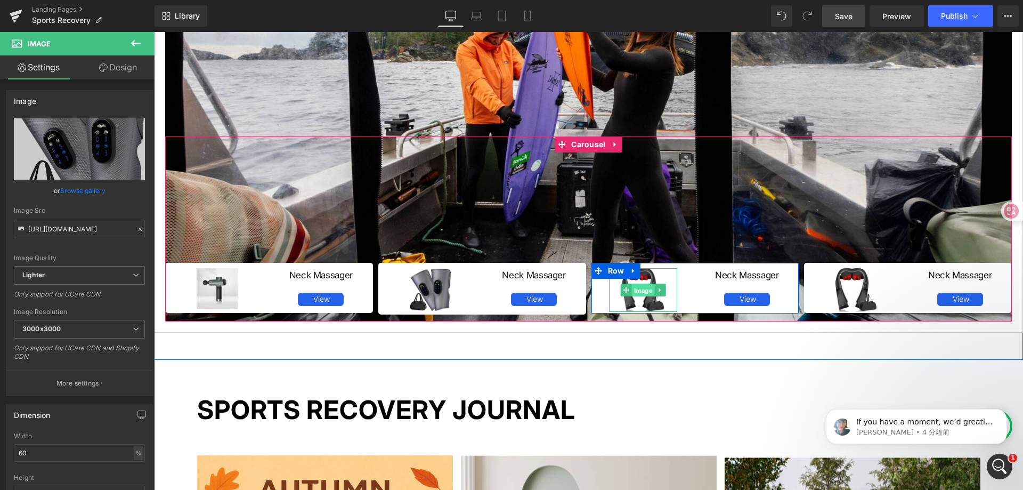
click at [643, 287] on span "Image" at bounding box center [643, 290] width 23 height 13
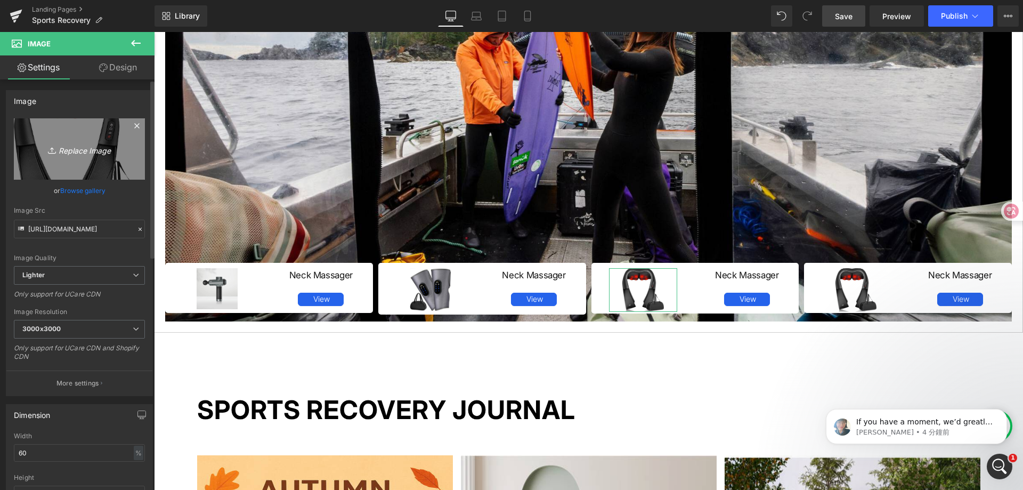
click at [70, 150] on icon "Replace Image" at bounding box center [79, 148] width 85 height 13
type input "C:\fakepath\81BDS2dZYKL._AC_SX466_.jpg"
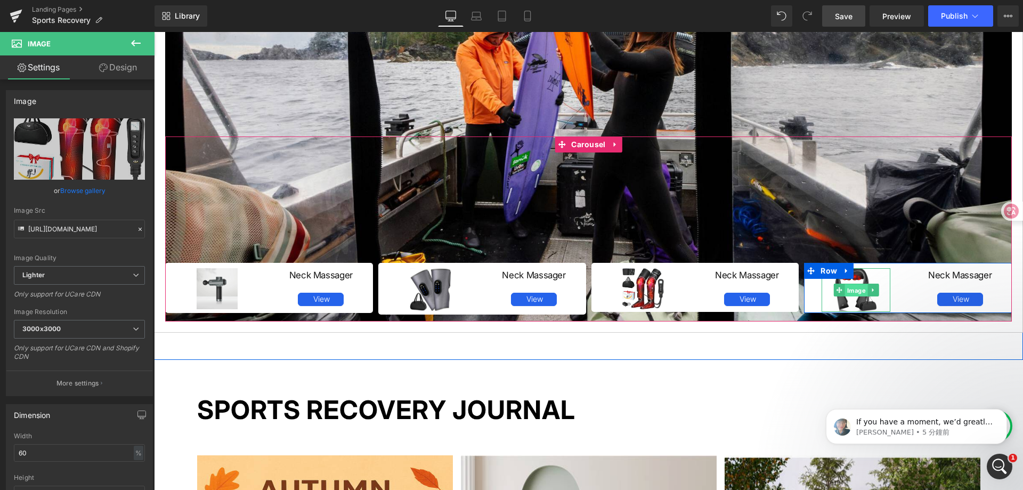
click at [844, 292] on span "Image" at bounding box center [855, 290] width 23 height 13
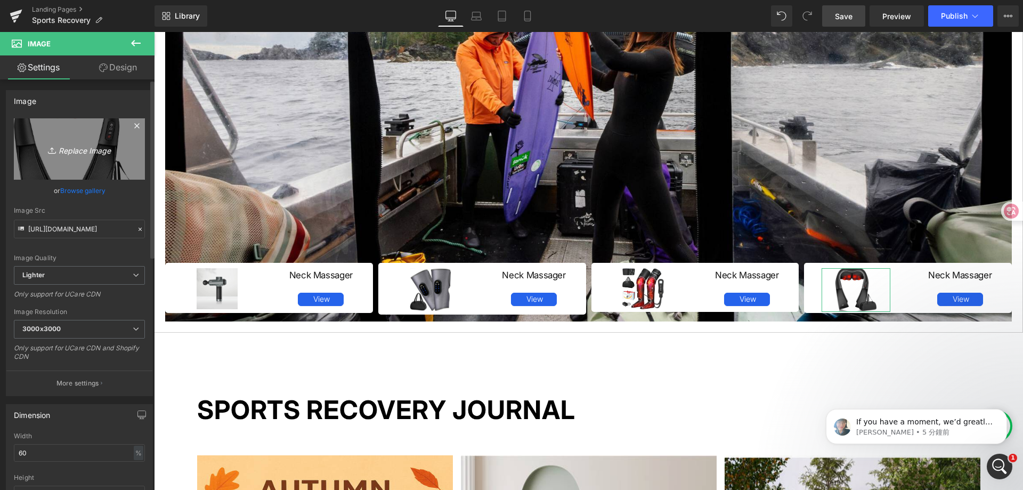
click at [92, 150] on icon "Replace Image" at bounding box center [79, 148] width 85 height 13
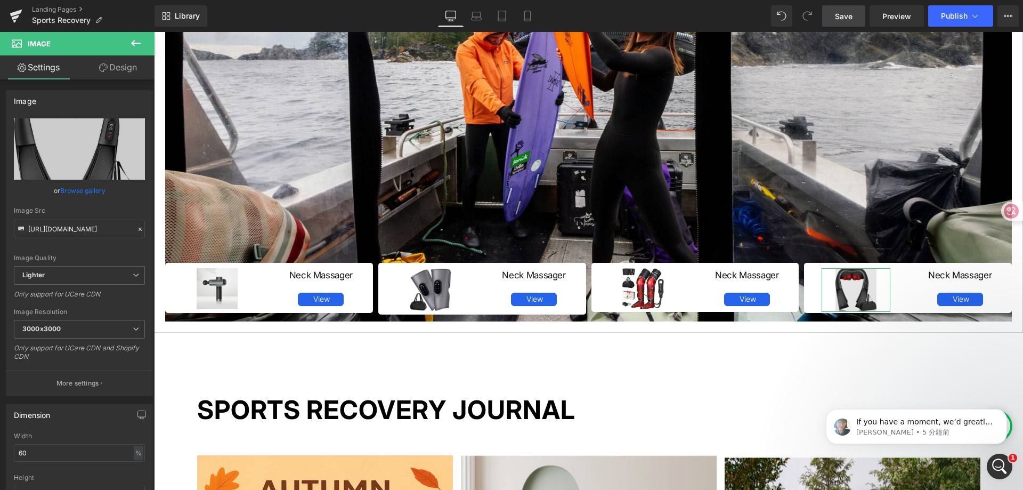
type input "C:\fakepath\81dX4X4Ji4L._AC_CR0,0,0,0_SX480_SY360_.jpg"
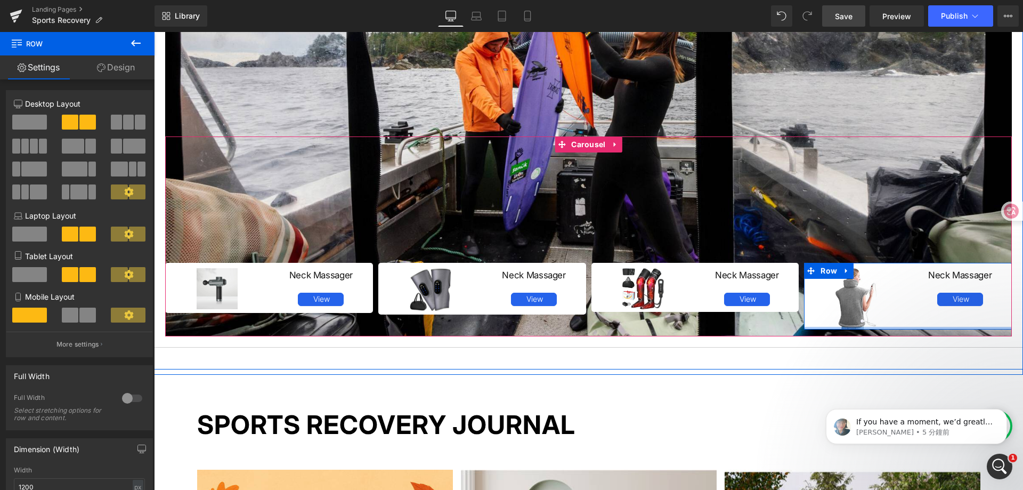
drag, startPoint x: 898, startPoint y: 329, endPoint x: 898, endPoint y: 314, distance: 14.4
click at [898, 314] on div "Image Neck Massager Heading View Button Row" at bounding box center [908, 296] width 208 height 67
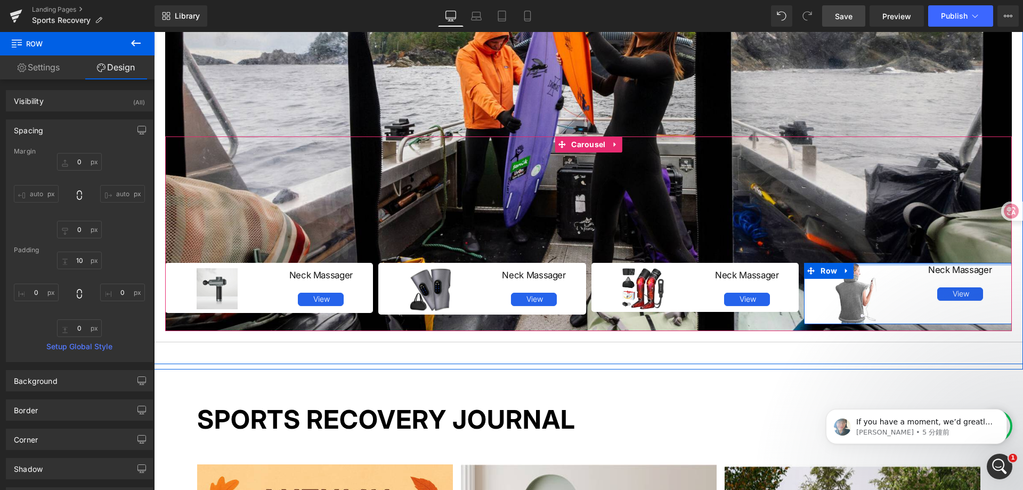
drag, startPoint x: 890, startPoint y: 263, endPoint x: 895, endPoint y: 255, distance: 10.1
click at [895, 255] on div "Image Neck Massager Heading View Button Row Image Neck Massager Heading View Bu…" at bounding box center [588, 233] width 846 height 194
click at [849, 307] on img at bounding box center [855, 293] width 41 height 61
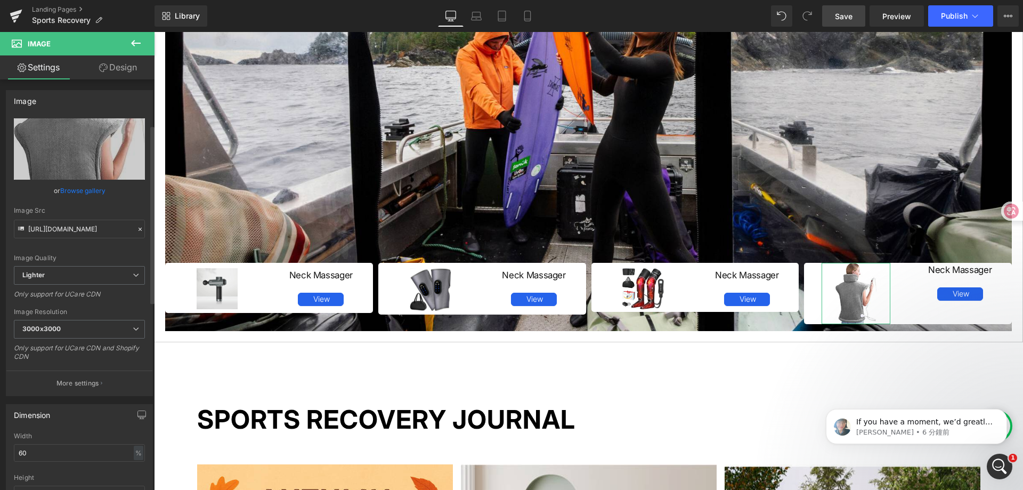
scroll to position [107, 0]
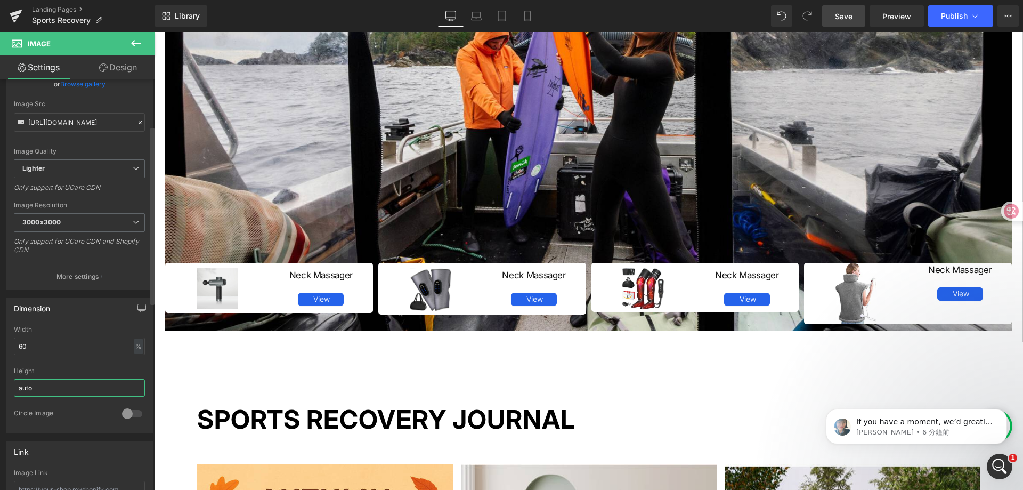
click at [54, 384] on input "auto" at bounding box center [79, 388] width 131 height 18
drag, startPoint x: 52, startPoint y: 385, endPoint x: 14, endPoint y: 386, distance: 37.3
click at [14, 386] on input "auto" at bounding box center [79, 388] width 131 height 18
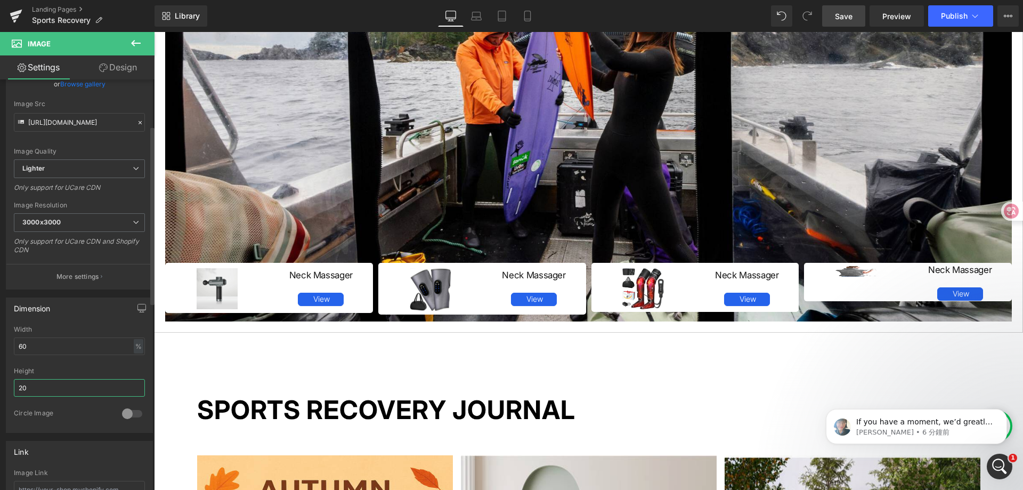
type input "2"
type input "3"
type input "6"
type input "8"
type input "1"
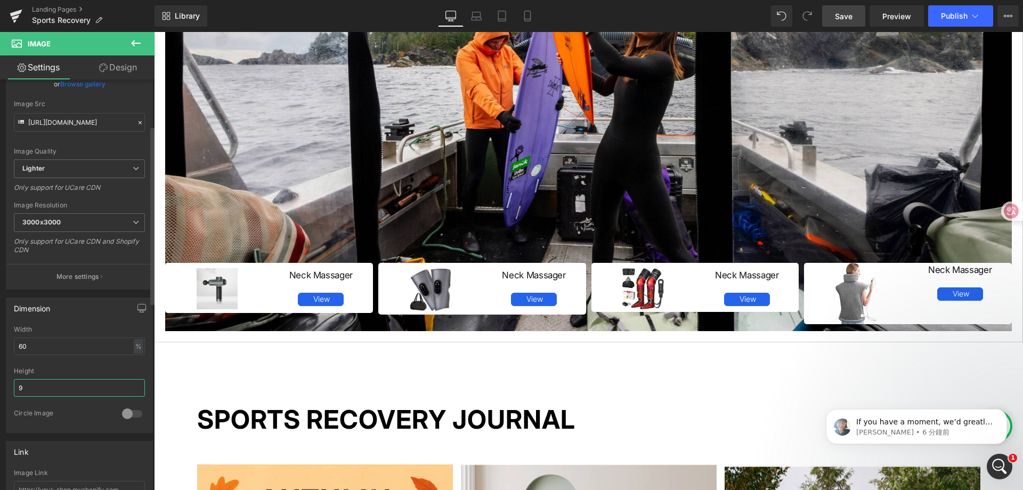
type input "95"
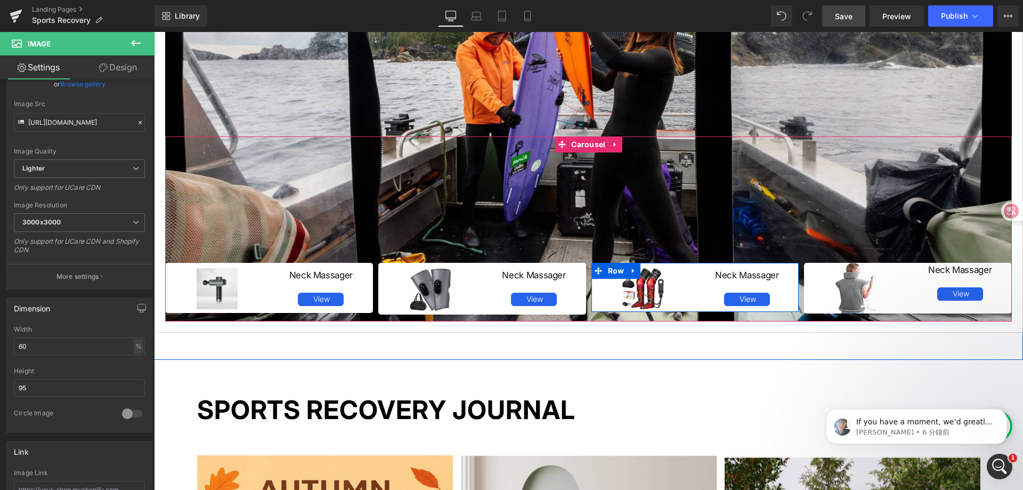
click at [695, 301] on div "Neck Massager Heading View Button" at bounding box center [747, 287] width 104 height 38
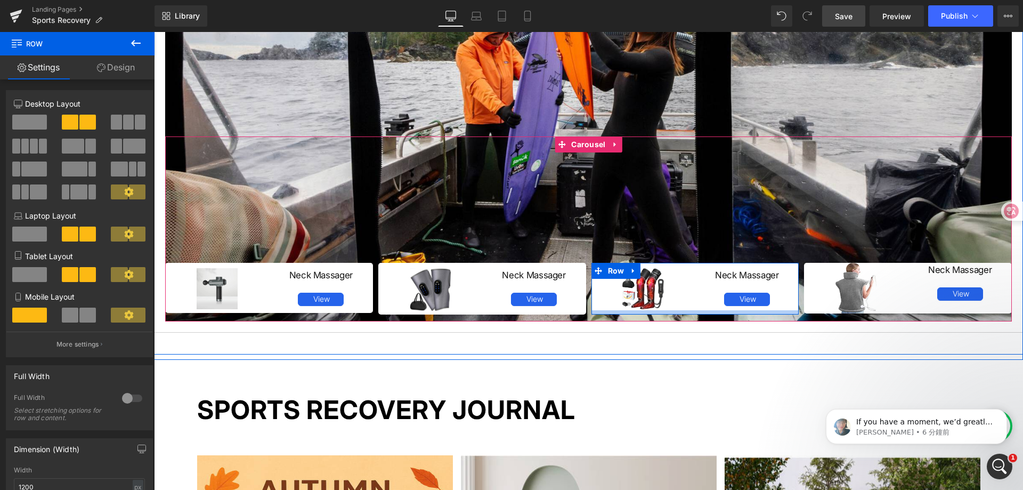
click at [690, 314] on div "Image Neck Massager Heading View Button Row Image Neck Massager Heading View Bu…" at bounding box center [588, 228] width 846 height 185
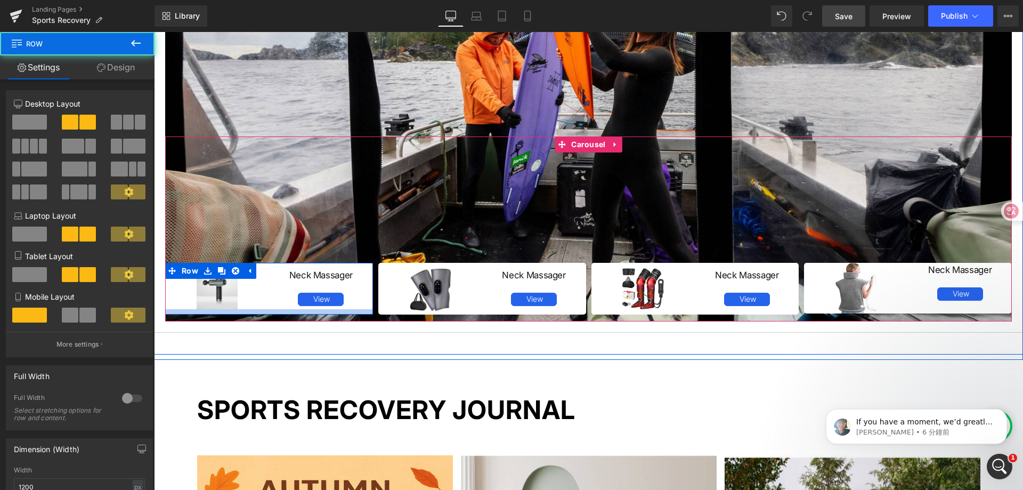
click at [263, 312] on div at bounding box center [269, 311] width 208 height 5
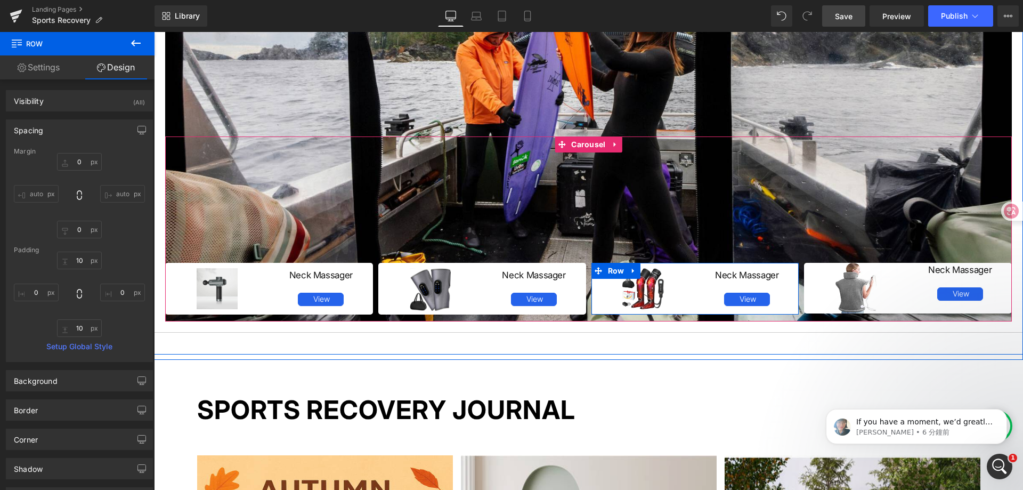
click at [682, 292] on div "Image" at bounding box center [643, 289] width 104 height 42
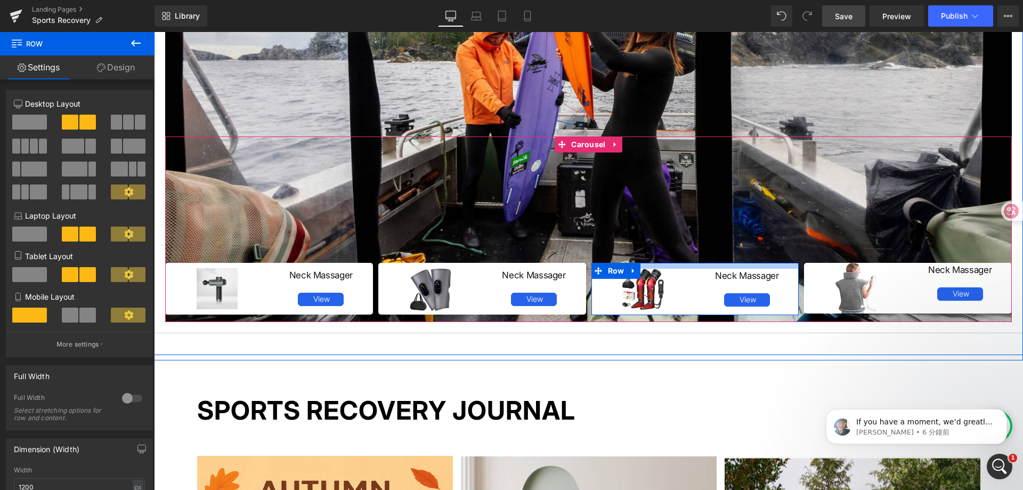
click at [687, 265] on div at bounding box center [695, 266] width 208 height 6
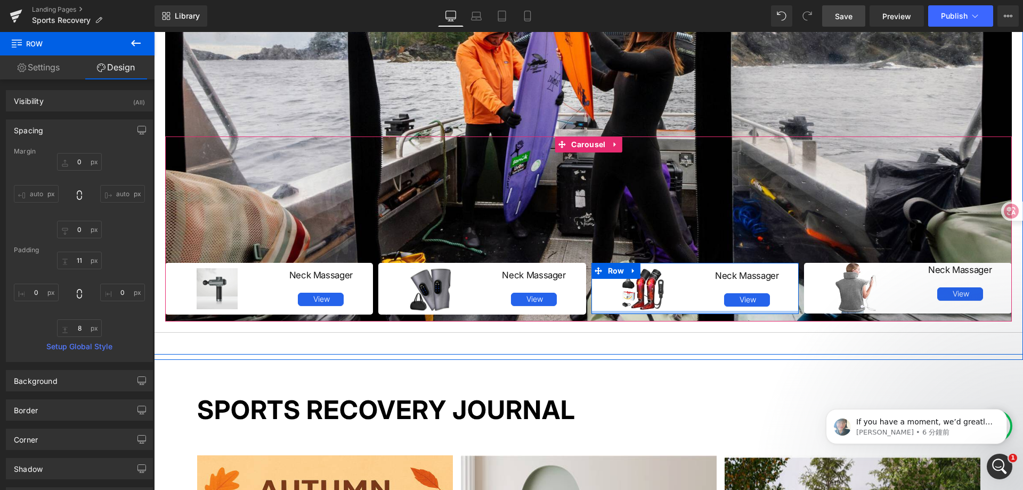
click at [696, 312] on div at bounding box center [695, 312] width 208 height 3
click at [637, 292] on span "Image" at bounding box center [643, 289] width 23 height 13
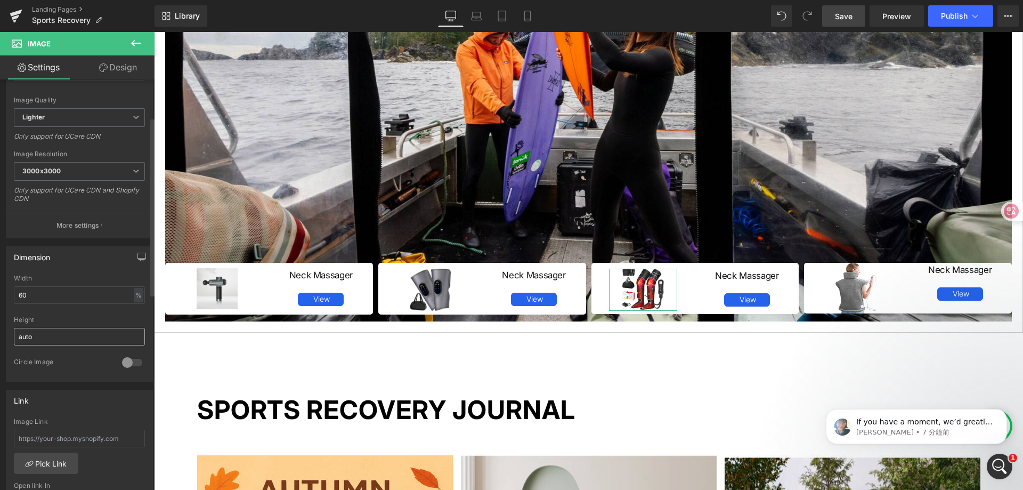
scroll to position [160, 0]
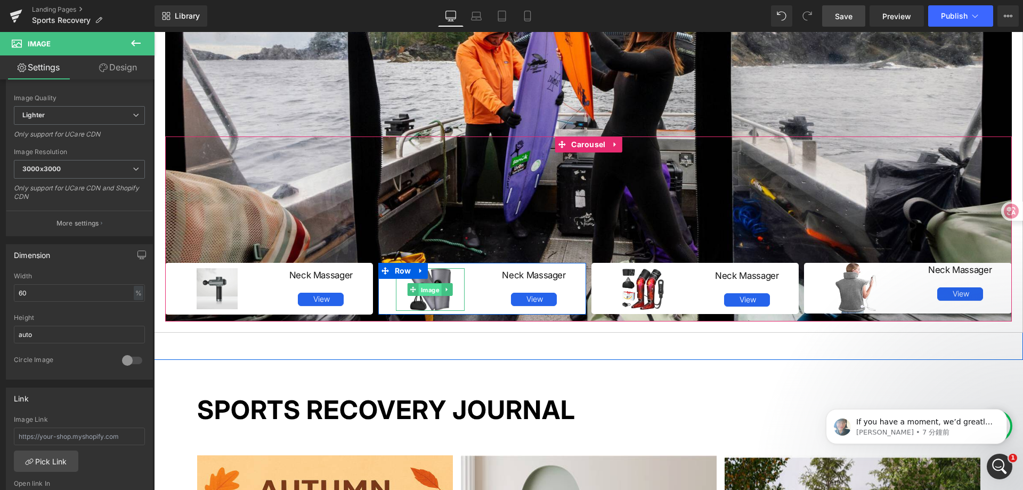
click at [433, 290] on span "Image" at bounding box center [430, 289] width 23 height 13
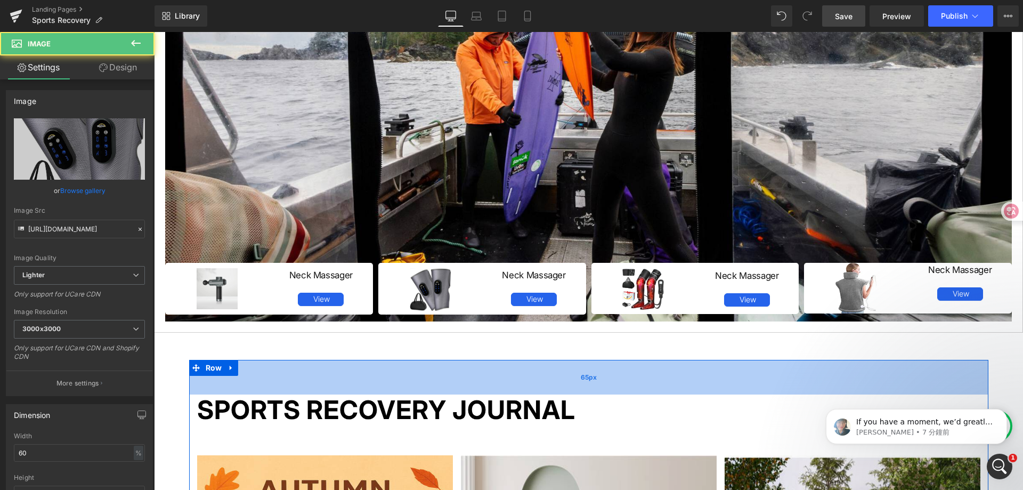
click at [718, 382] on div "65px" at bounding box center [588, 377] width 799 height 35
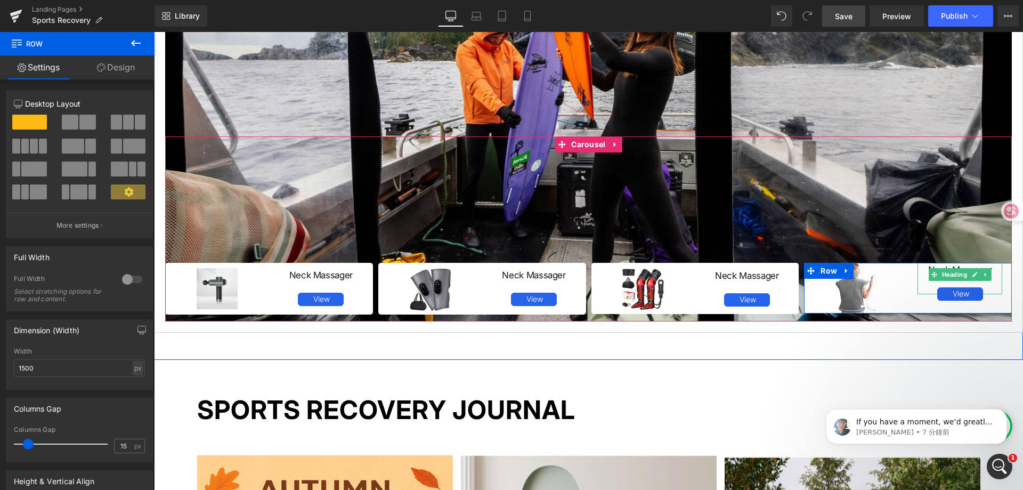
click at [924, 284] on div "Neck Massager" at bounding box center [959, 274] width 85 height 39
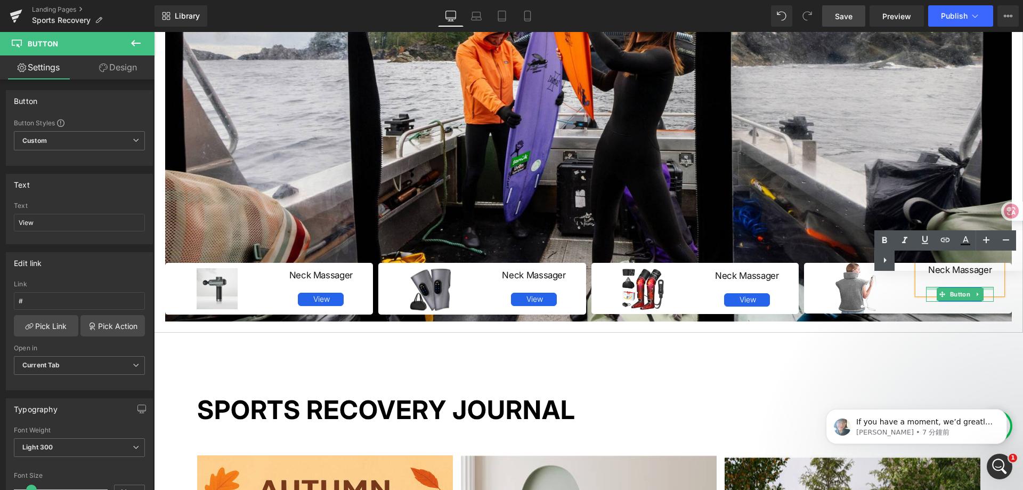
click at [928, 288] on div at bounding box center [960, 288] width 68 height 3
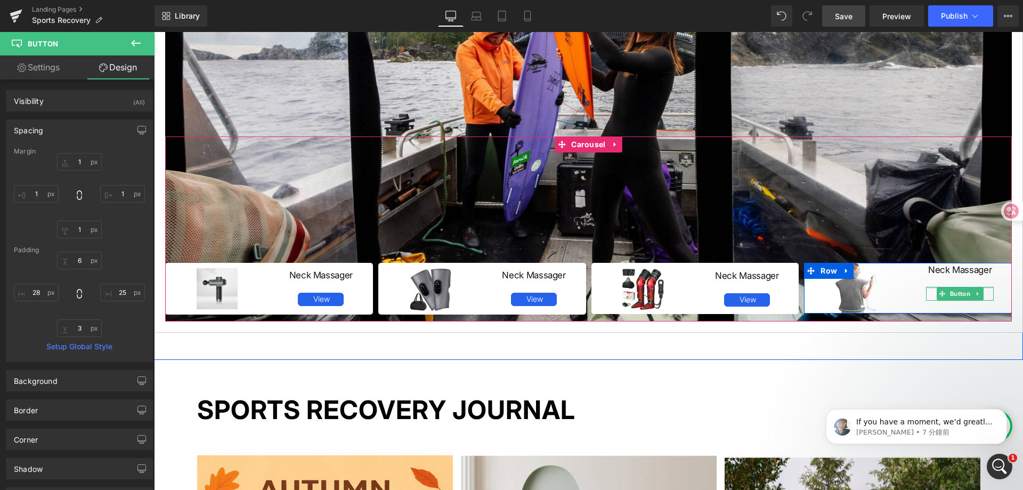
click at [928, 286] on div "Neck Massager Heading View Button" at bounding box center [960, 282] width 104 height 38
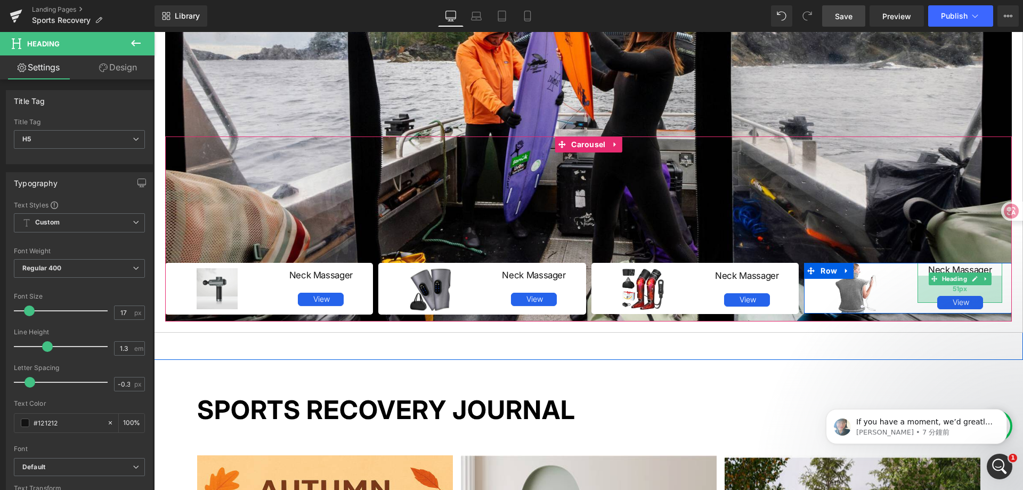
drag, startPoint x: 916, startPoint y: 292, endPoint x: 918, endPoint y: 301, distance: 8.8
click at [918, 301] on div "51px" at bounding box center [959, 288] width 85 height 27
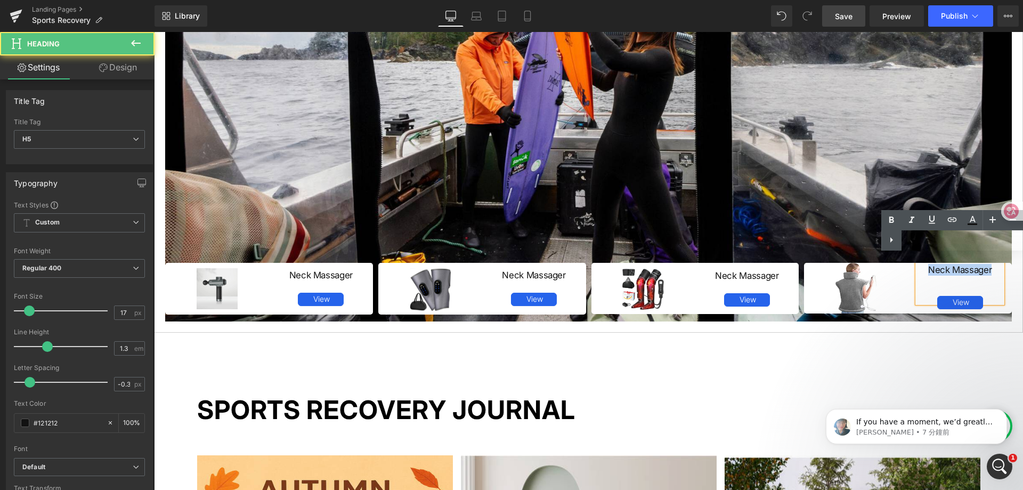
click at [918, 300] on div "Neck Massager" at bounding box center [959, 279] width 85 height 48
click at [917, 303] on div "Neck Massager" at bounding box center [959, 279] width 85 height 48
drag, startPoint x: 919, startPoint y: 303, endPoint x: 921, endPoint y: 297, distance: 6.6
click at [921, 297] on div "Neck Massager Heading 51px View Button" at bounding box center [960, 286] width 104 height 47
click at [926, 297] on div at bounding box center [927, 302] width 3 height 14
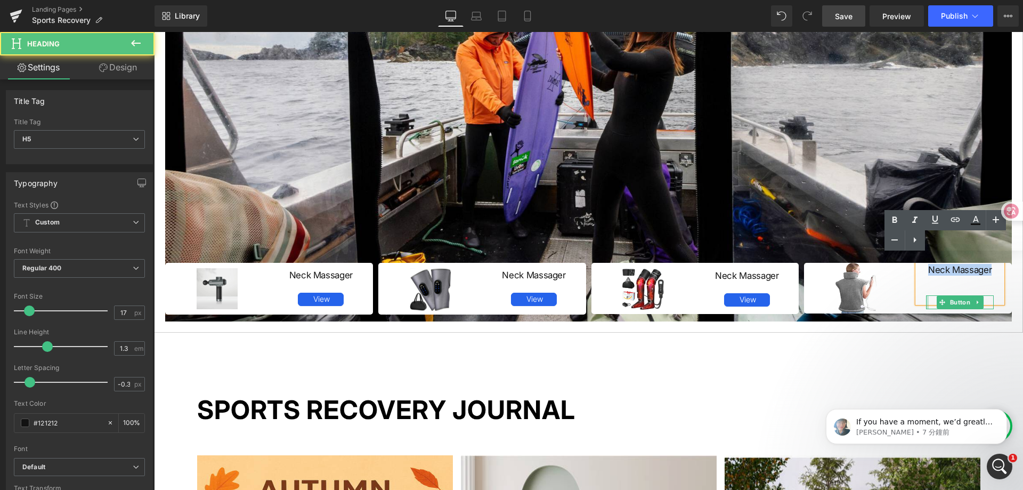
copy h5 "Neck Massager"
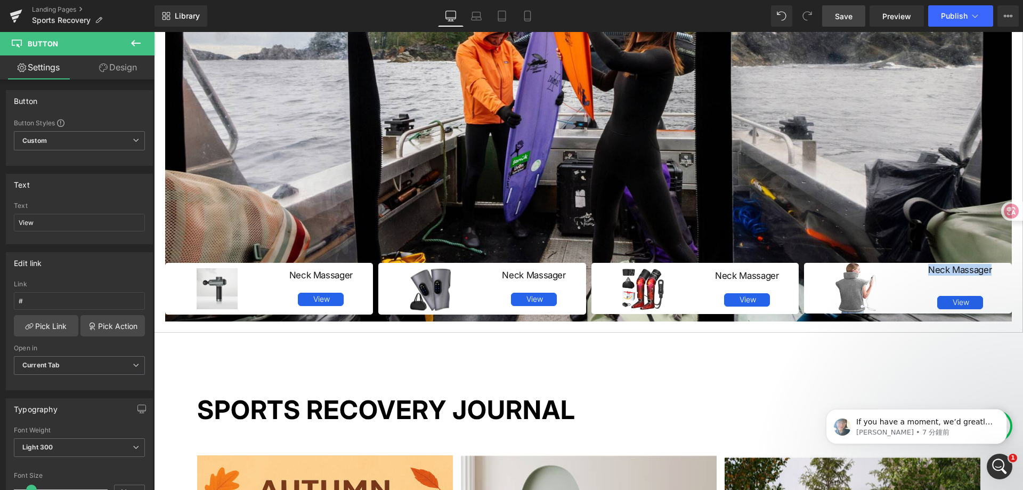
click at [917, 290] on div "Neck Massager Heading 51px" at bounding box center [959, 279] width 85 height 48
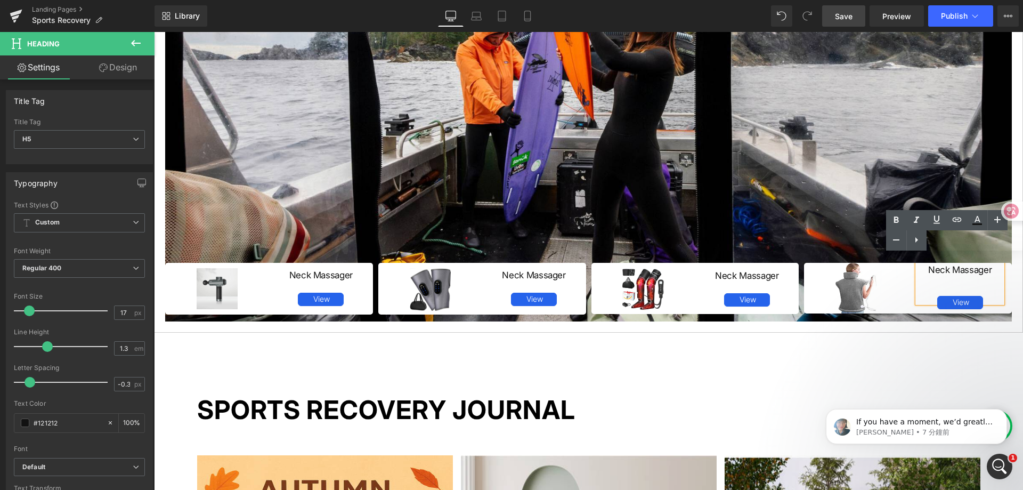
click at [901, 294] on div "Image" at bounding box center [856, 288] width 104 height 51
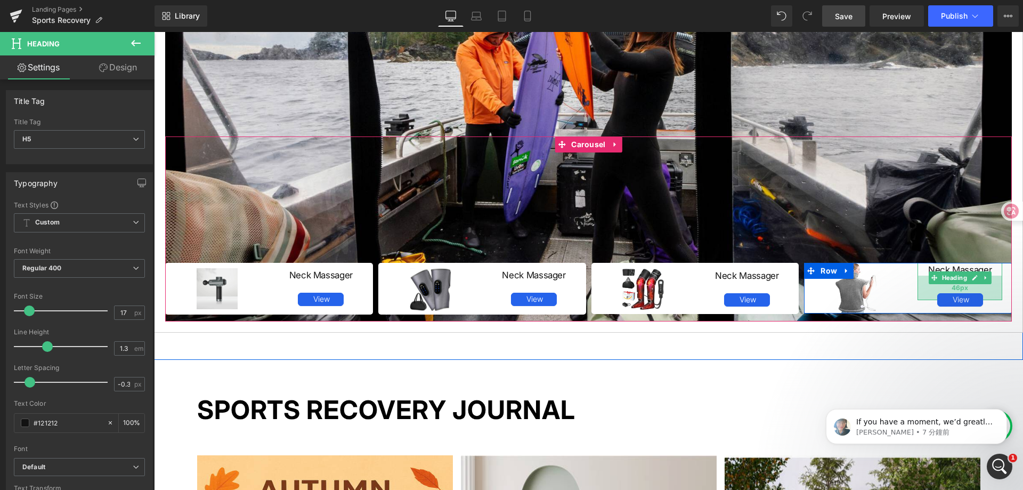
click at [920, 287] on div "46px" at bounding box center [959, 287] width 85 height 25
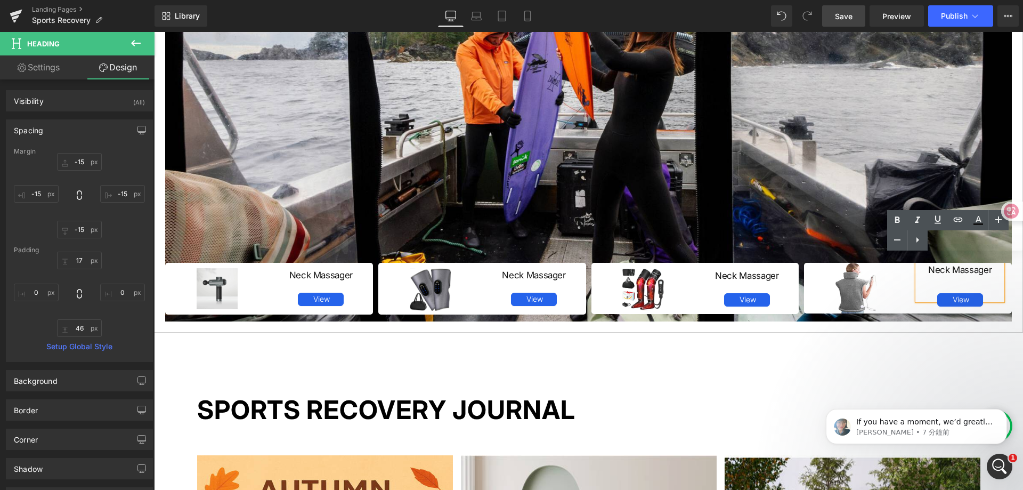
click at [917, 281] on div "Neck Massager" at bounding box center [959, 277] width 85 height 45
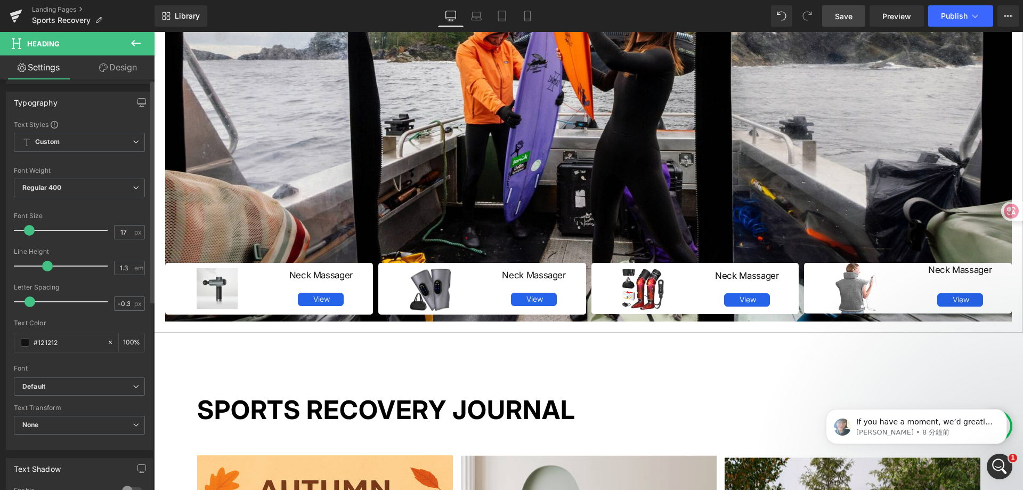
scroll to position [0, 0]
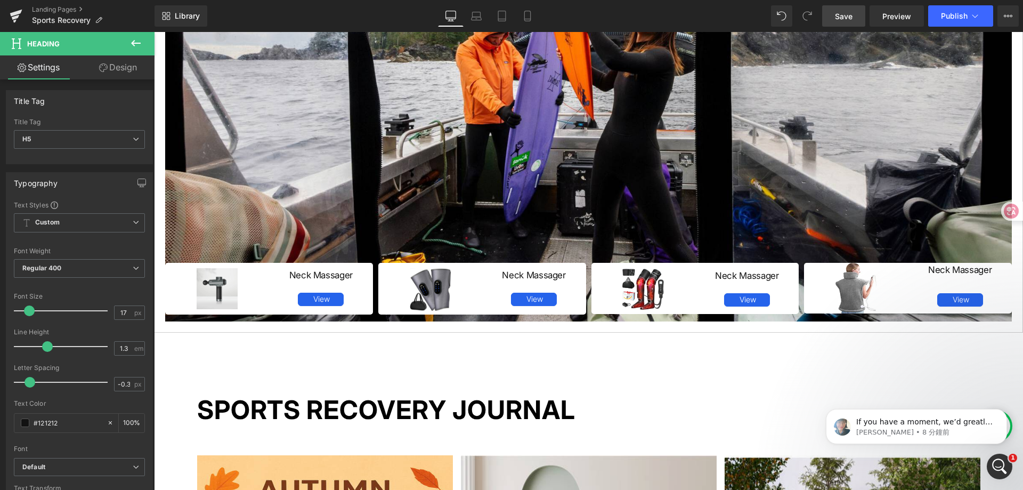
click at [129, 75] on link "Design" at bounding box center [117, 67] width 77 height 24
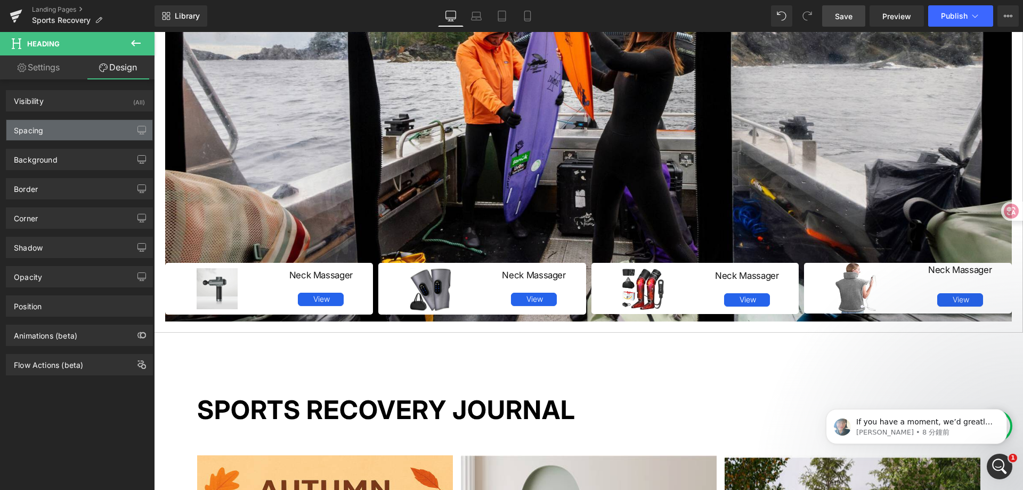
click at [75, 132] on div "Spacing" at bounding box center [79, 130] width 146 height 20
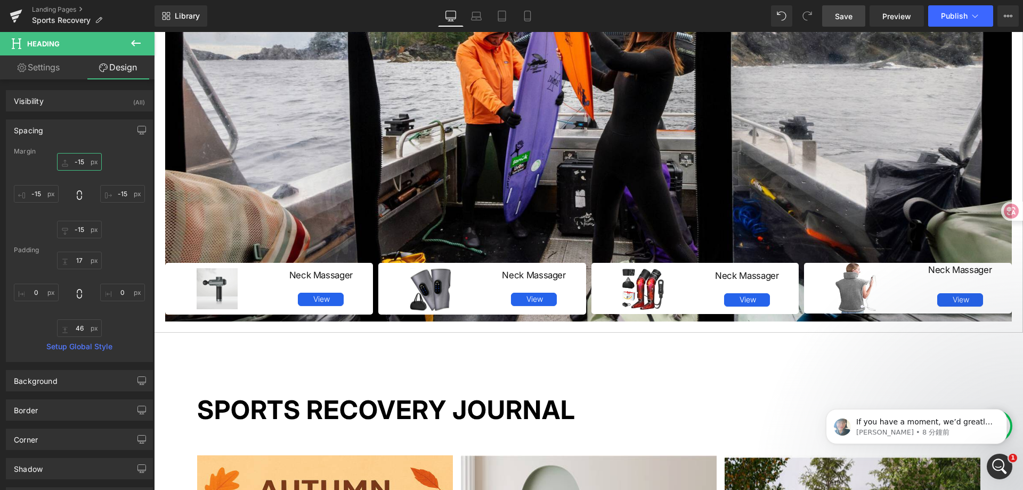
click at [85, 162] on input "-15" at bounding box center [79, 162] width 45 height 18
type input "-5"
click at [121, 143] on div "Spacing Margin -5 -15 -15 -15 Padding 17 0 46 0 Setup Global Style" at bounding box center [79, 240] width 147 height 242
click at [843, 21] on span "Save" at bounding box center [844, 16] width 18 height 11
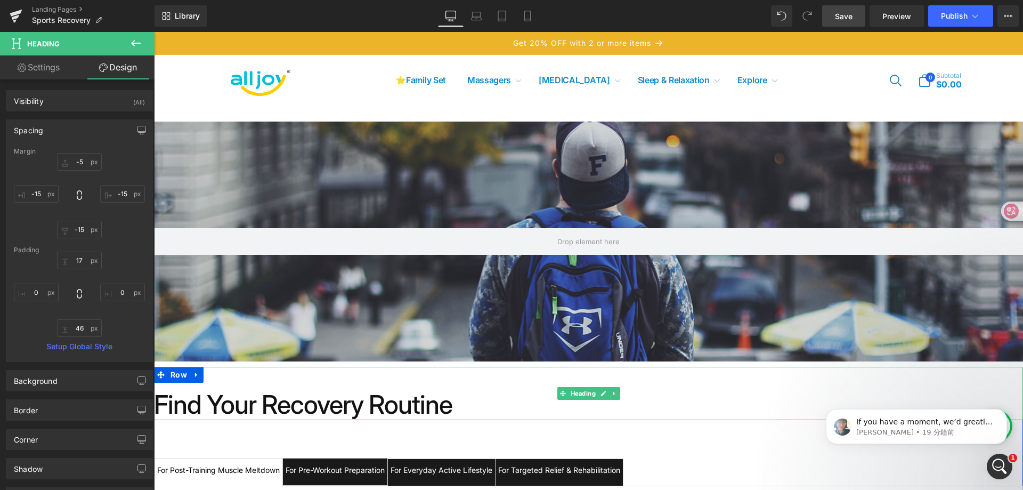
click at [619, 407] on h1 "Find Your Recovery Routine" at bounding box center [588, 404] width 869 height 31
